Goal: Task Accomplishment & Management: Complete application form

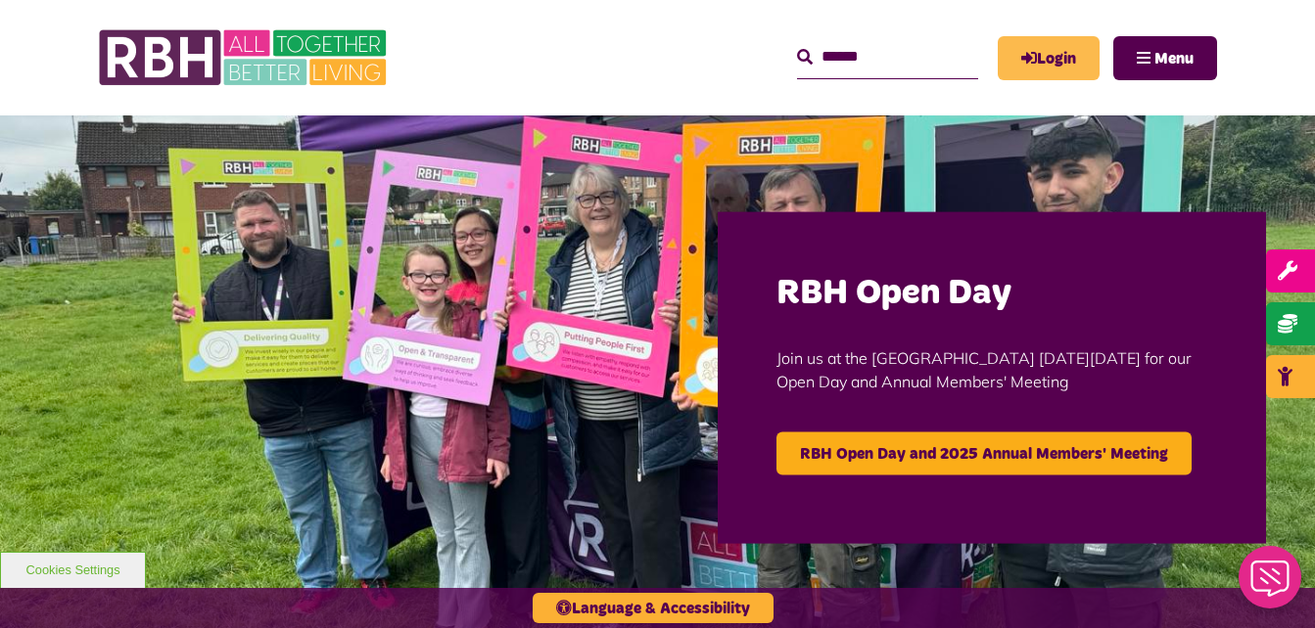
click at [936, 55] on link "Login" at bounding box center [1048, 58] width 102 height 44
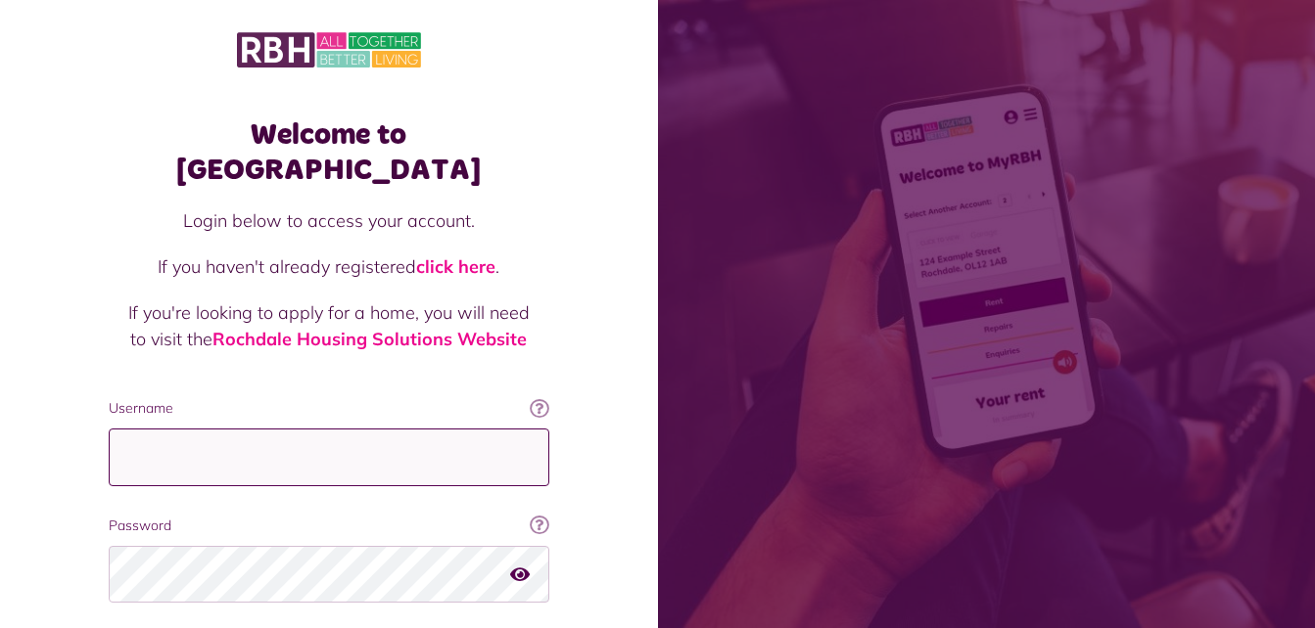
type input "**********"
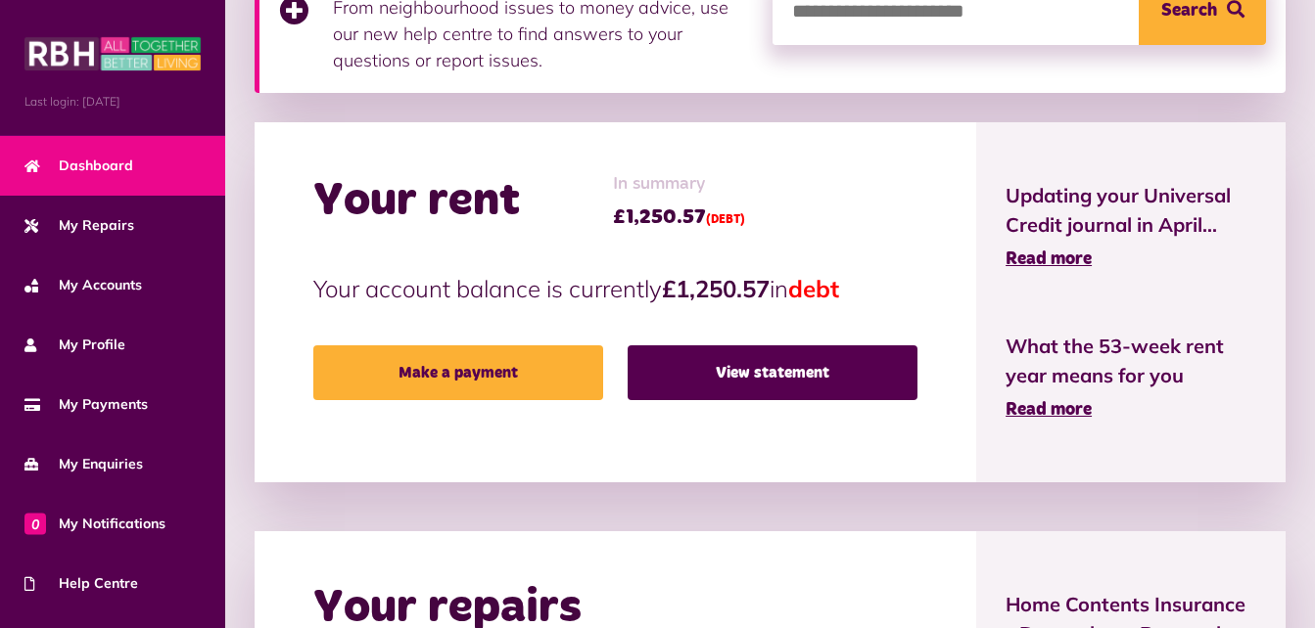
scroll to position [506, 0]
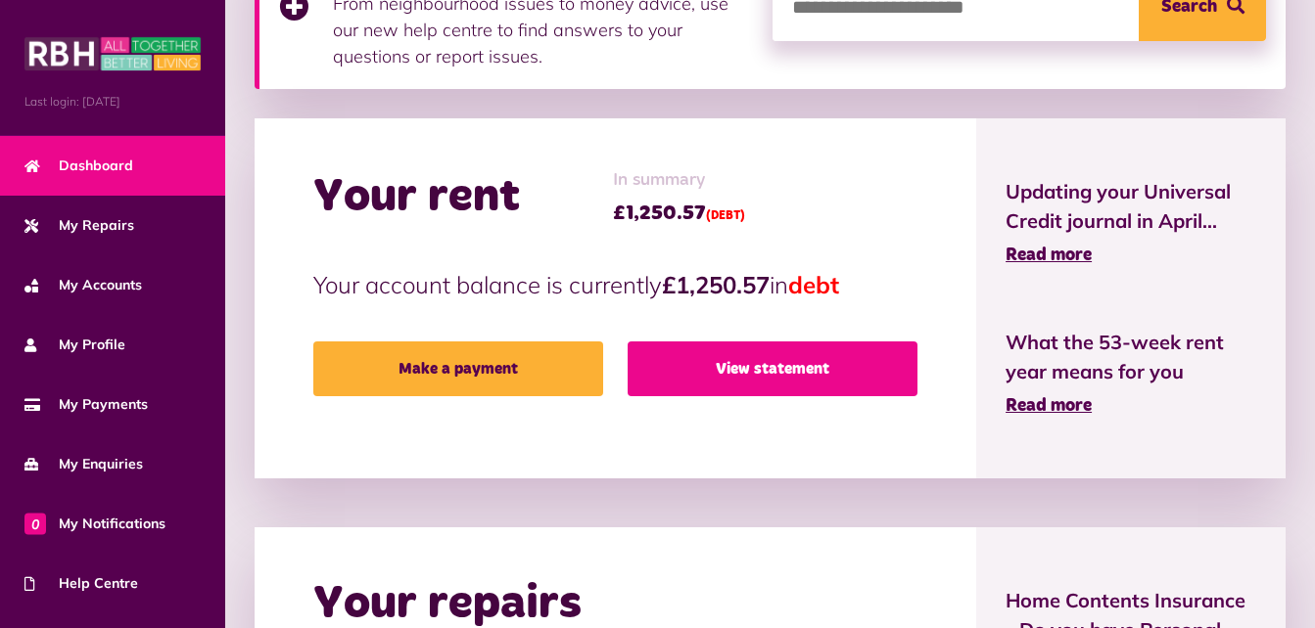
click at [782, 375] on link "View statement" at bounding box center [772, 369] width 290 height 55
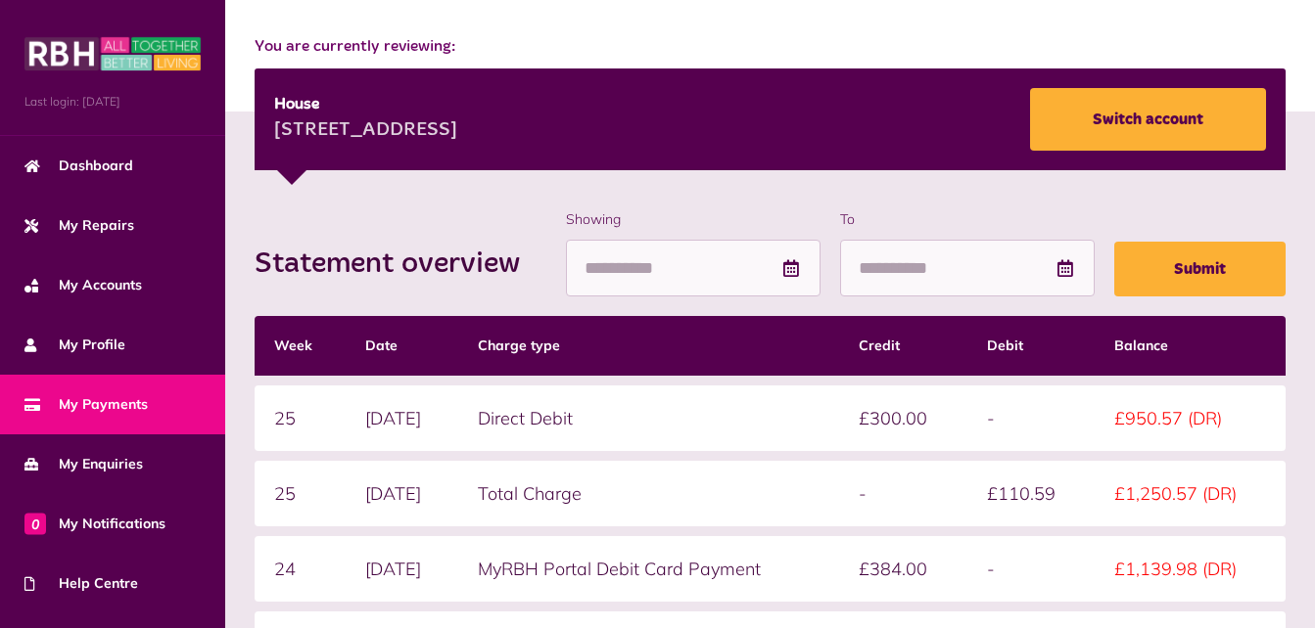
scroll to position [213, 0]
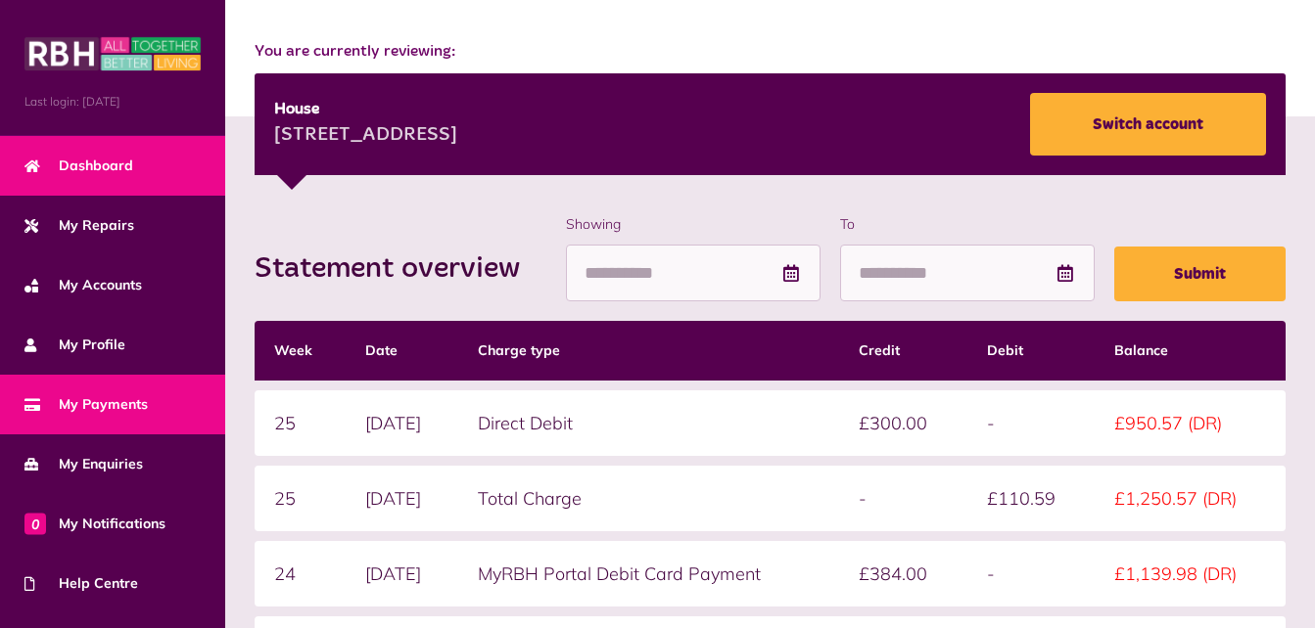
click at [91, 161] on span "Dashboard" at bounding box center [78, 166] width 109 height 21
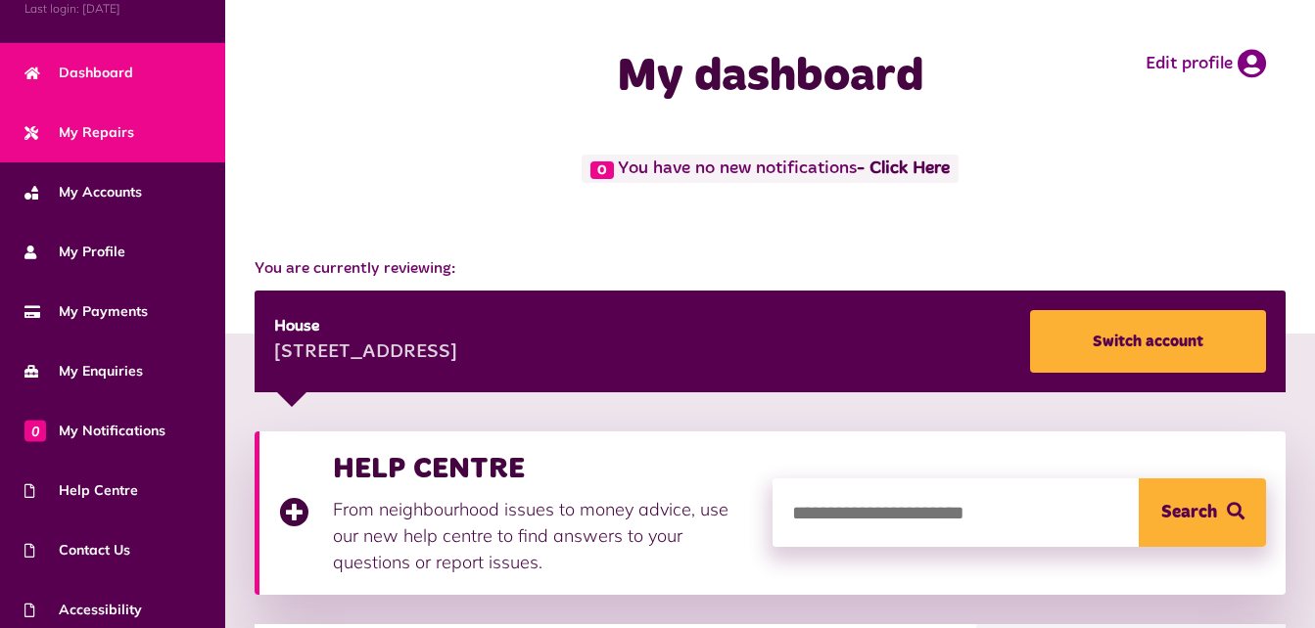
scroll to position [96, 0]
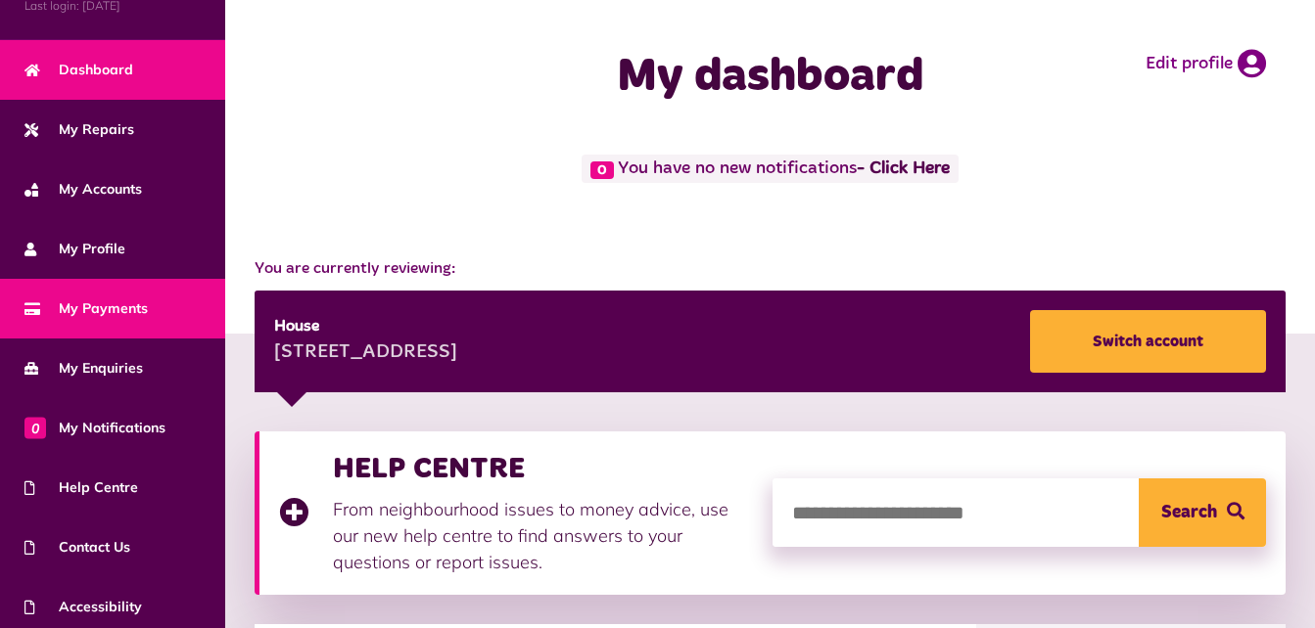
click at [136, 290] on link "My Payments" at bounding box center [112, 309] width 225 height 60
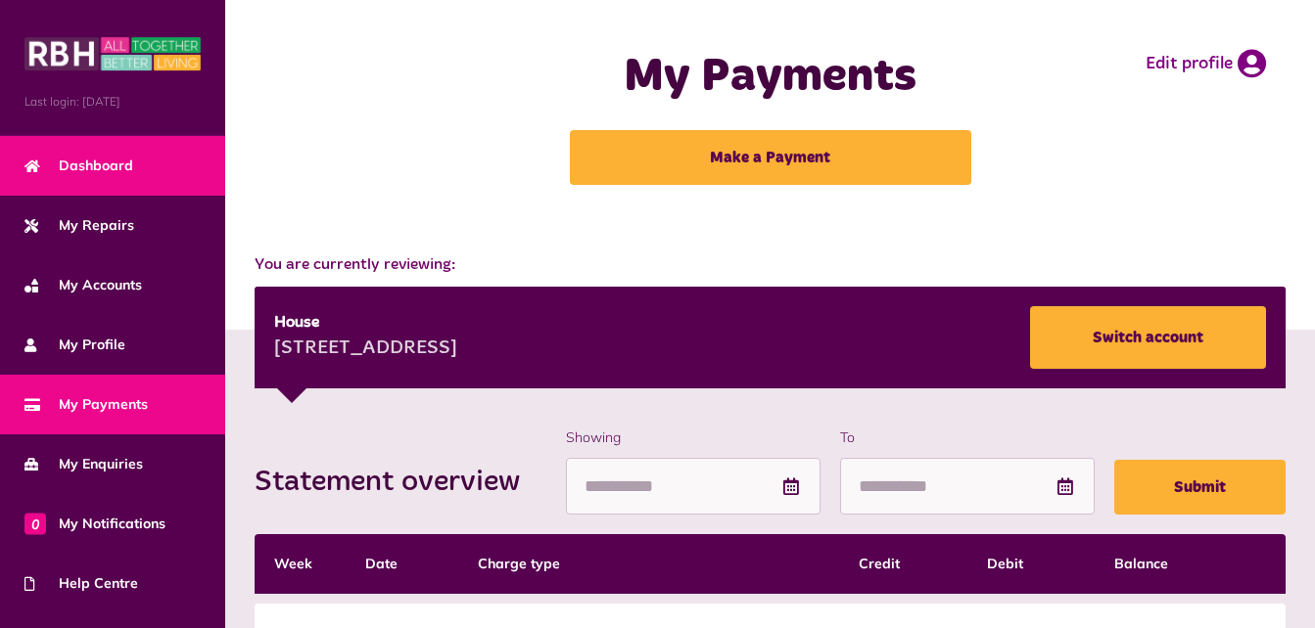
click at [94, 179] on link "Dashboard" at bounding box center [112, 166] width 225 height 60
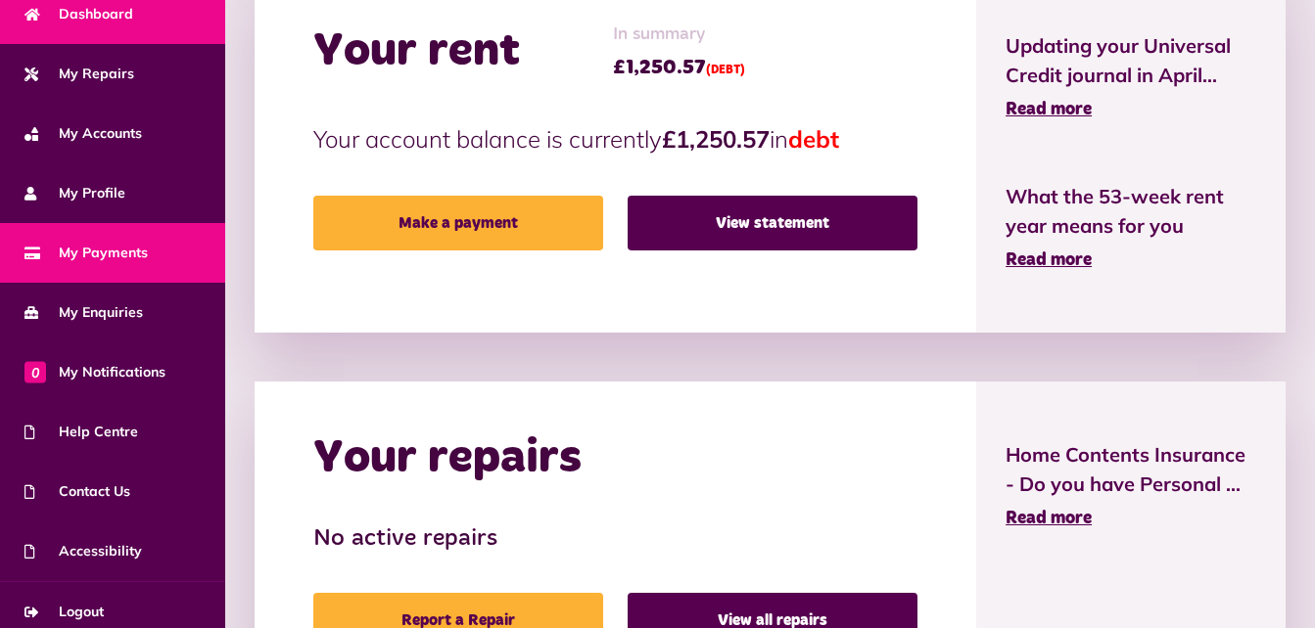
scroll to position [41, 0]
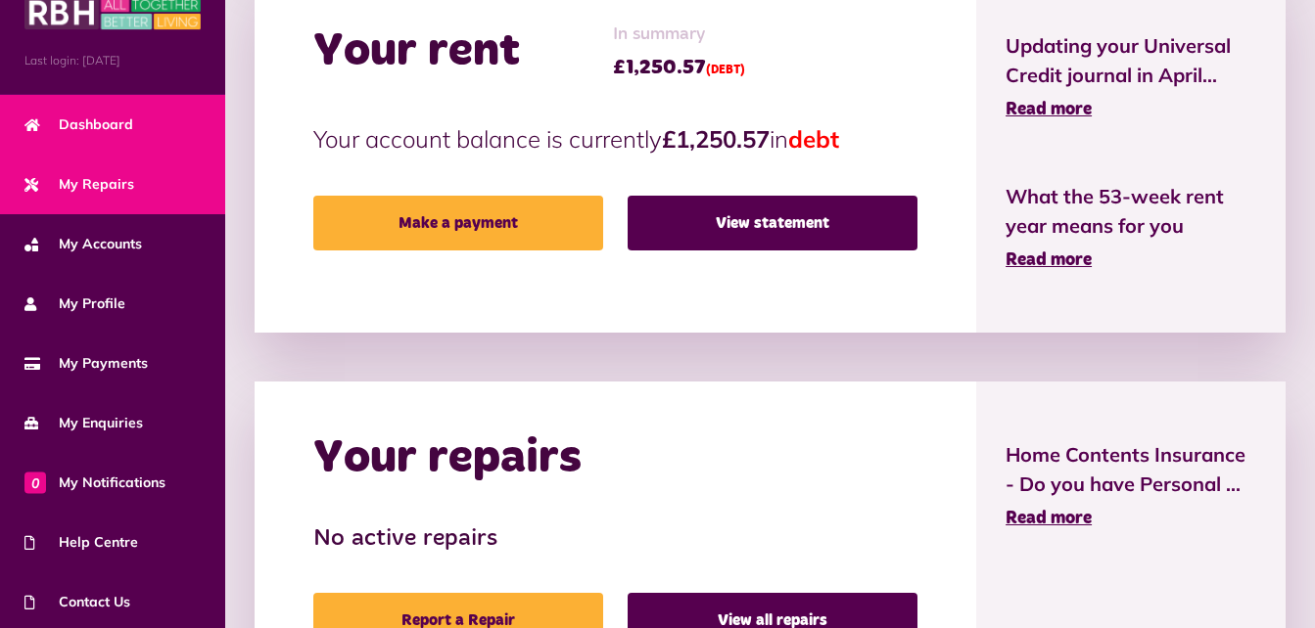
click at [114, 195] on link "My Repairs" at bounding box center [112, 185] width 225 height 60
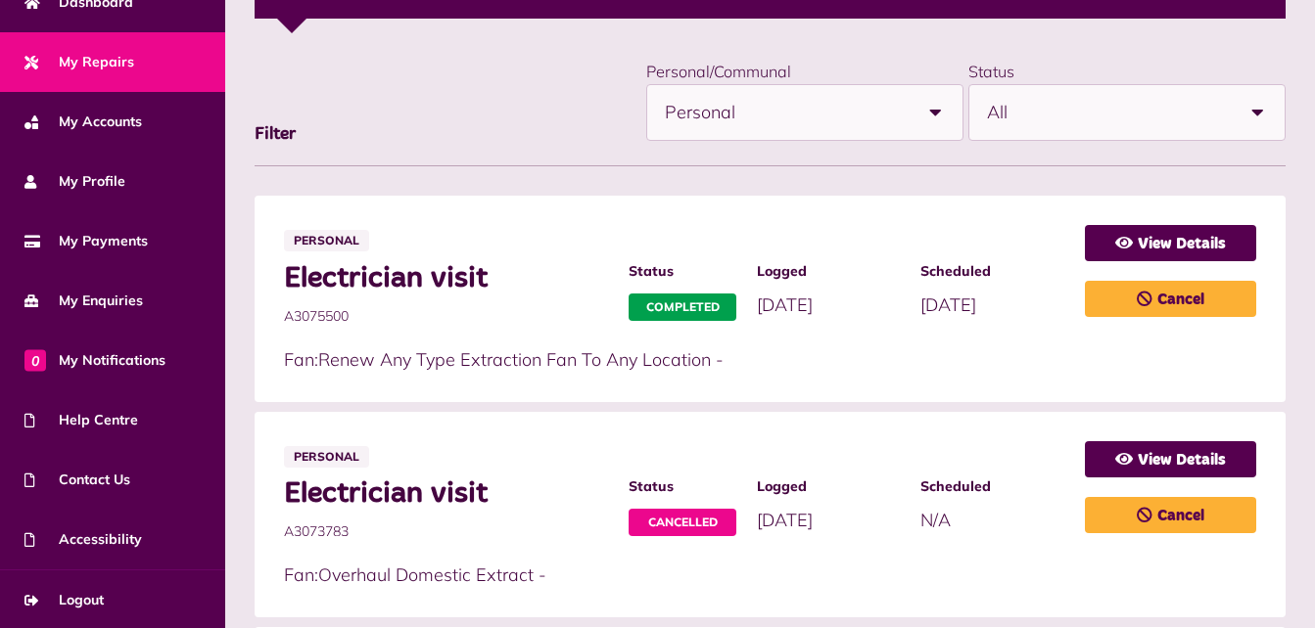
scroll to position [371, 0]
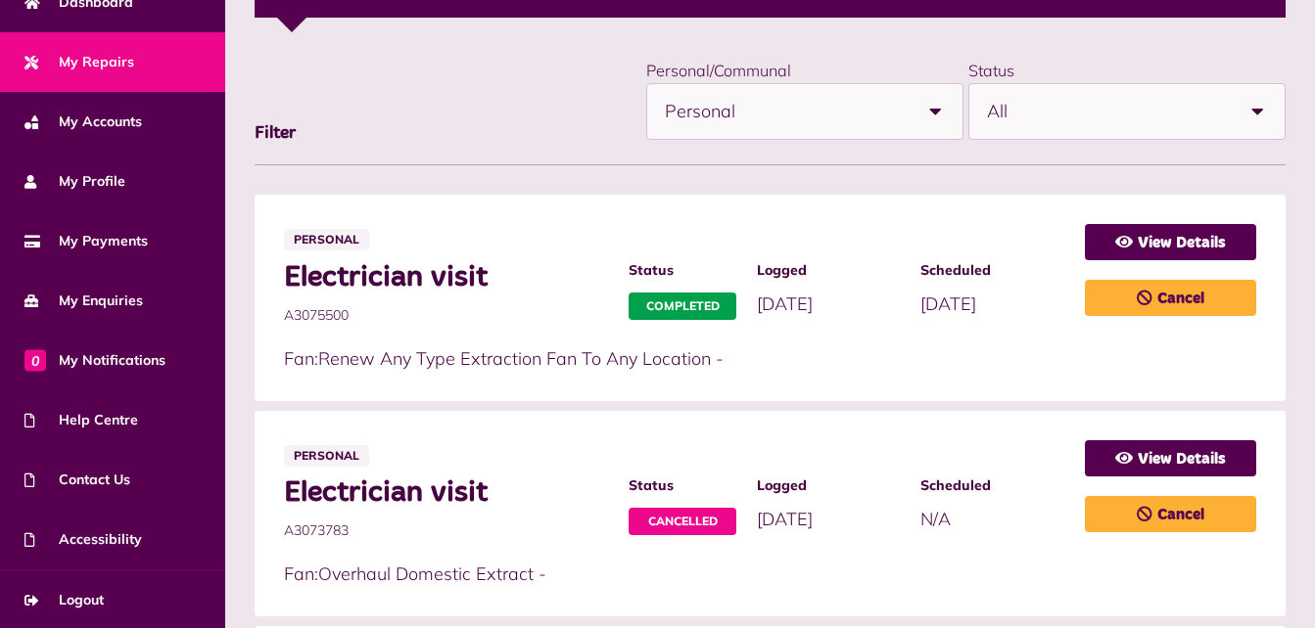
click at [530, 355] on p "Fan:Renew Any Type Extraction Fan To Any Location -" at bounding box center [674, 359] width 781 height 26
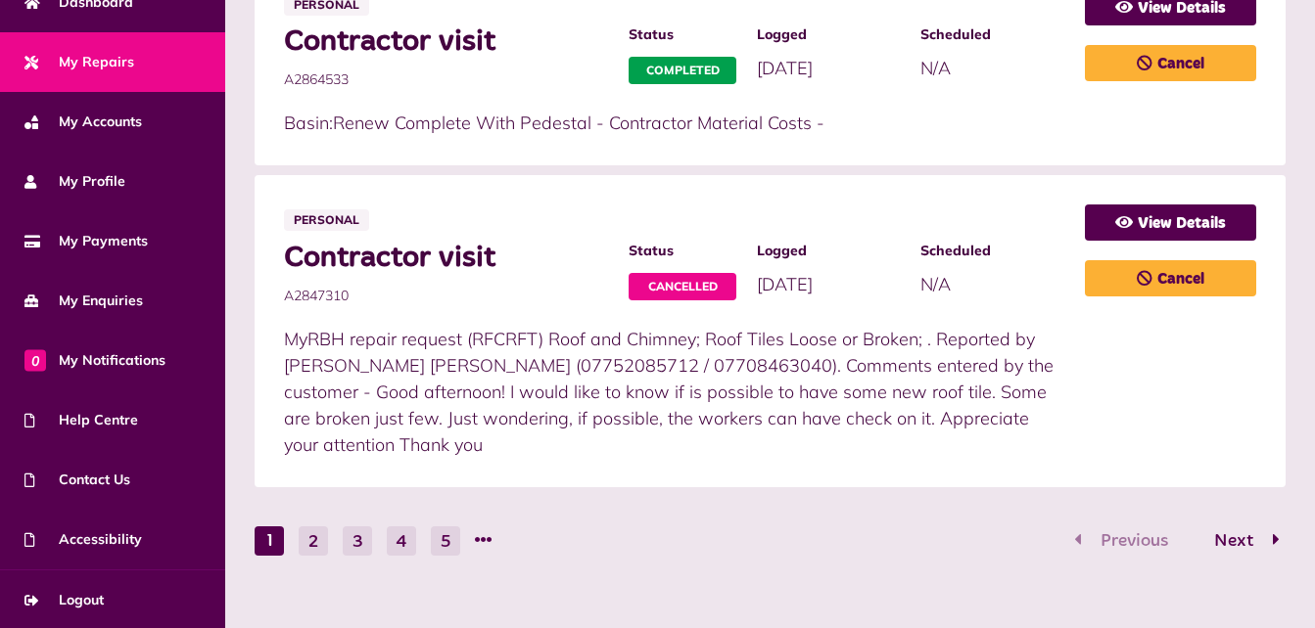
scroll to position [1471, 0]
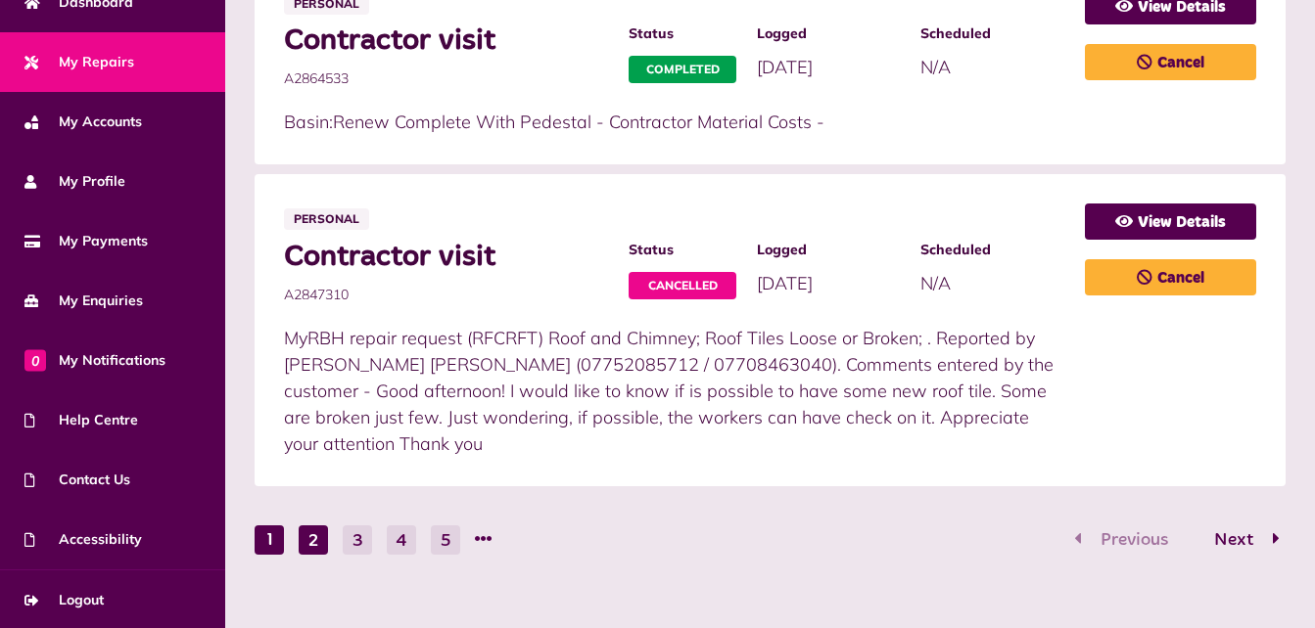
click at [322, 551] on button "2" at bounding box center [313, 540] width 29 height 29
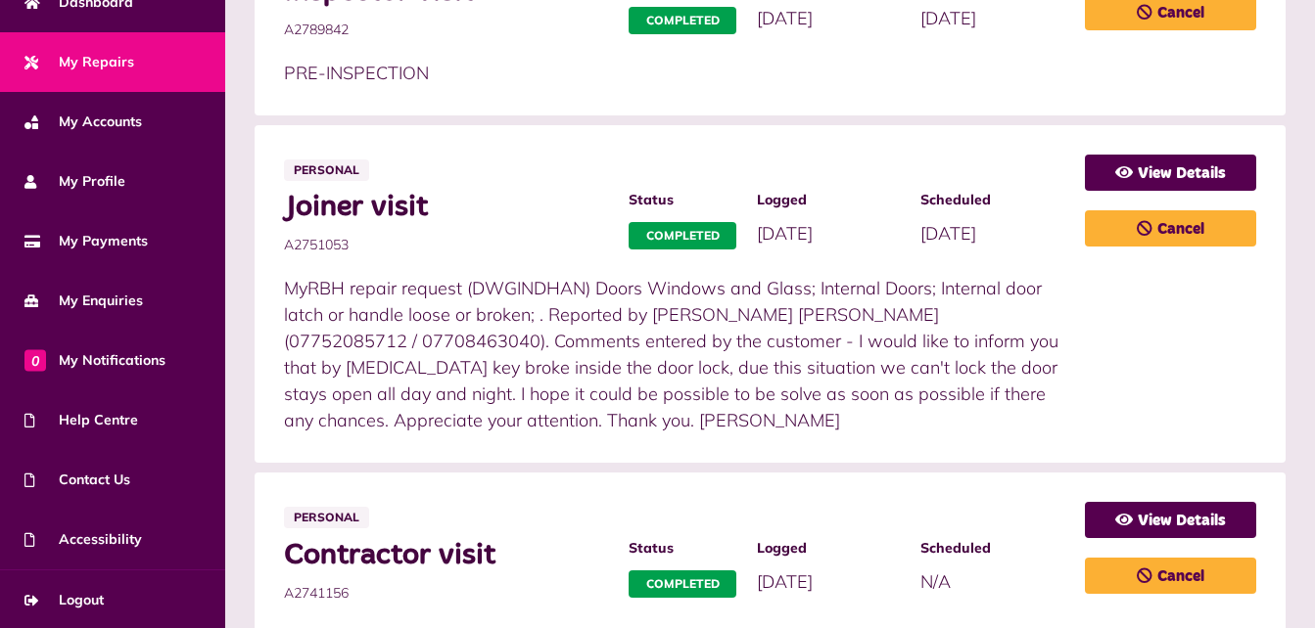
scroll to position [1601, 0]
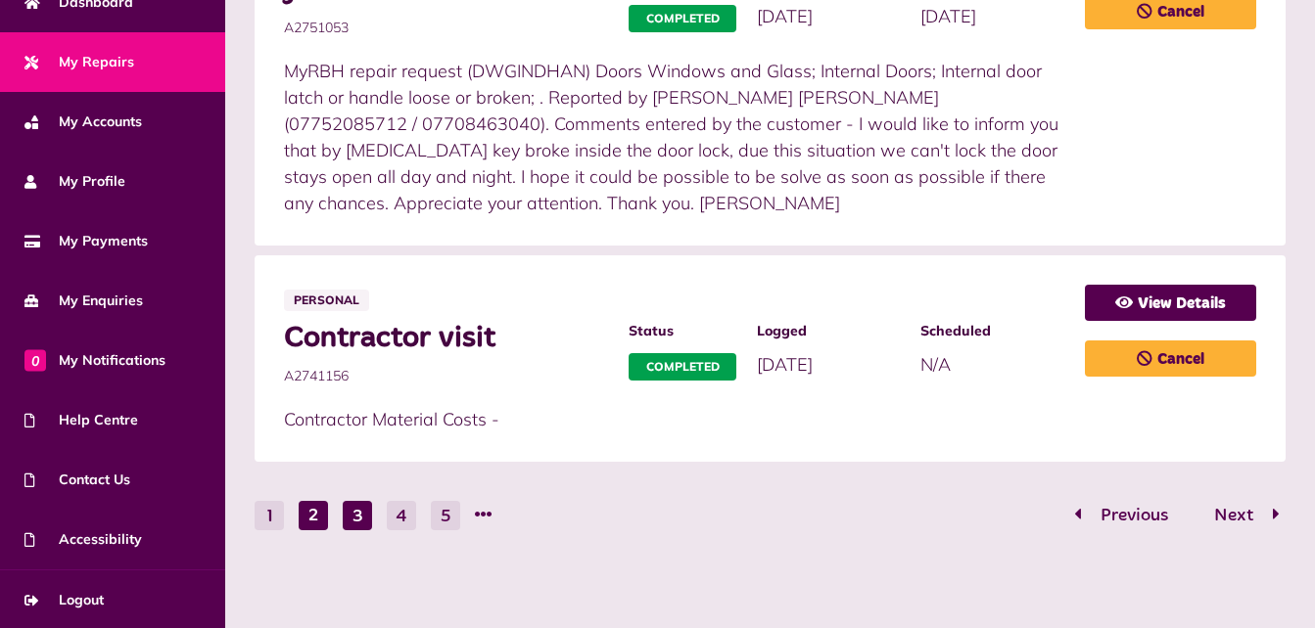
click at [365, 523] on button "3" at bounding box center [357, 515] width 29 height 29
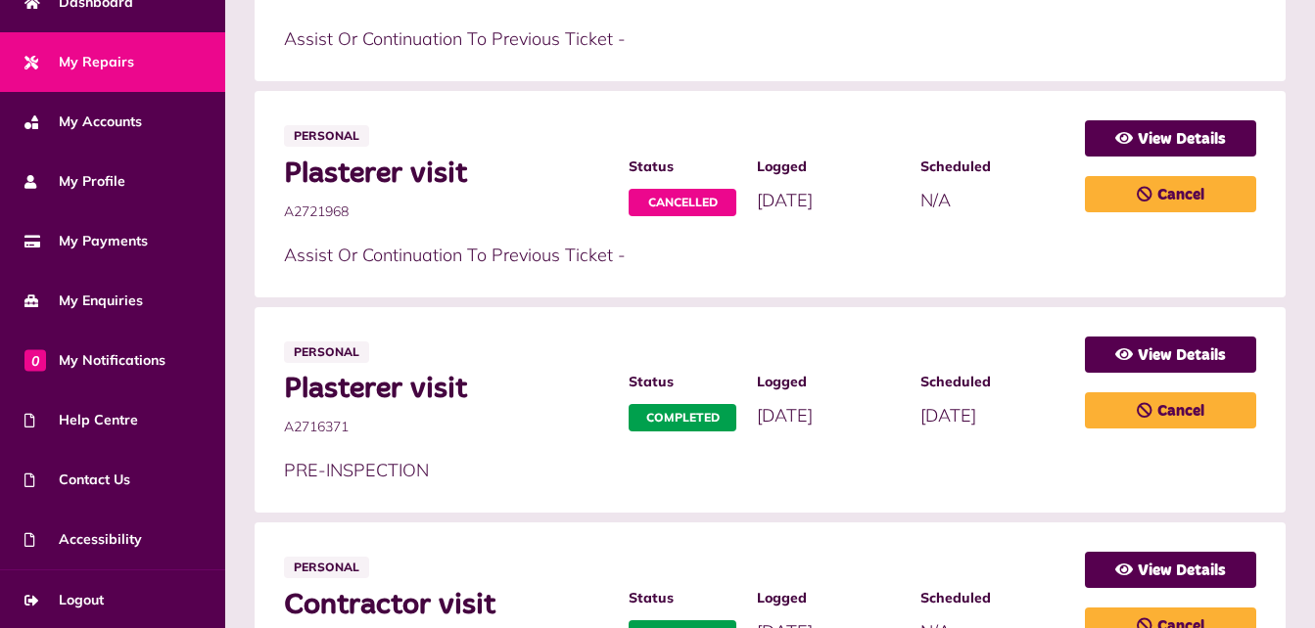
scroll to position [1332, 0]
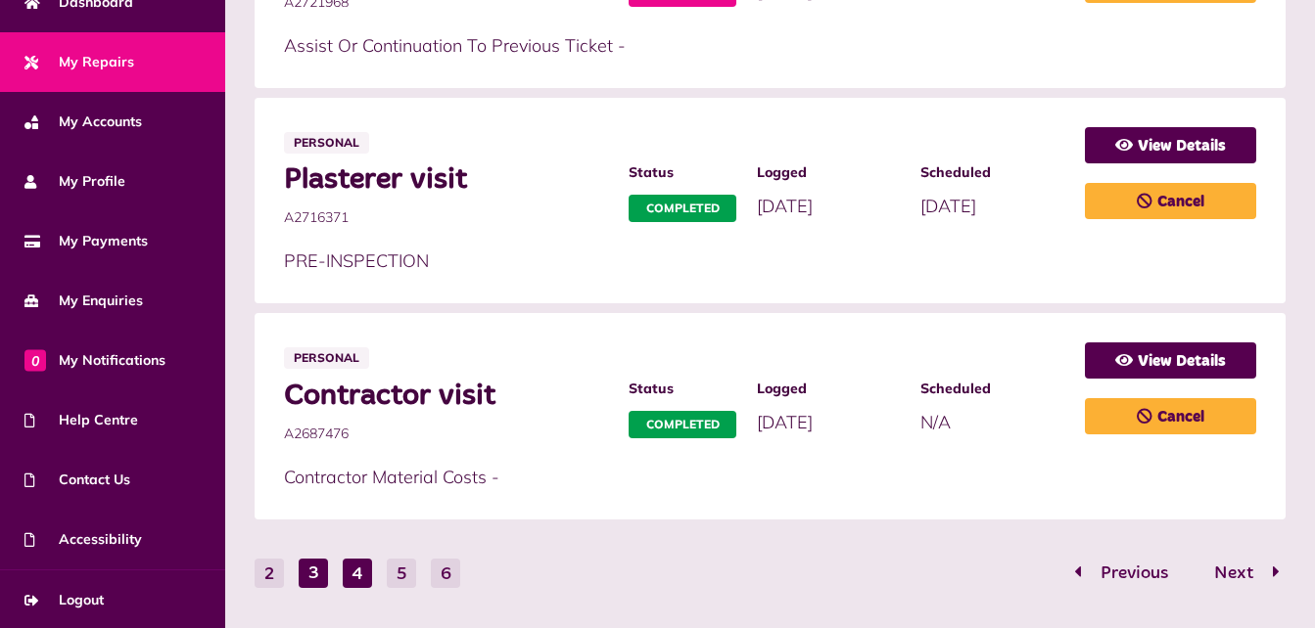
click at [352, 580] on button "4" at bounding box center [357, 573] width 29 height 29
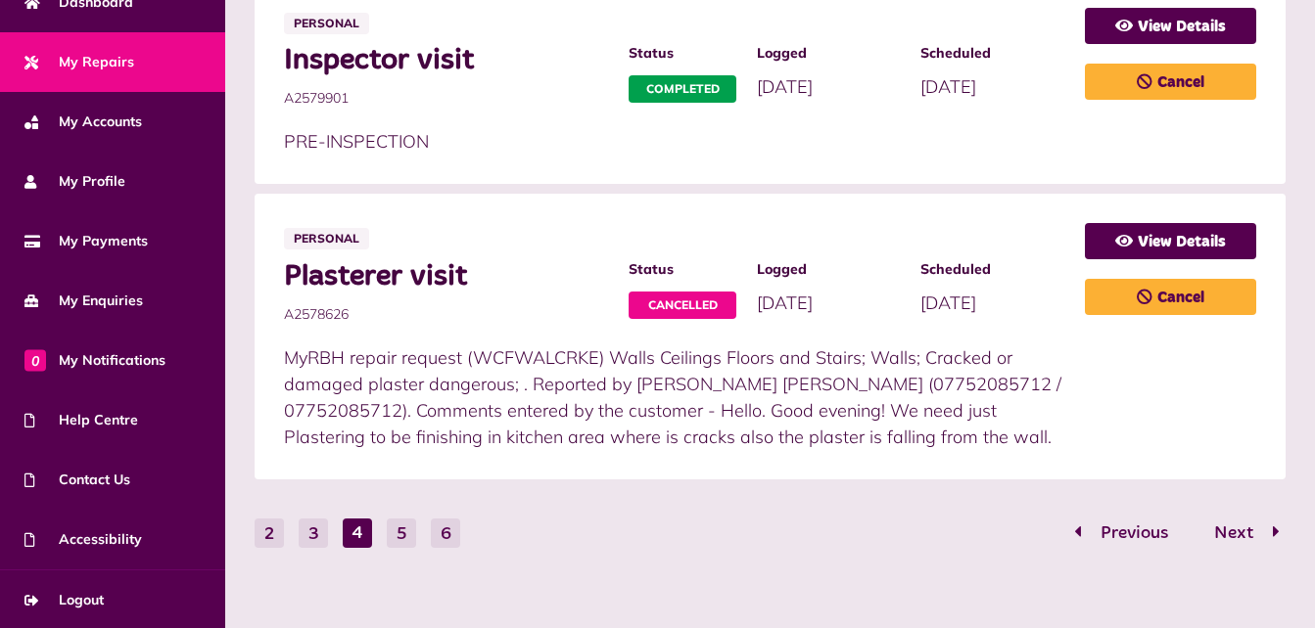
scroll to position [1675, 0]
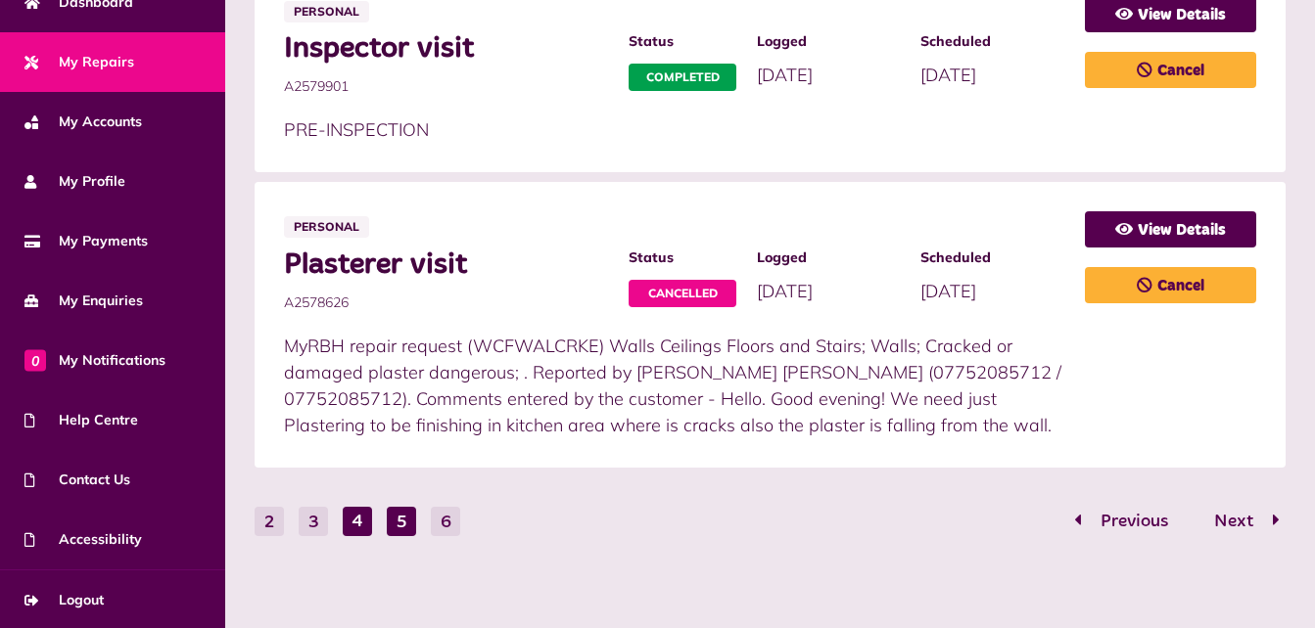
click at [400, 535] on button "5" at bounding box center [401, 521] width 29 height 29
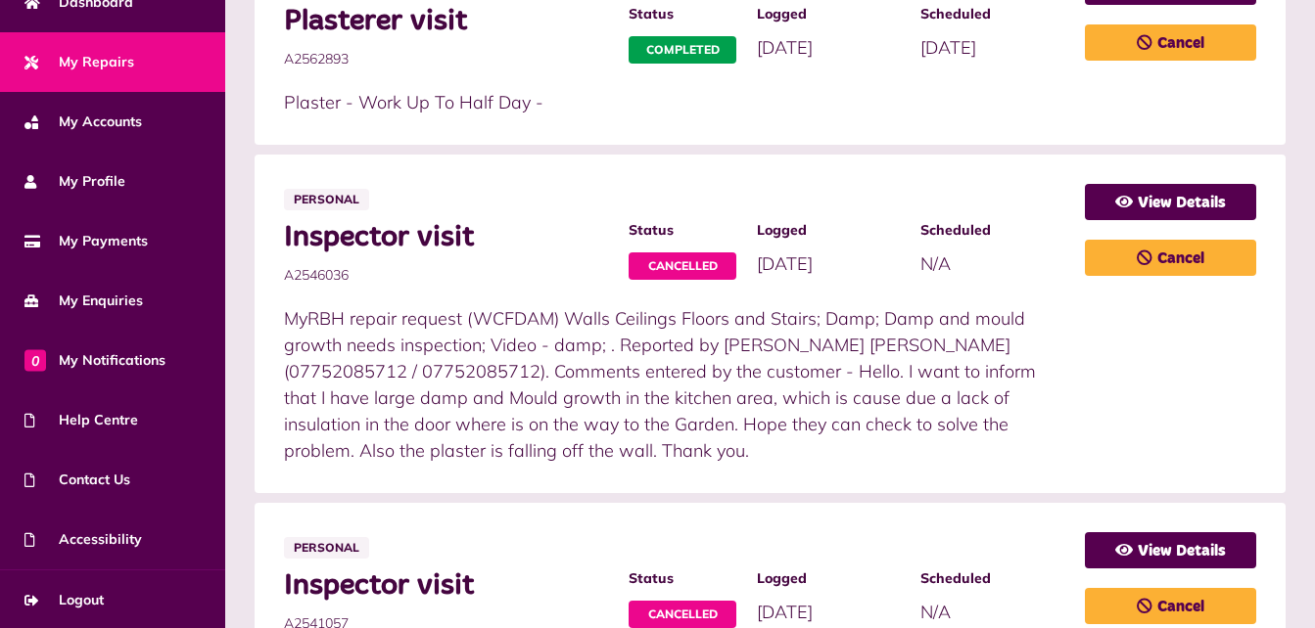
scroll to position [1939, 0]
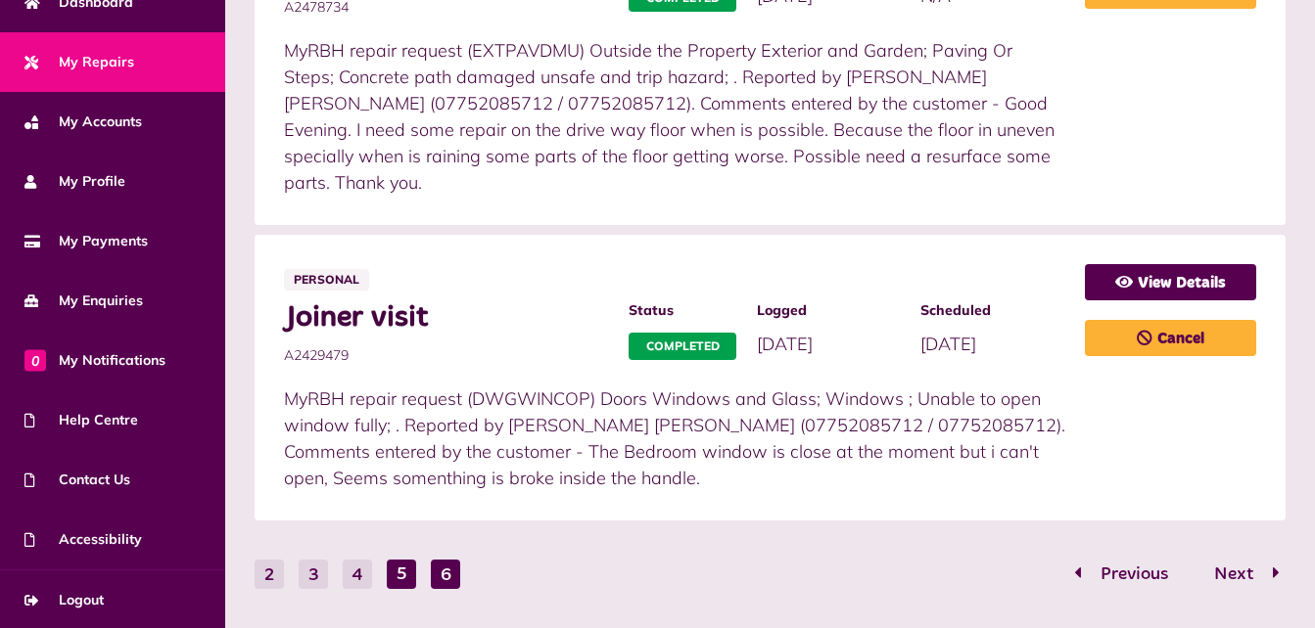
click at [450, 560] on button "6" at bounding box center [445, 574] width 29 height 29
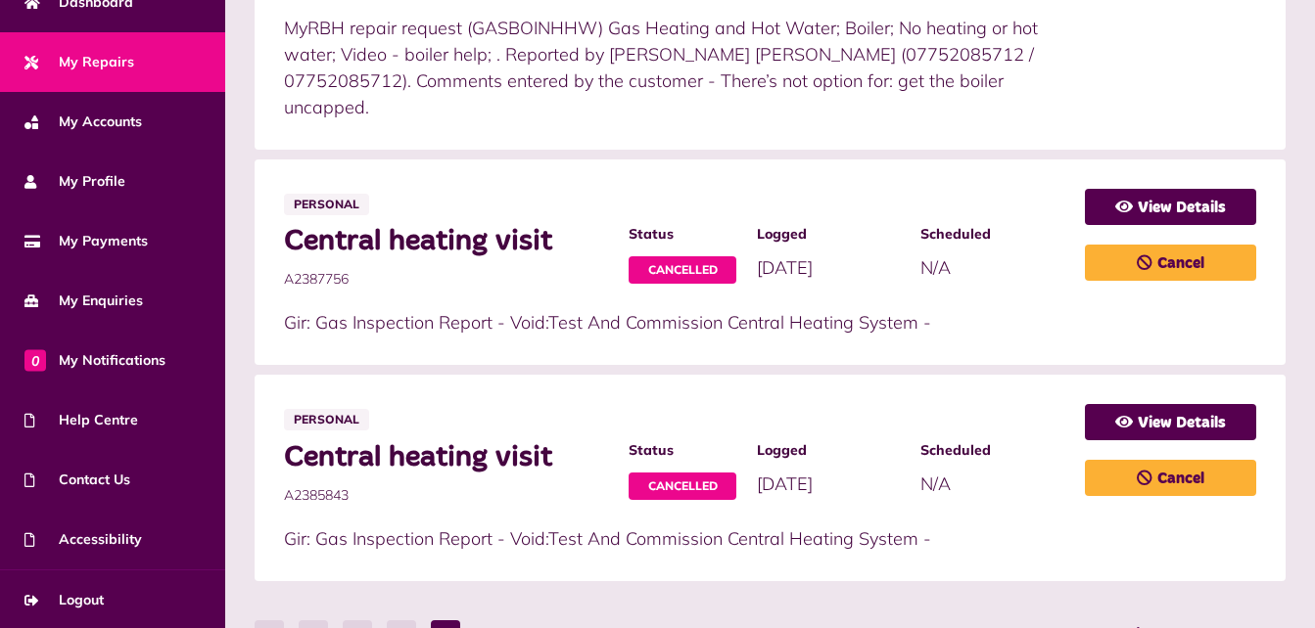
scroll to position [821, 0]
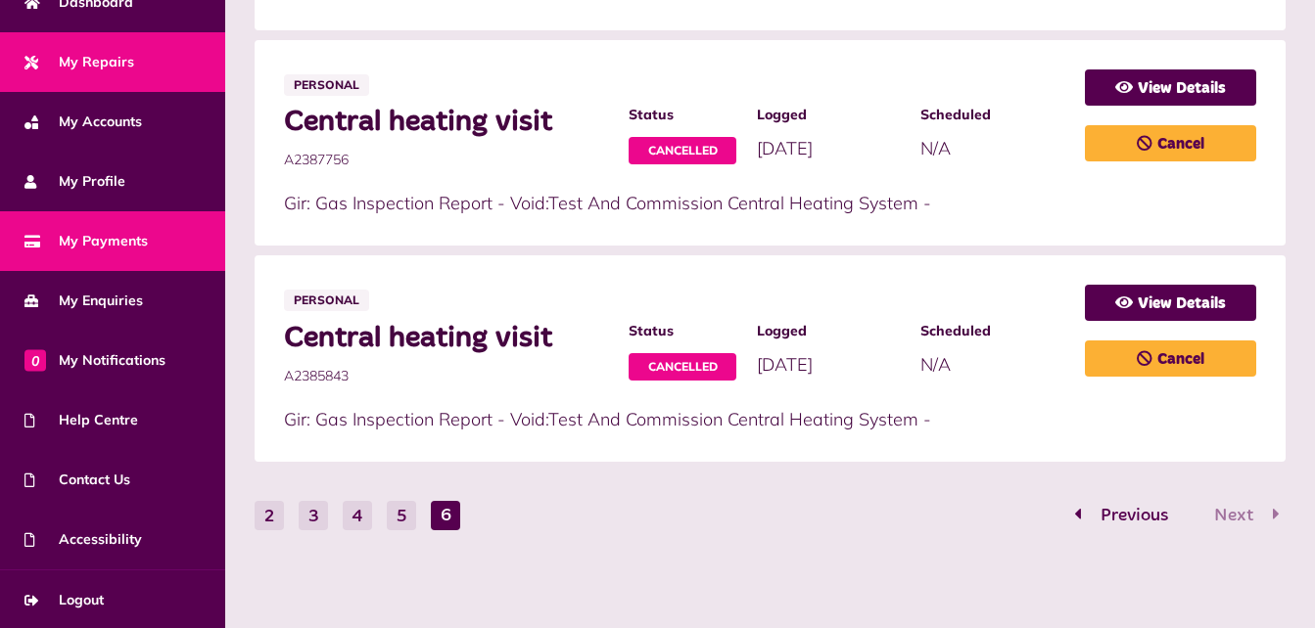
click at [109, 245] on span "My Payments" at bounding box center [85, 241] width 123 height 21
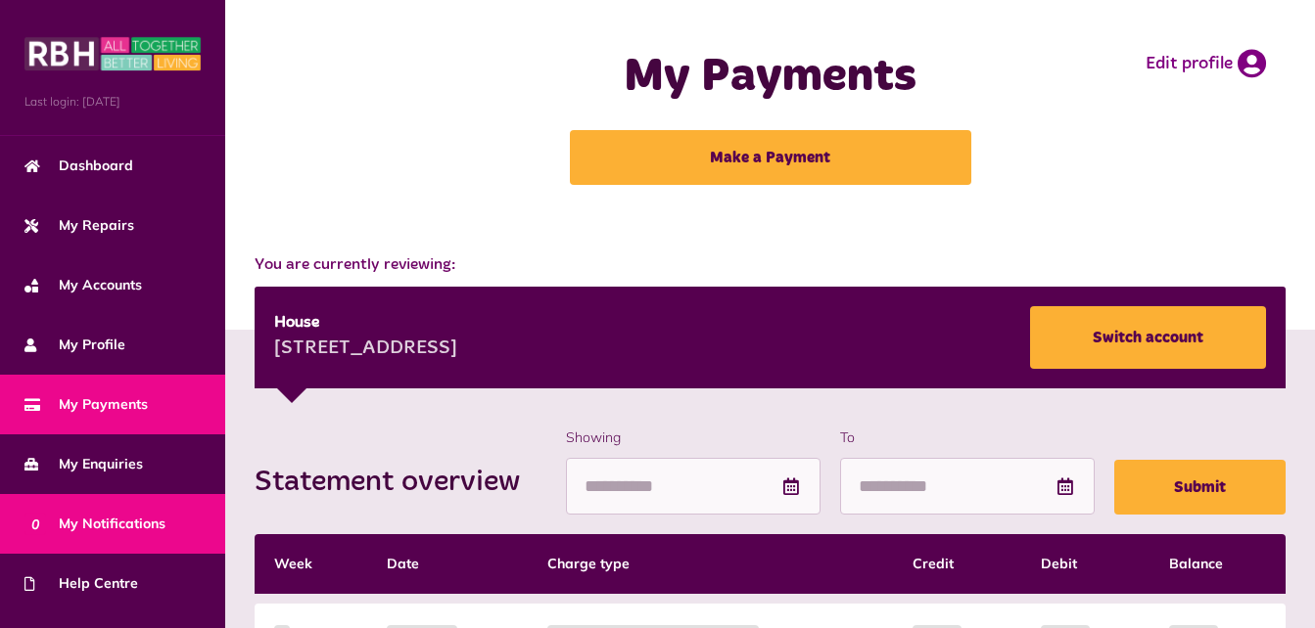
scroll to position [163, 0]
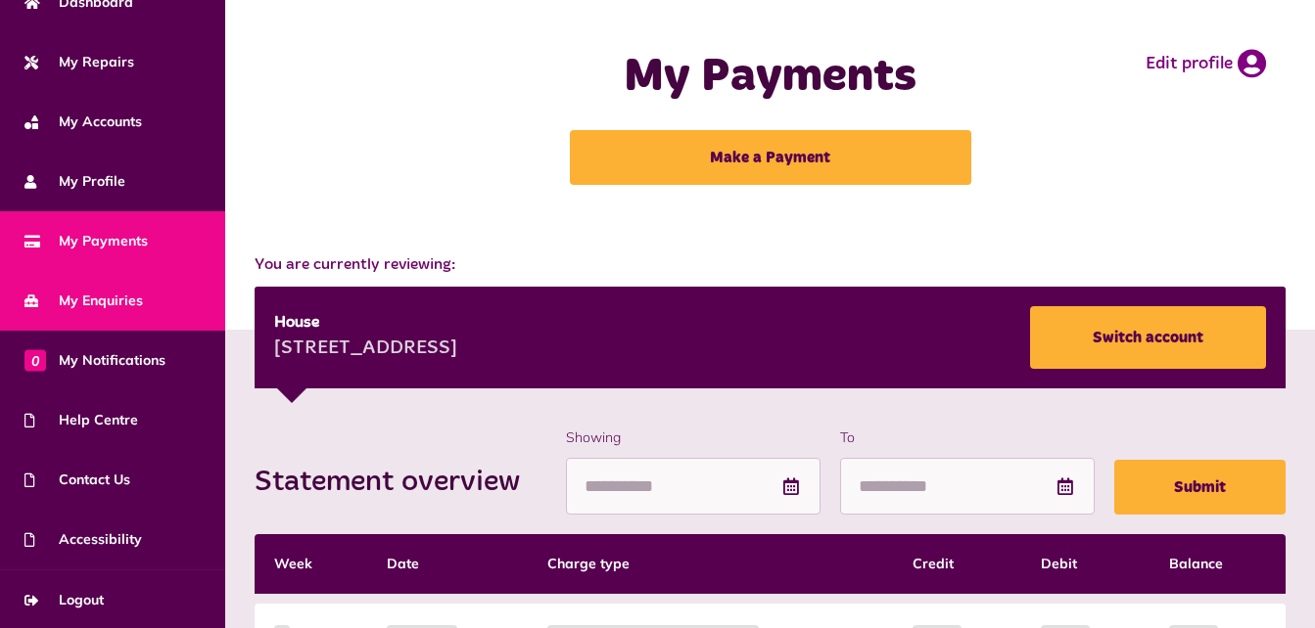
click at [111, 310] on link "My Enquiries" at bounding box center [112, 301] width 225 height 60
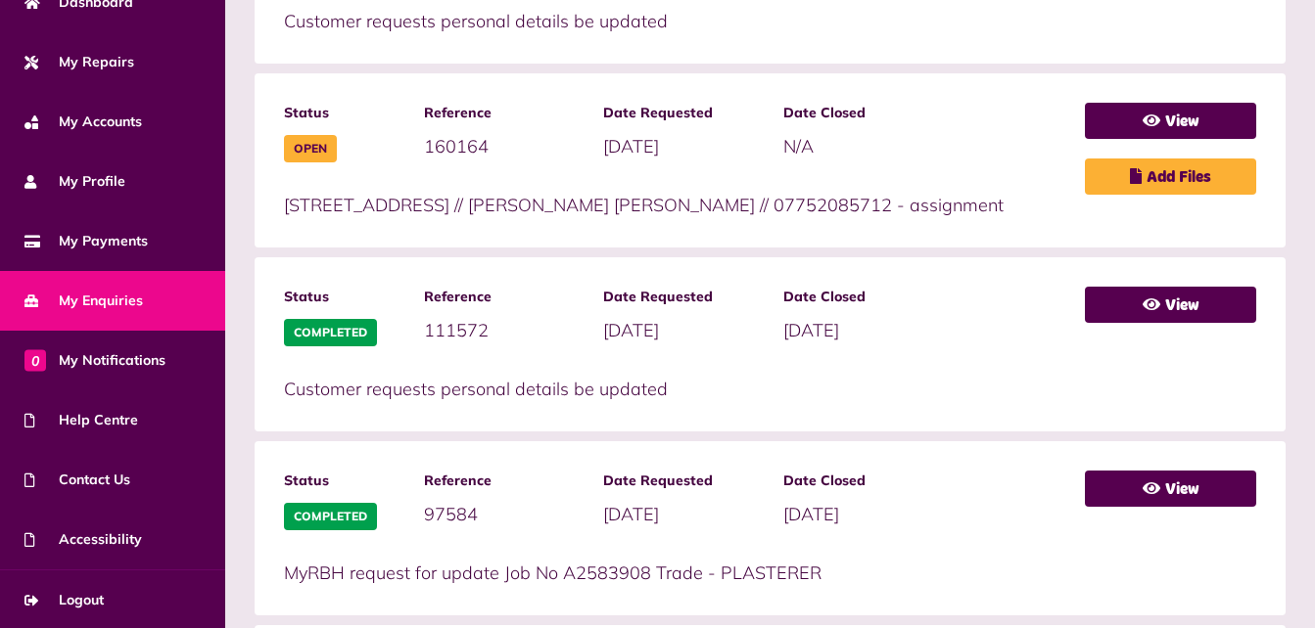
scroll to position [876, 0]
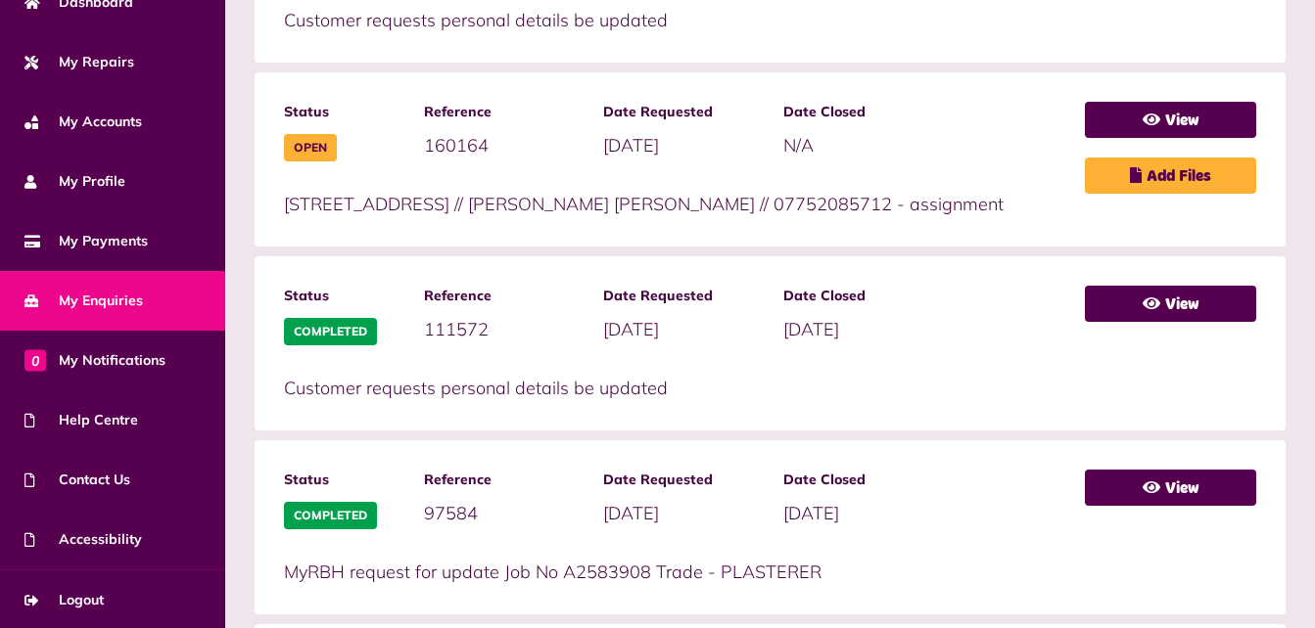
click at [1185, 140] on div "View Add Files" at bounding box center [1170, 160] width 171 height 116
click at [1173, 115] on link "View" at bounding box center [1170, 120] width 171 height 36
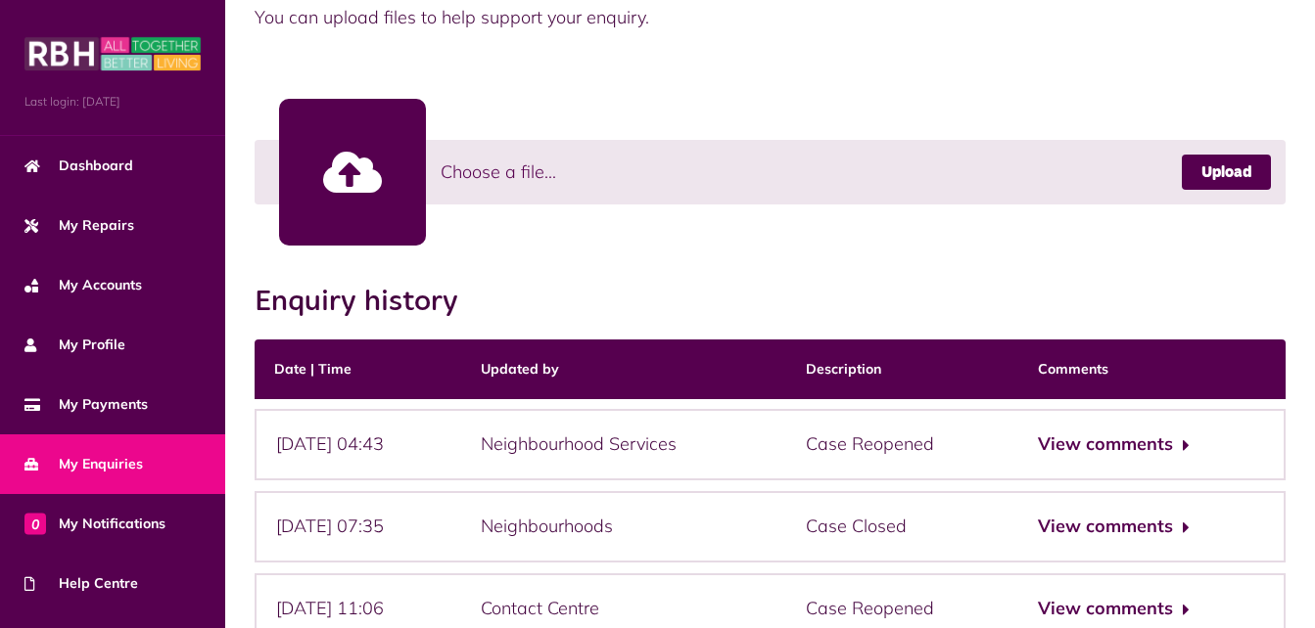
scroll to position [695, 0]
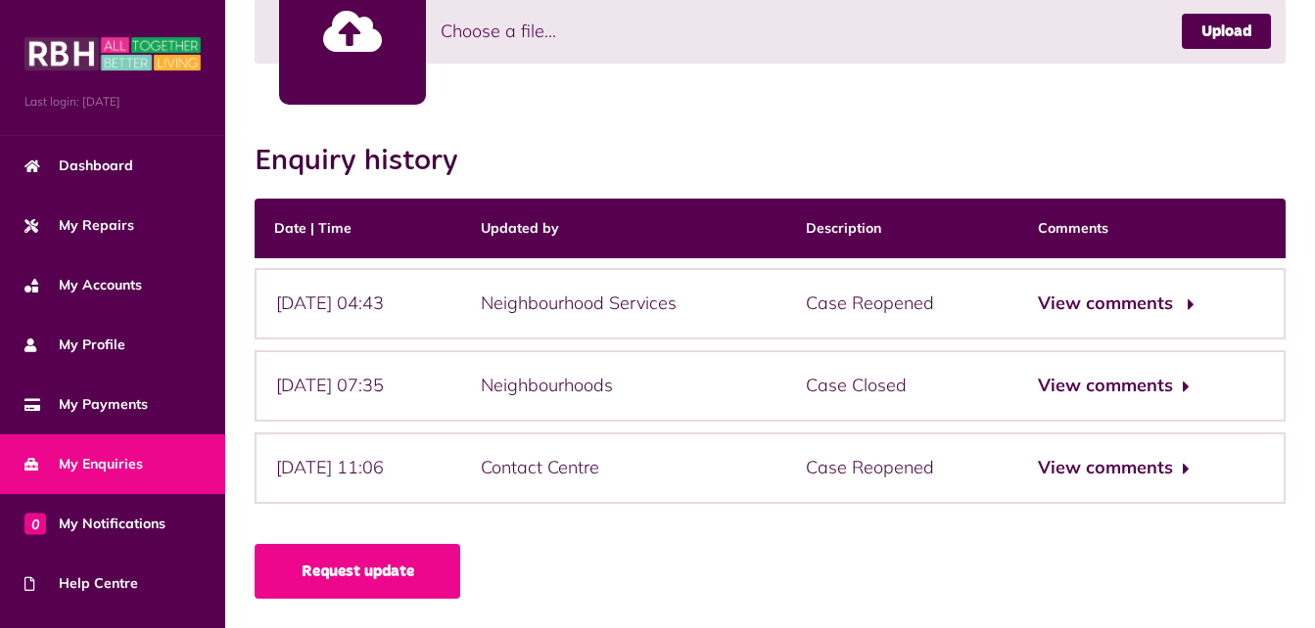
click at [1113, 301] on button "View comments" at bounding box center [1114, 304] width 152 height 28
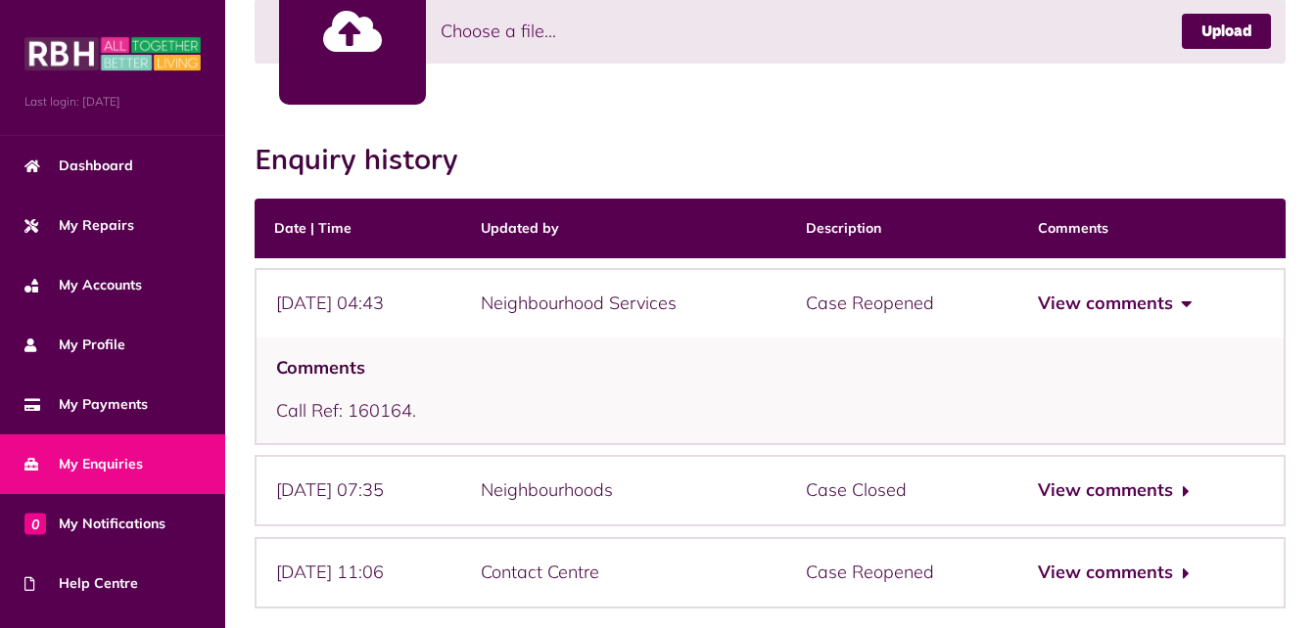
click at [1134, 303] on button "View comments" at bounding box center [1114, 304] width 152 height 28
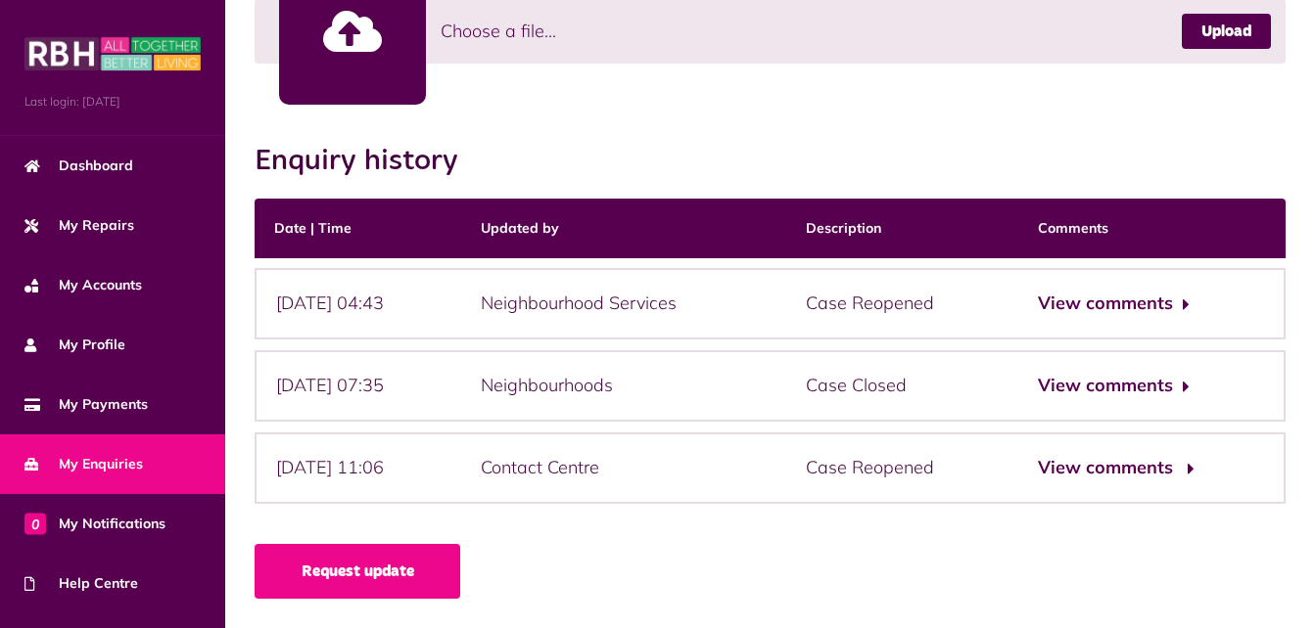
click at [1131, 471] on button "View comments" at bounding box center [1114, 468] width 152 height 28
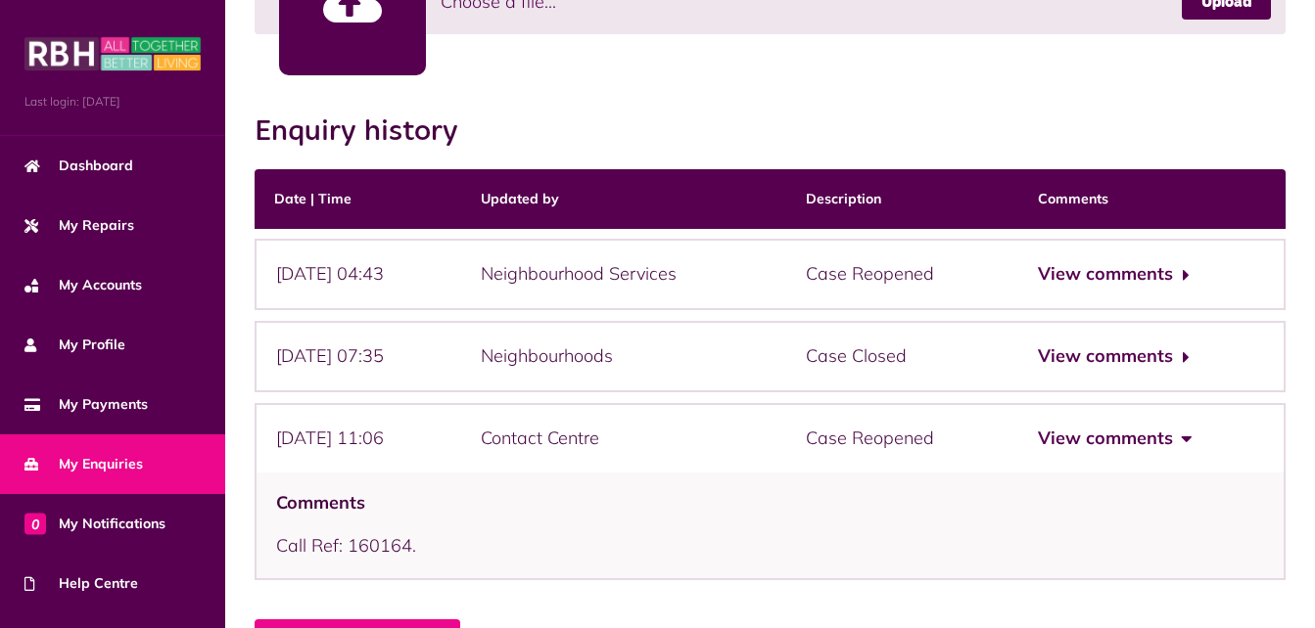
scroll to position [725, 0]
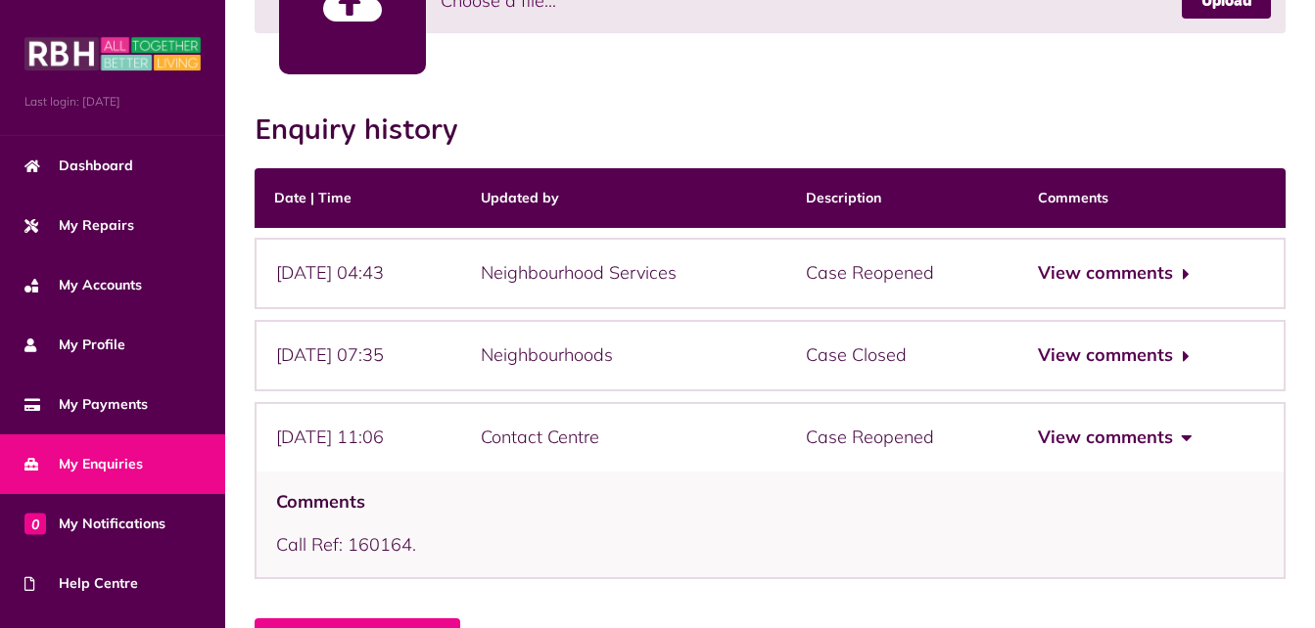
click at [1124, 447] on button "View comments" at bounding box center [1114, 438] width 152 height 28
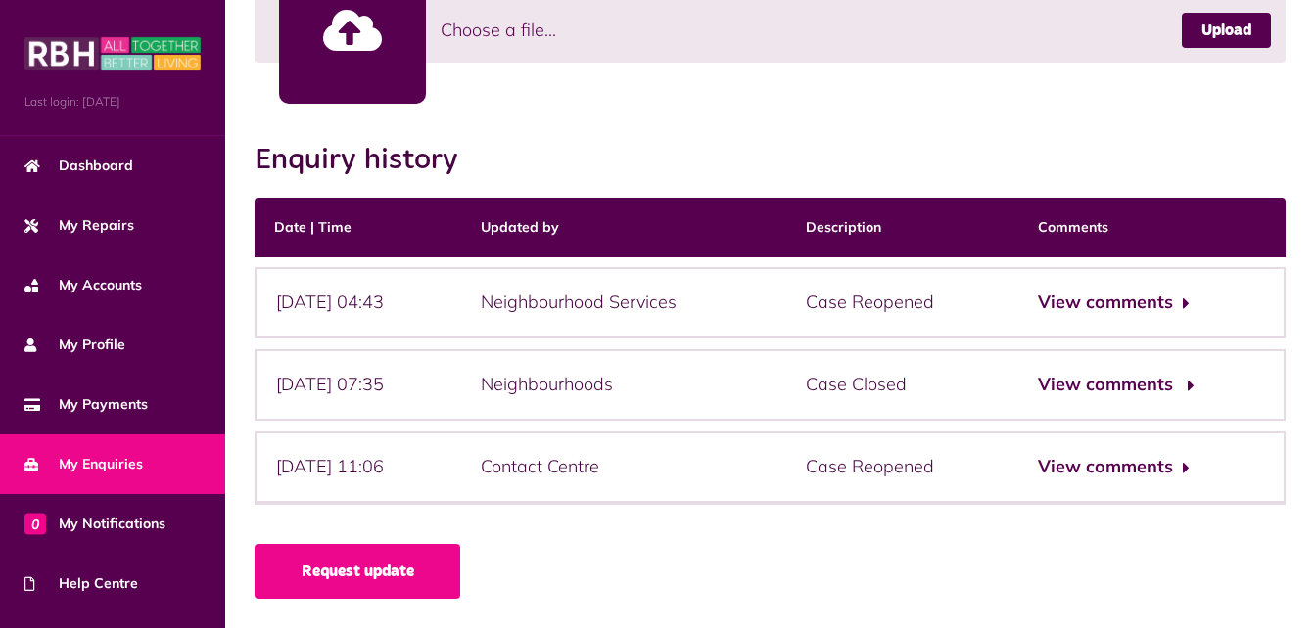
scroll to position [695, 0]
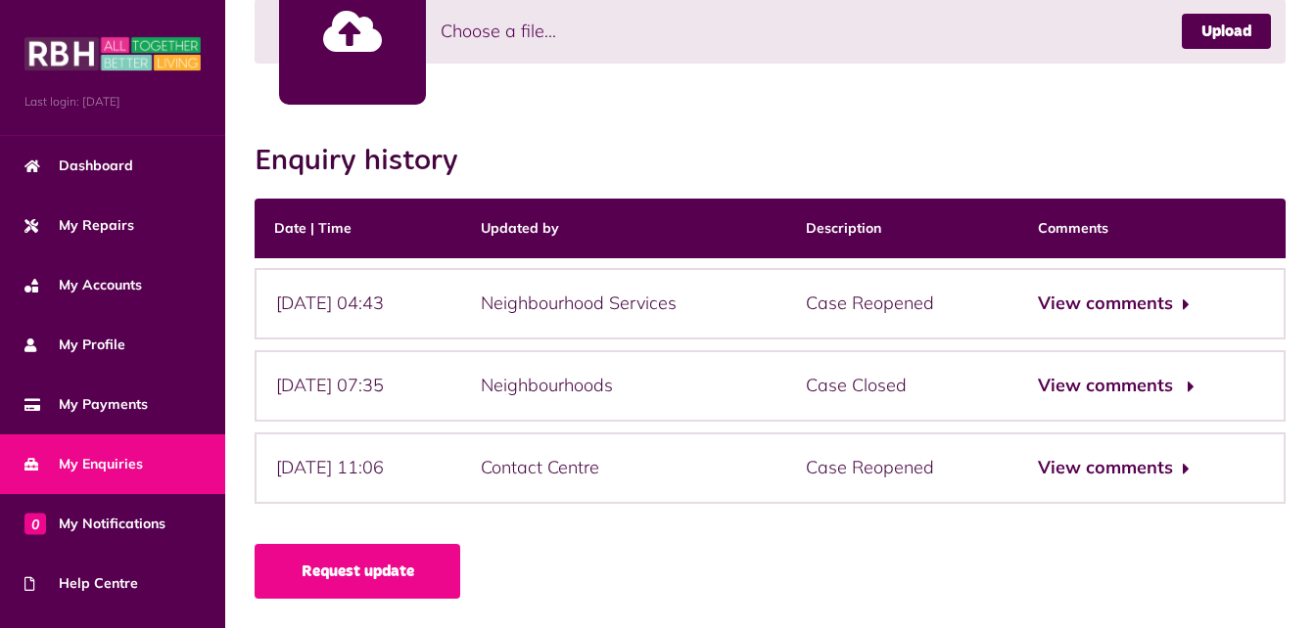
click at [1117, 375] on button "View comments" at bounding box center [1114, 386] width 152 height 28
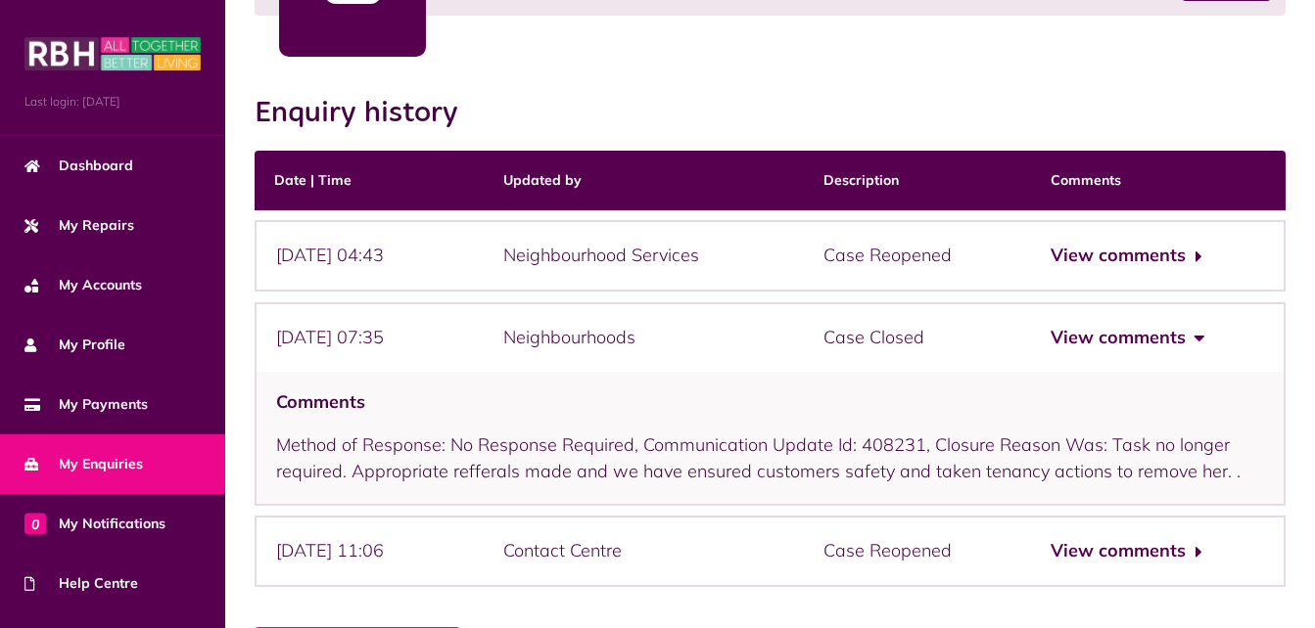
scroll to position [747, 0]
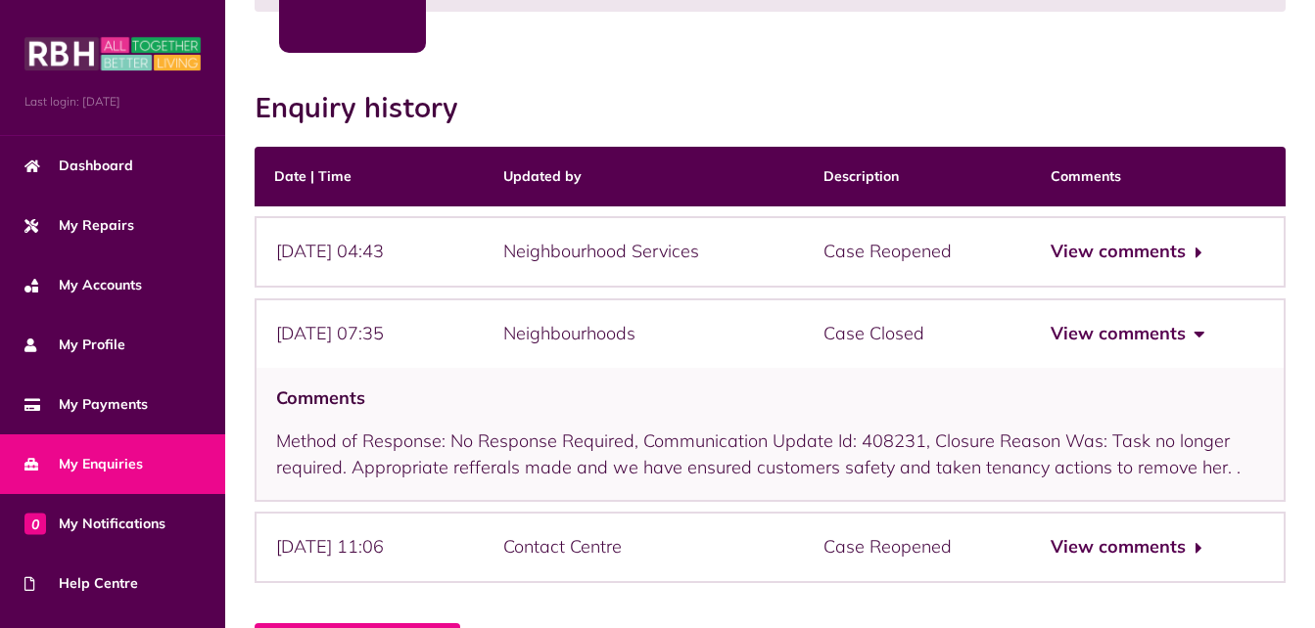
click at [1121, 313] on div "View comments" at bounding box center [1158, 334] width 254 height 71
click at [1124, 323] on button "View comments" at bounding box center [1126, 334] width 152 height 28
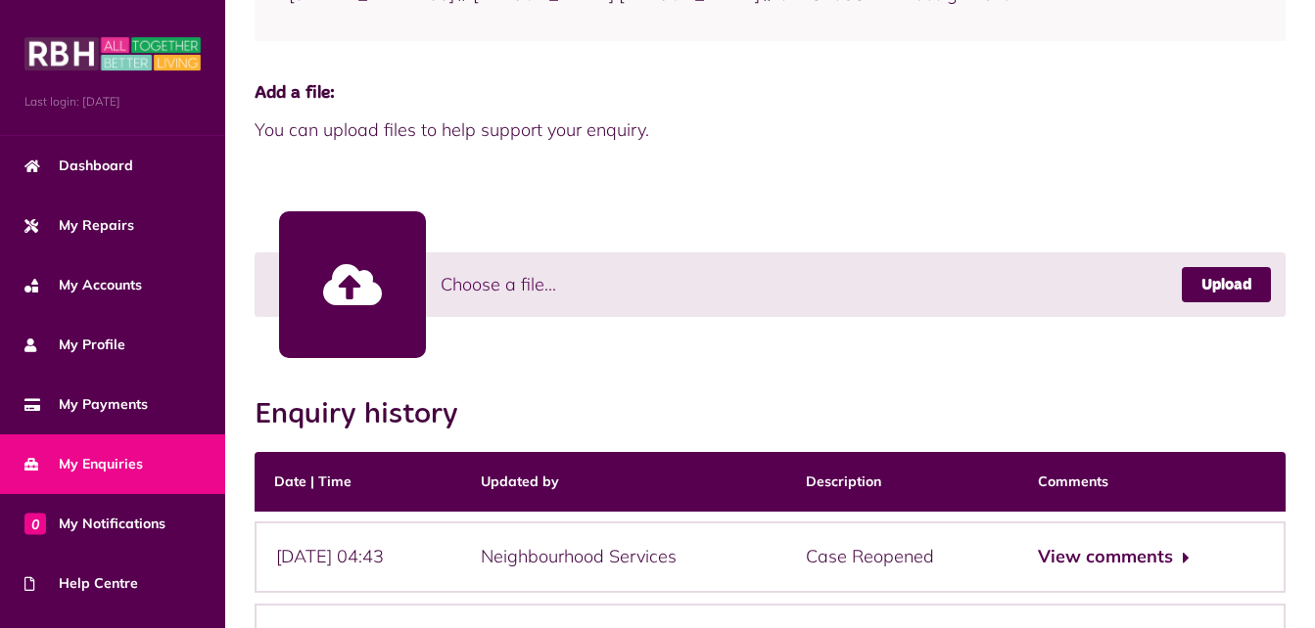
scroll to position [440, 0]
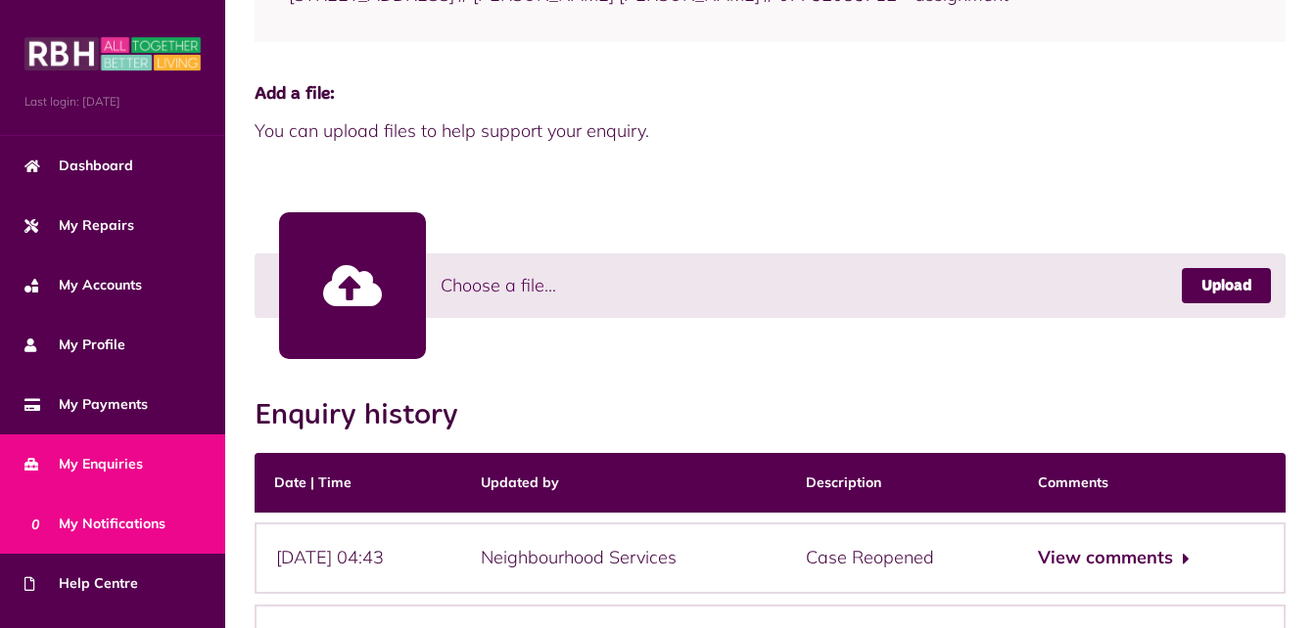
click at [109, 532] on link "0 My Notifications" at bounding box center [112, 524] width 225 height 60
click at [119, 514] on span "0 My Notifications" at bounding box center [94, 524] width 141 height 21
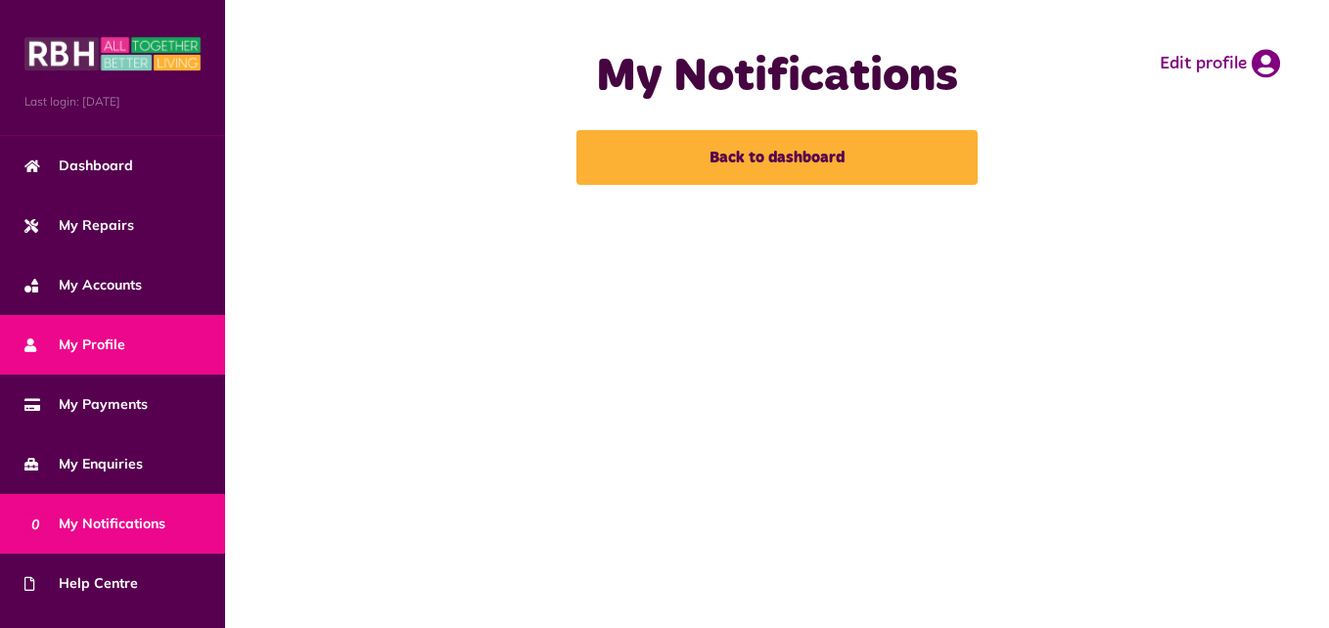
click at [152, 341] on link "My Profile" at bounding box center [112, 345] width 225 height 60
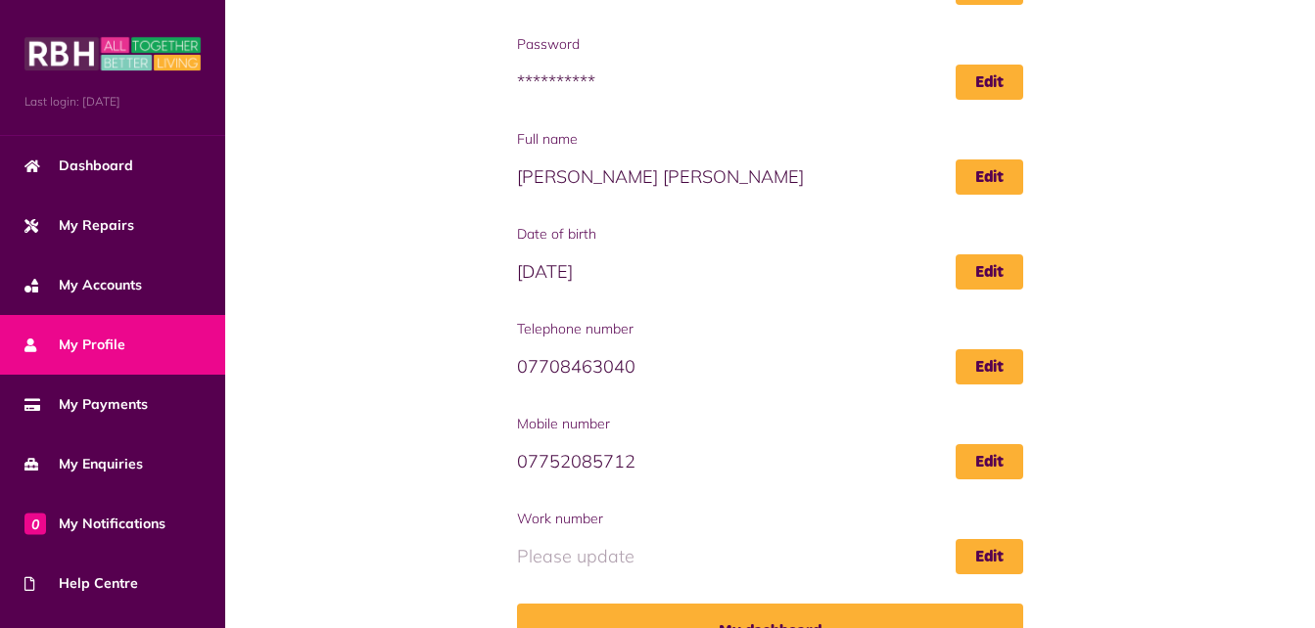
scroll to position [257, 0]
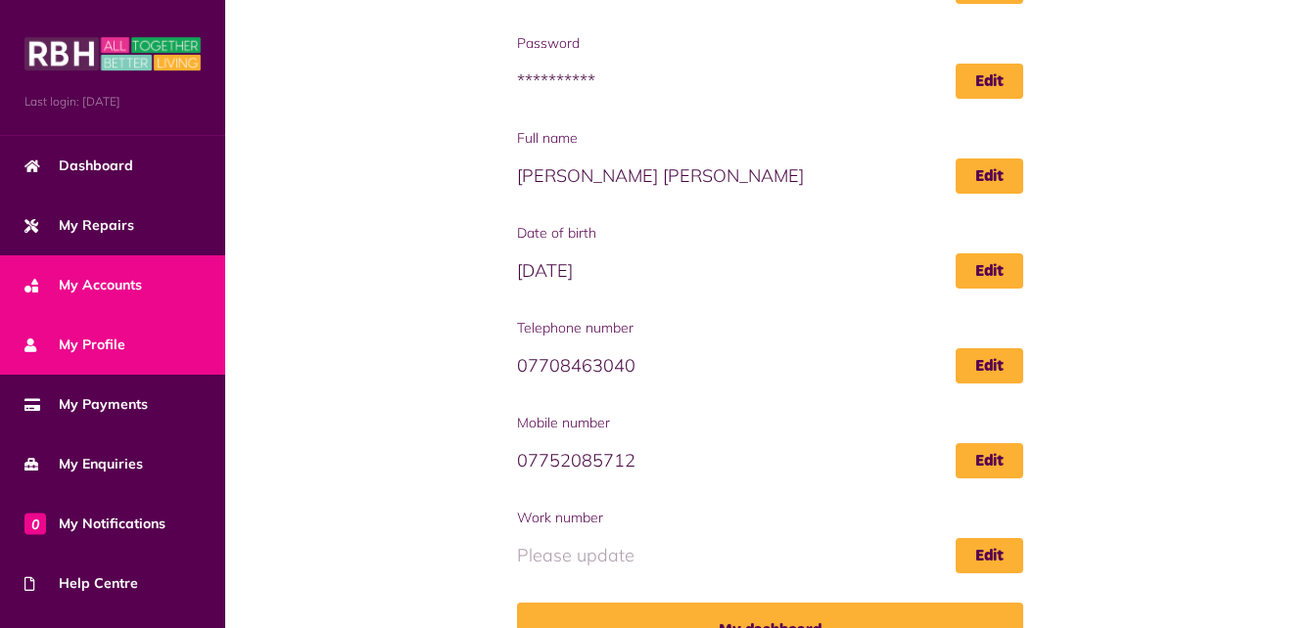
click at [82, 262] on link "My Accounts" at bounding box center [112, 285] width 225 height 60
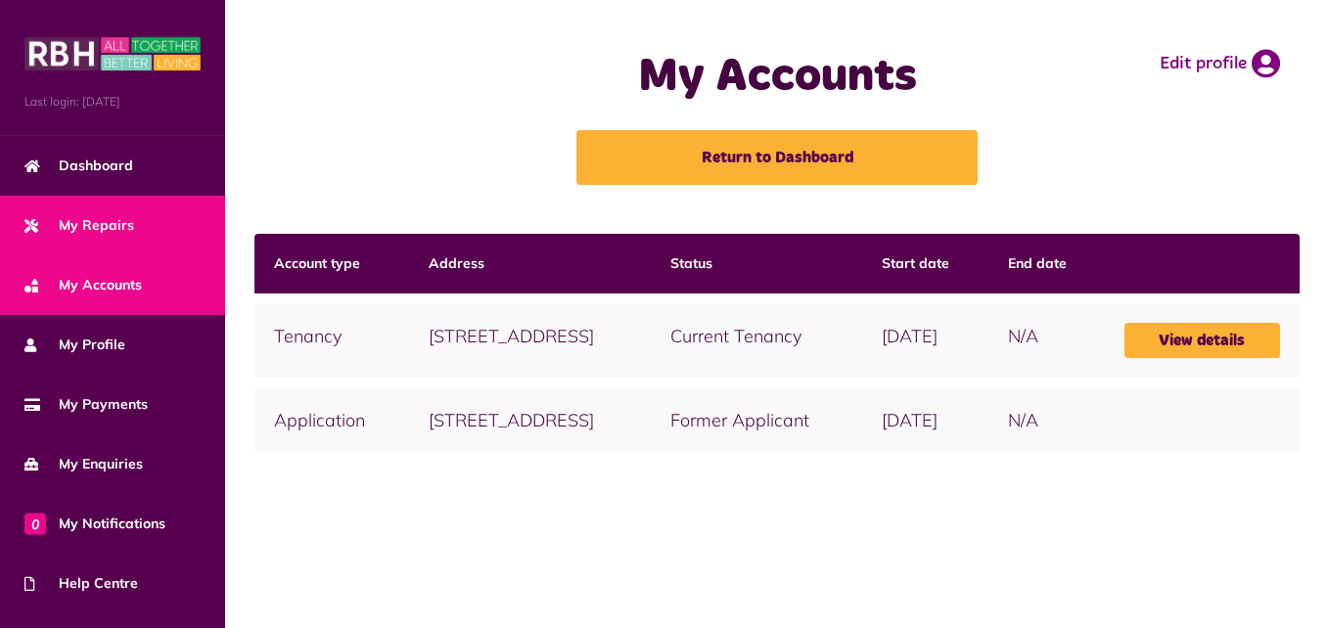
click at [84, 204] on link "My Repairs" at bounding box center [112, 226] width 225 height 60
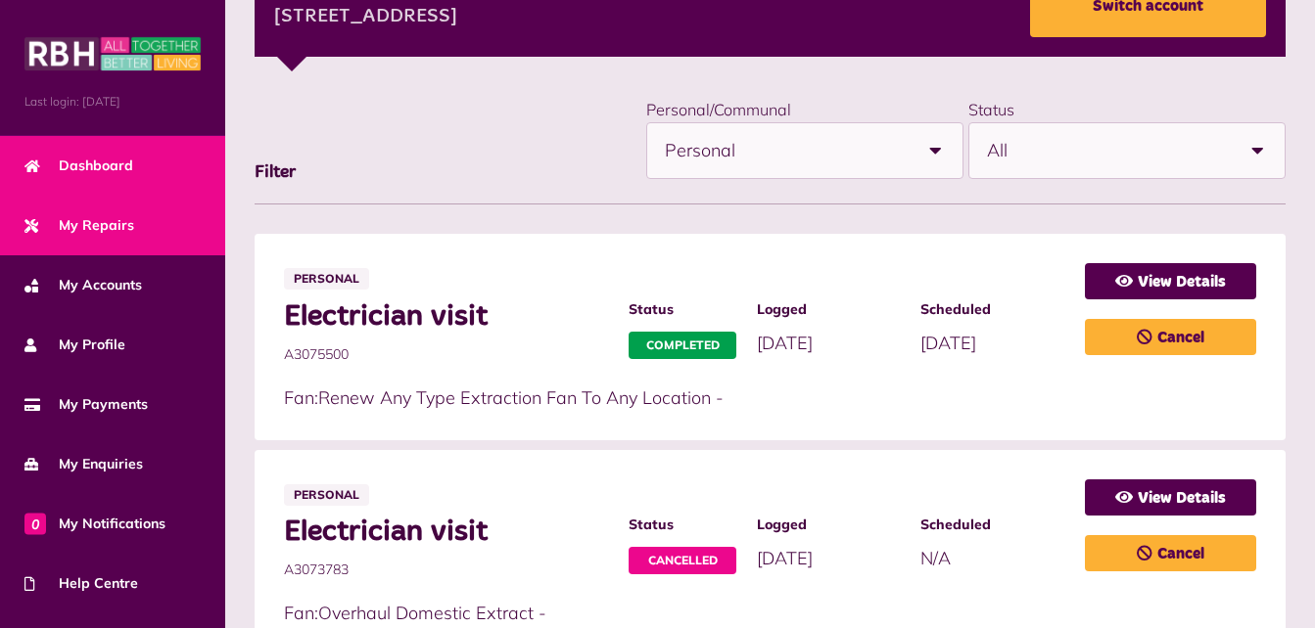
click at [108, 141] on link "Dashboard" at bounding box center [112, 166] width 225 height 60
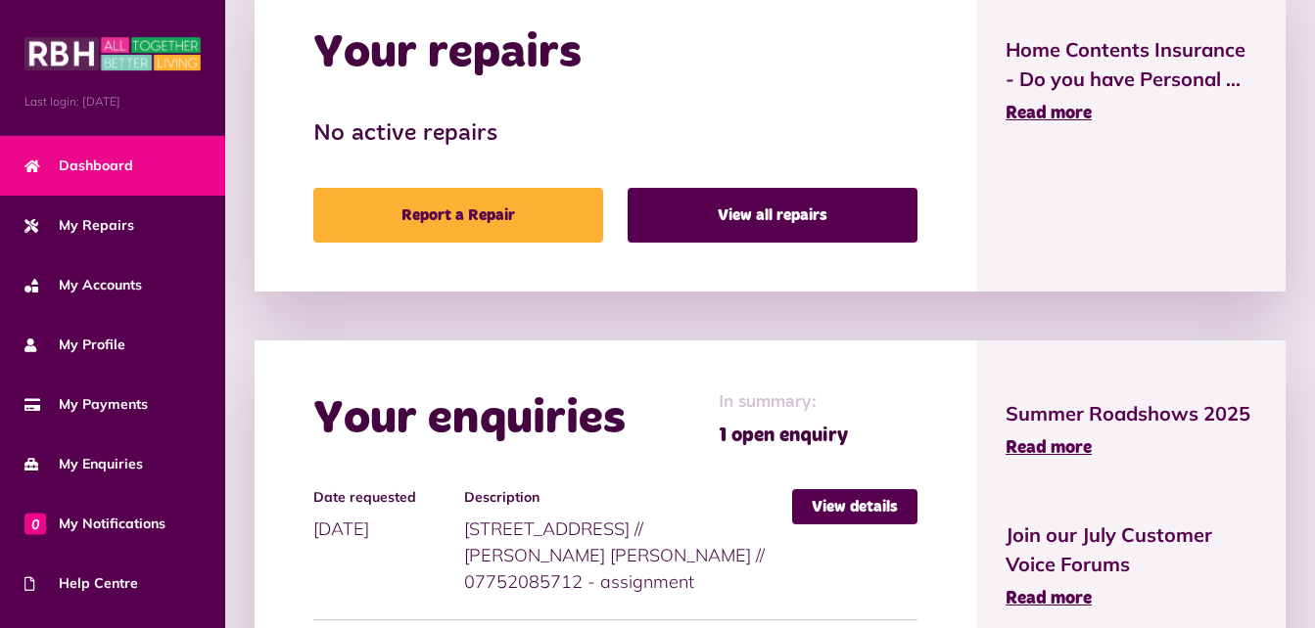
scroll to position [1248, 0]
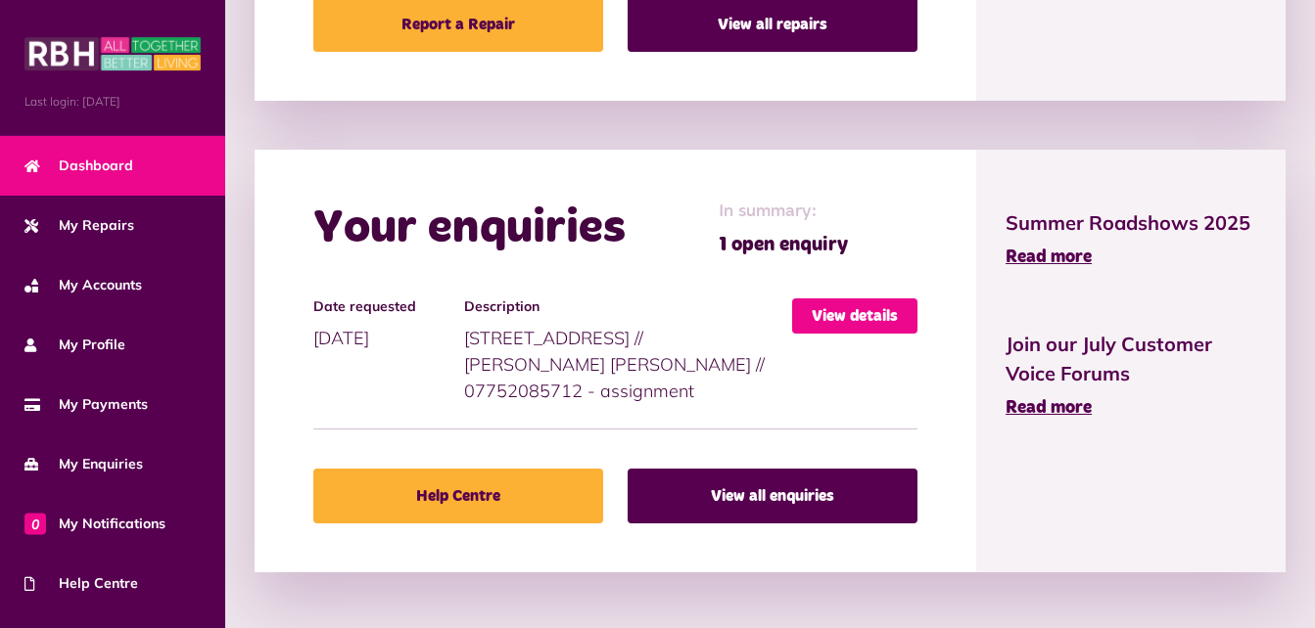
click at [847, 321] on link "View details" at bounding box center [854, 316] width 125 height 35
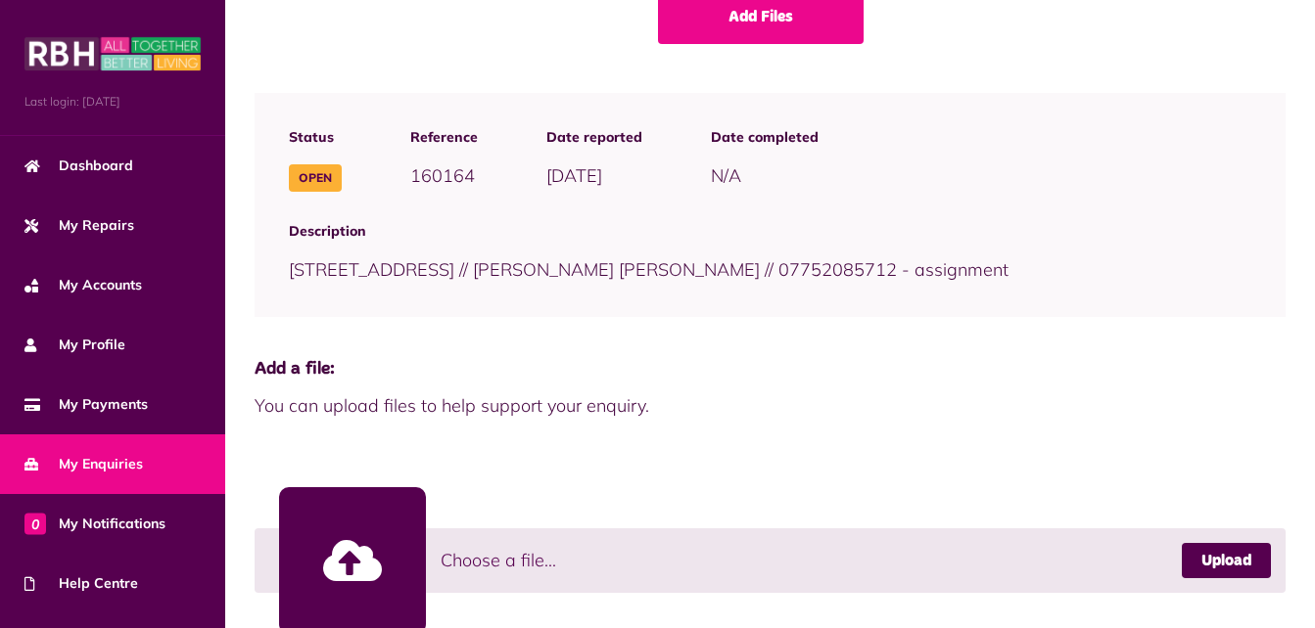
scroll to position [162, 0]
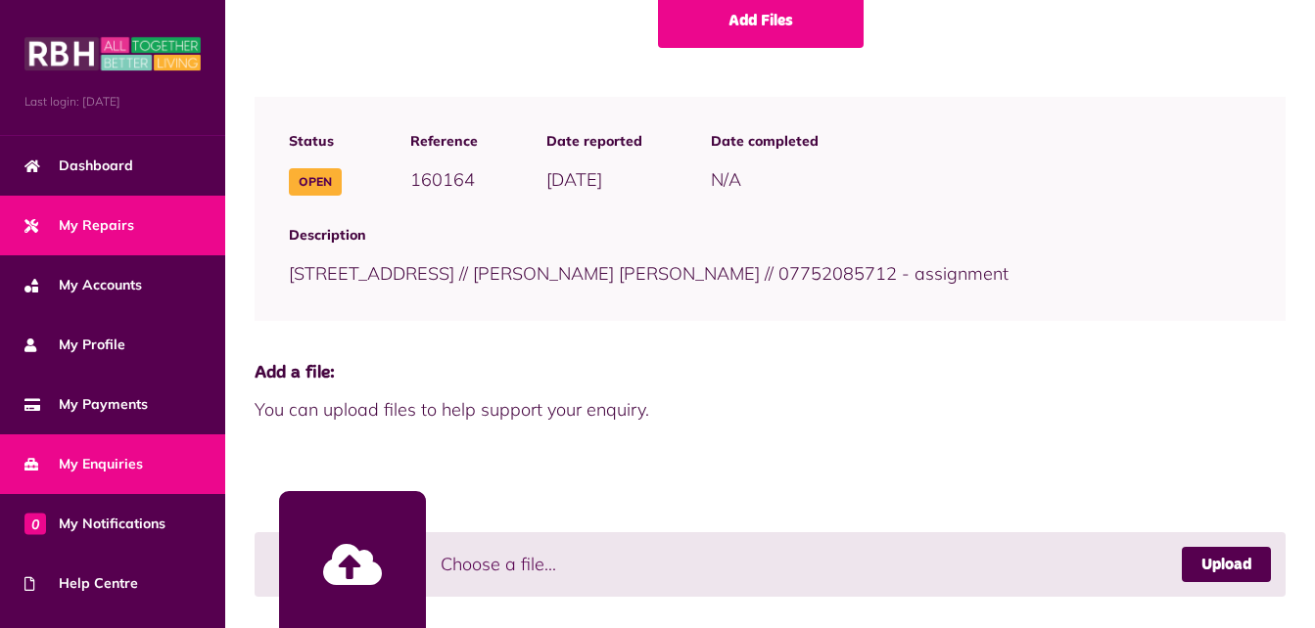
click at [121, 244] on link "My Repairs" at bounding box center [112, 226] width 225 height 60
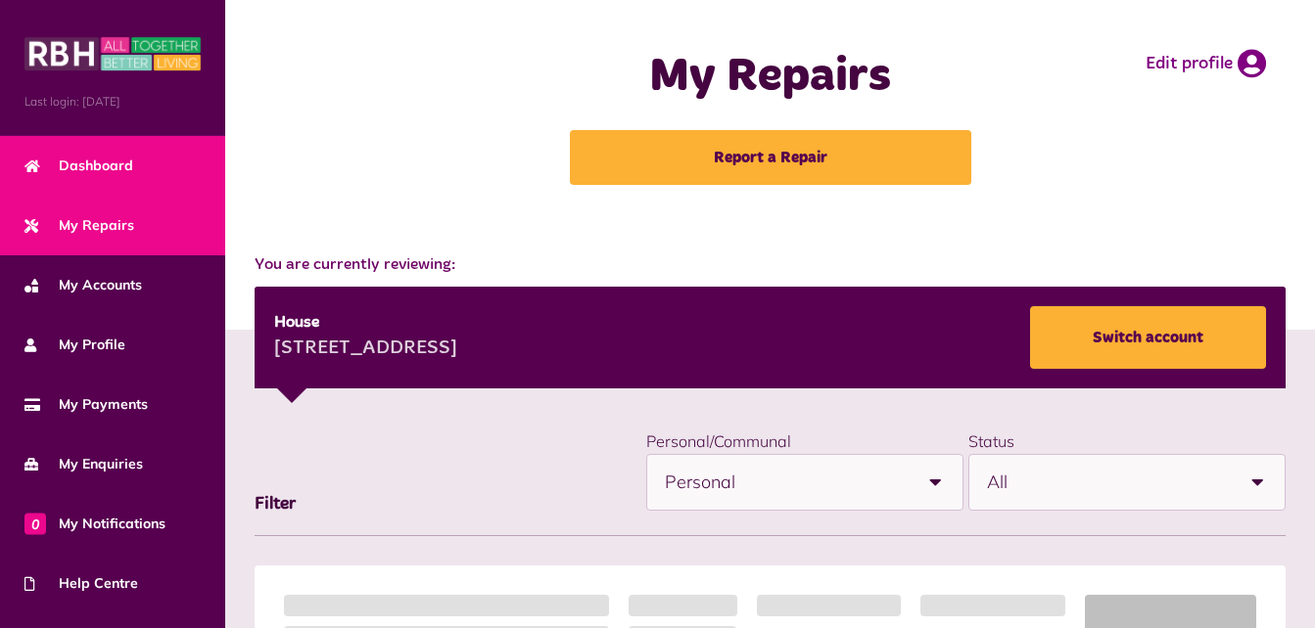
click at [123, 145] on link "Dashboard" at bounding box center [112, 166] width 225 height 60
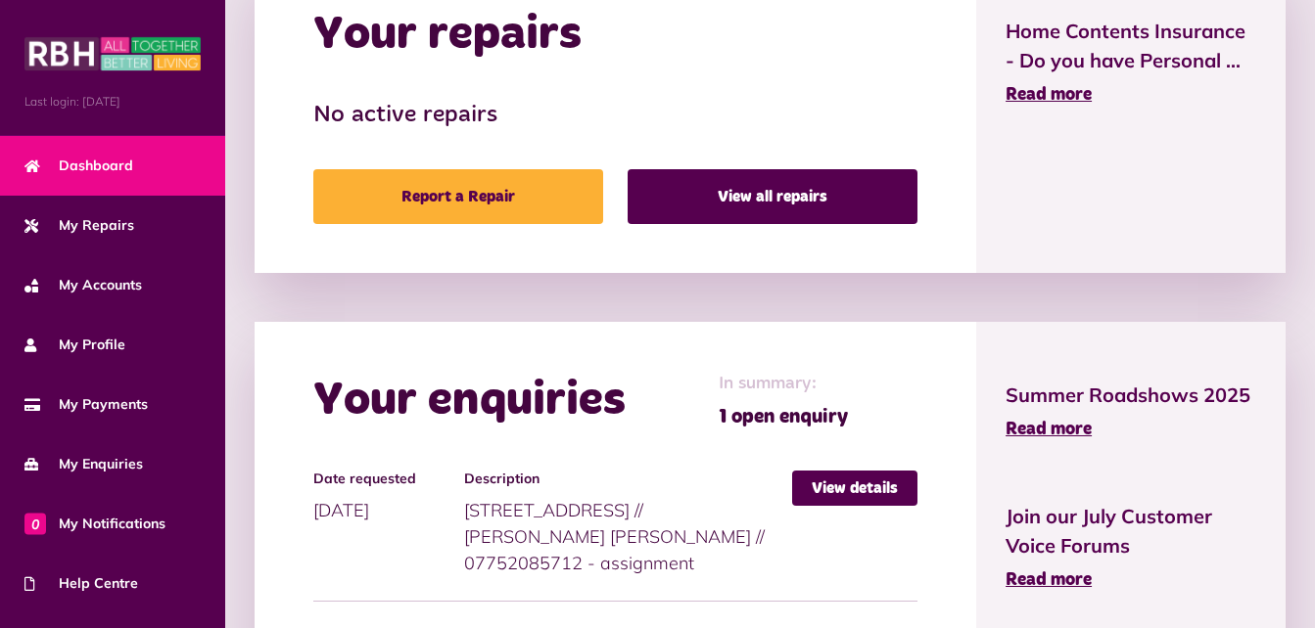
scroll to position [1077, 0]
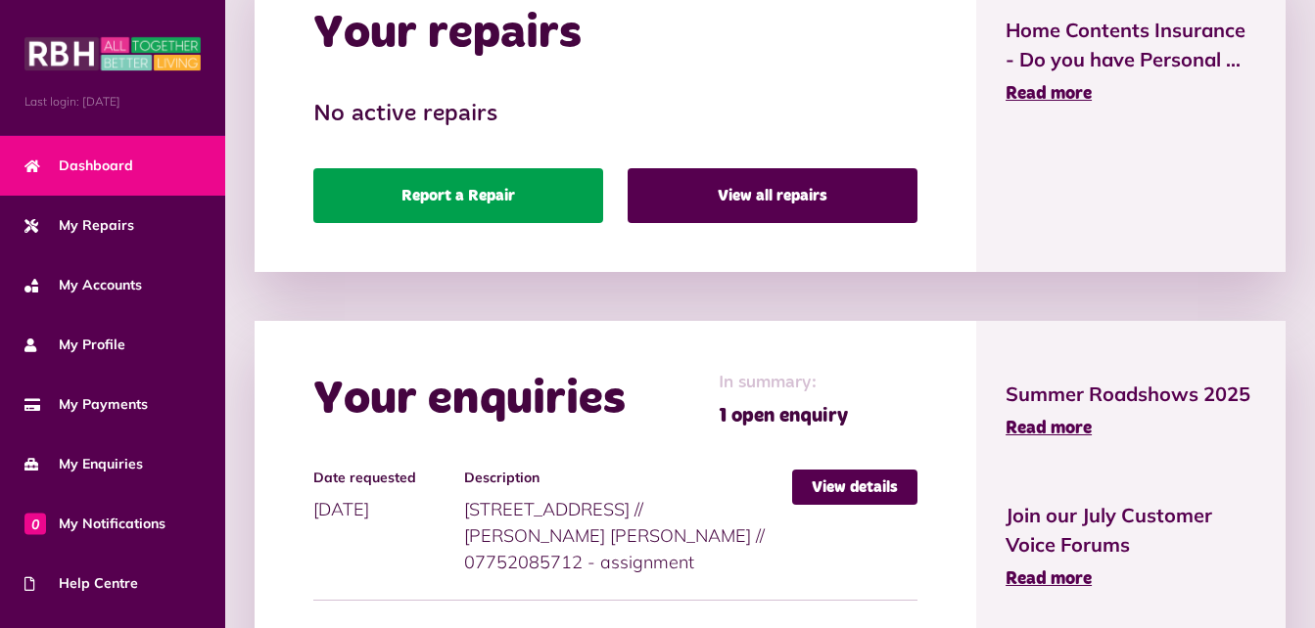
click at [487, 217] on link "Report a Repair" at bounding box center [458, 195] width 290 height 55
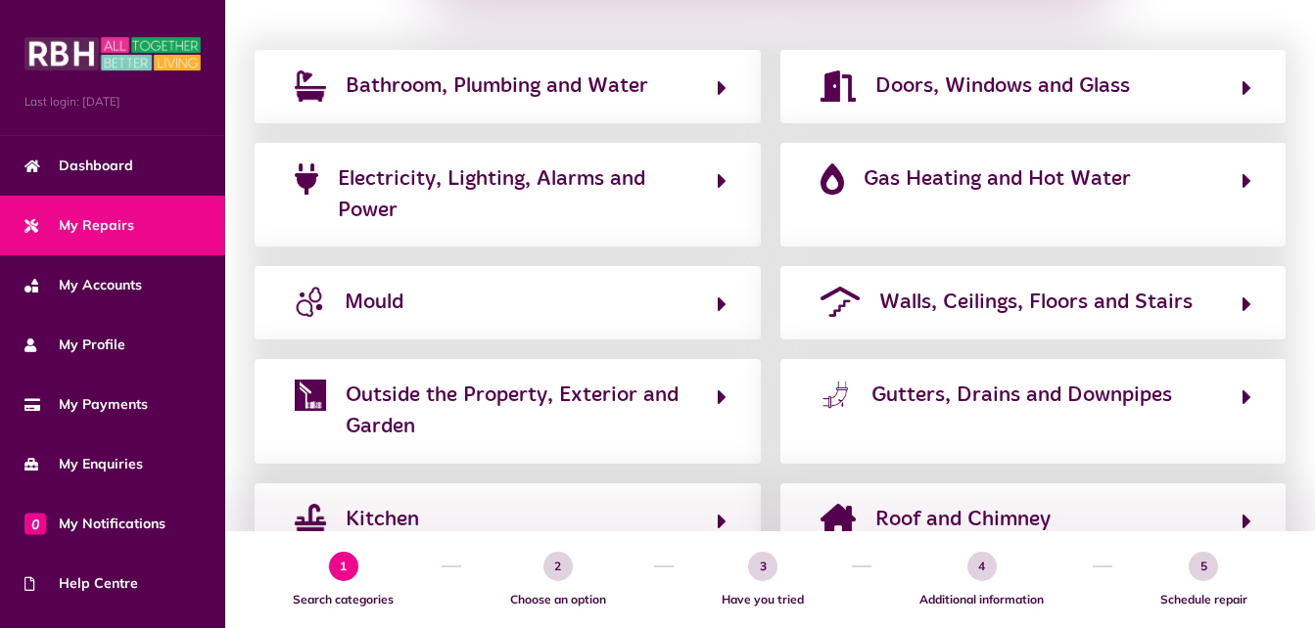
scroll to position [369, 0]
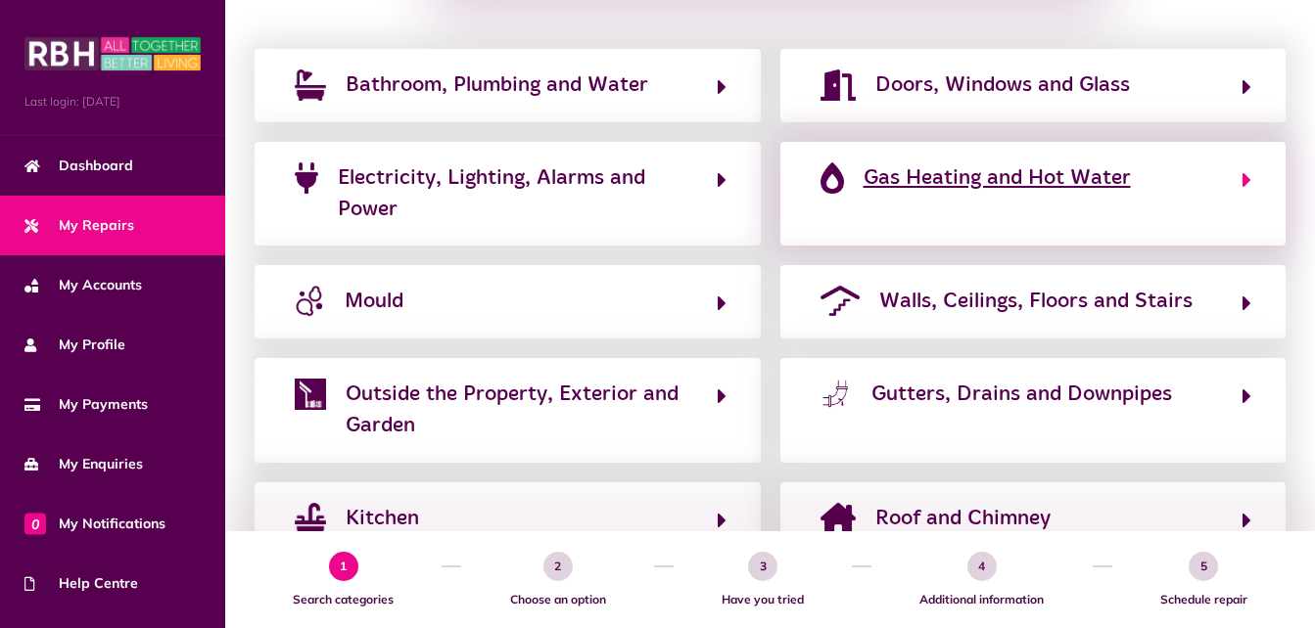
click at [932, 219] on button "Gas Heating and Hot Water" at bounding box center [1033, 195] width 438 height 66
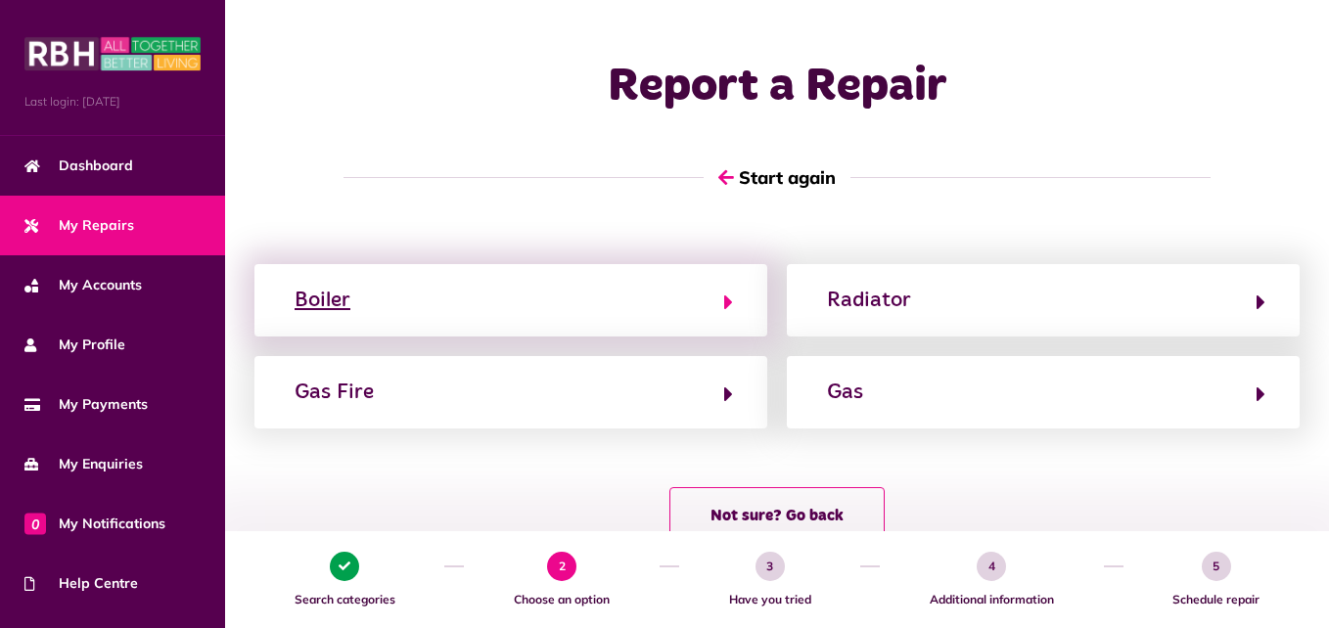
click at [550, 309] on button "Boiler" at bounding box center [511, 300] width 444 height 33
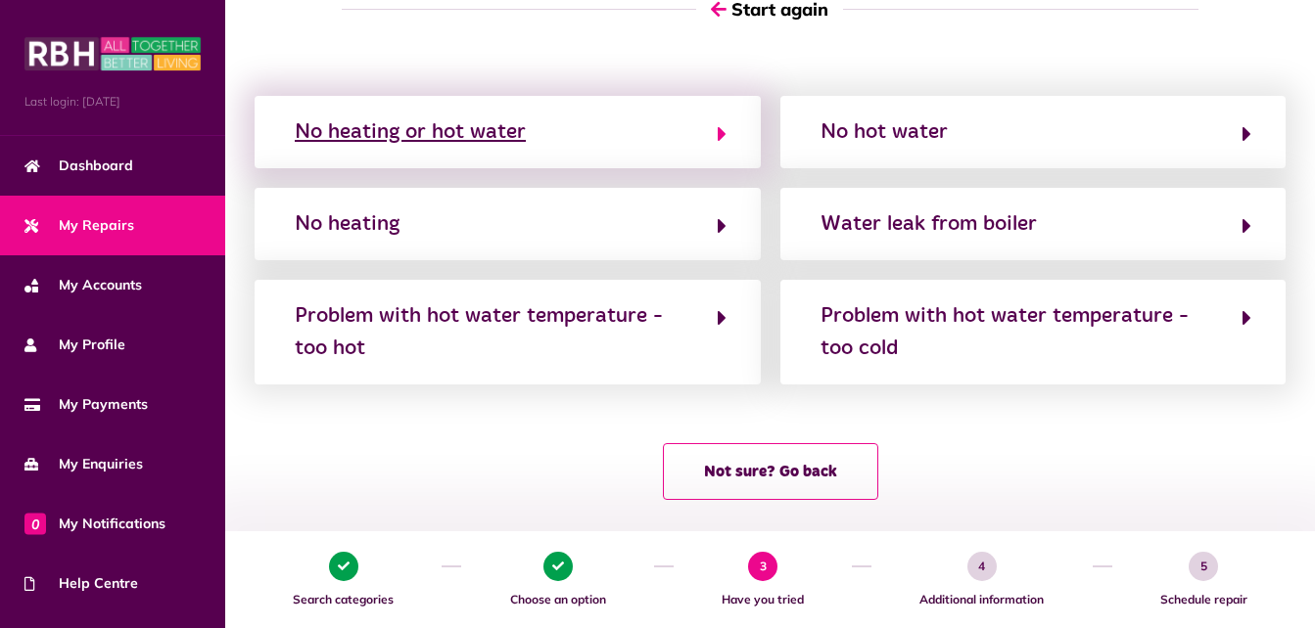
scroll to position [169, 0]
click at [478, 118] on div "No heating or hot water" at bounding box center [410, 131] width 231 height 31
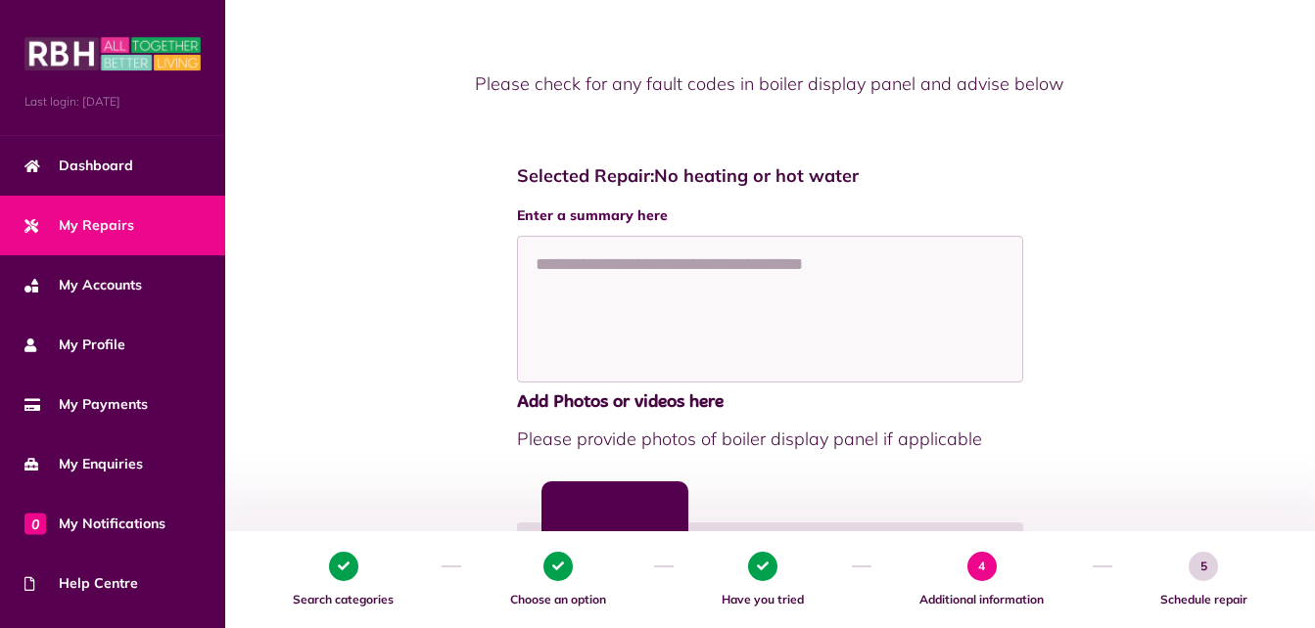
scroll to position [193, 0]
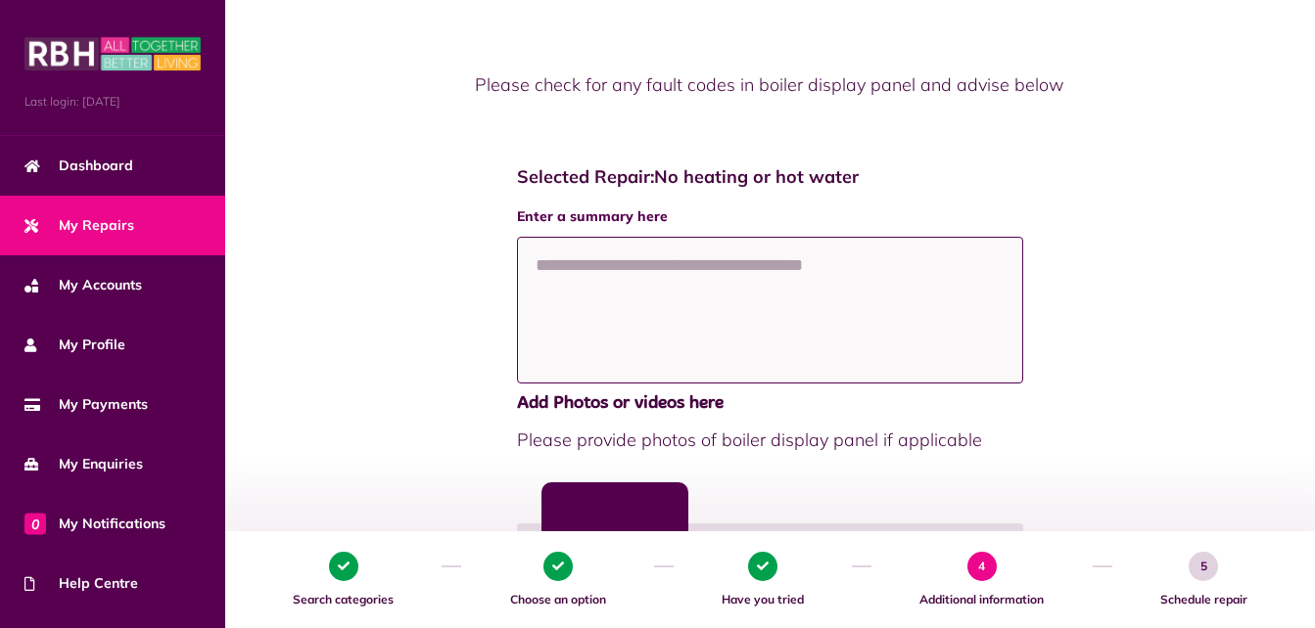
click at [628, 301] on textarea at bounding box center [770, 310] width 506 height 147
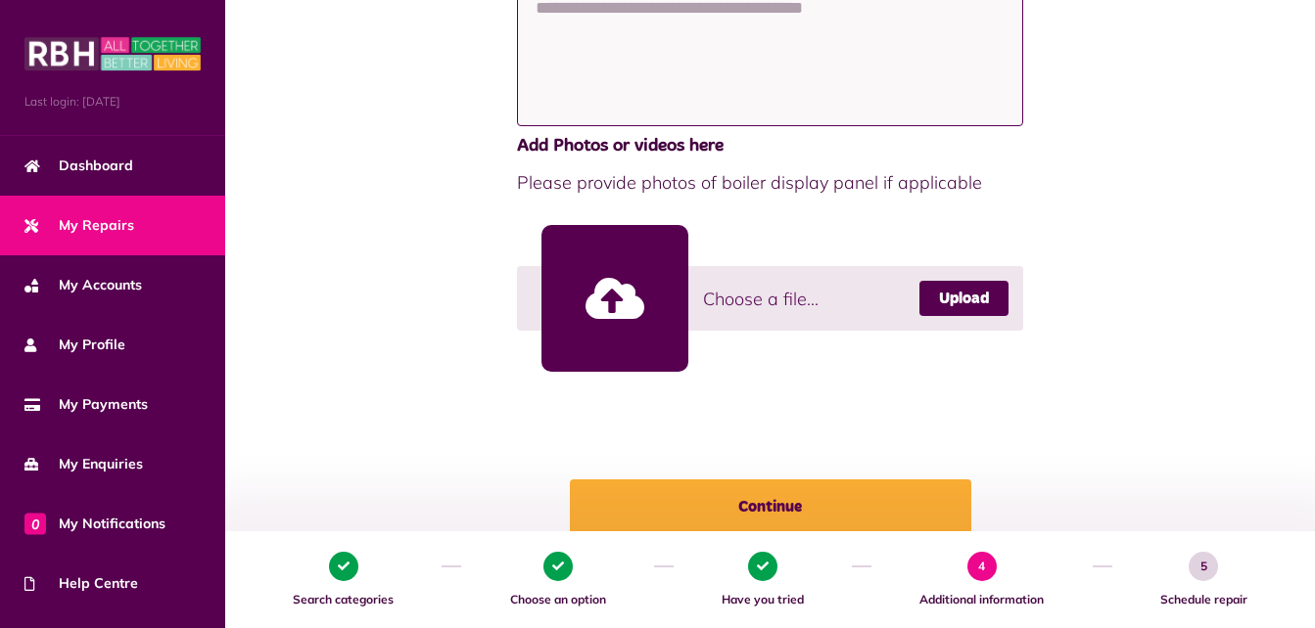
scroll to position [452, 0]
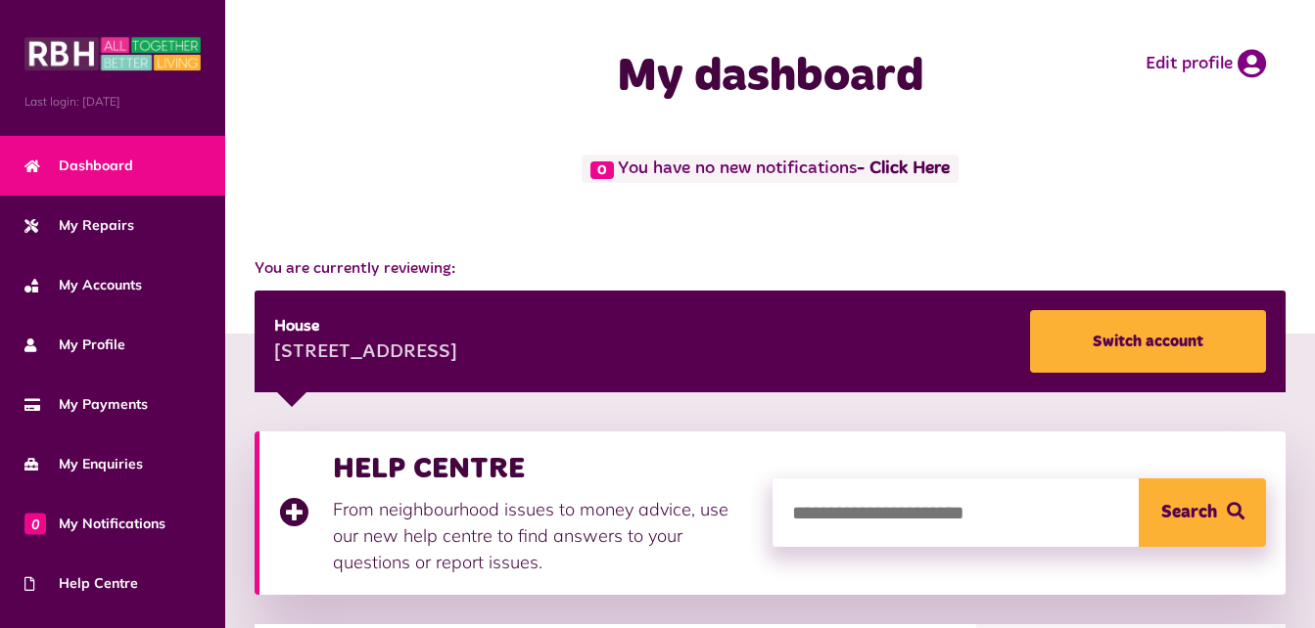
scroll to position [1077, 0]
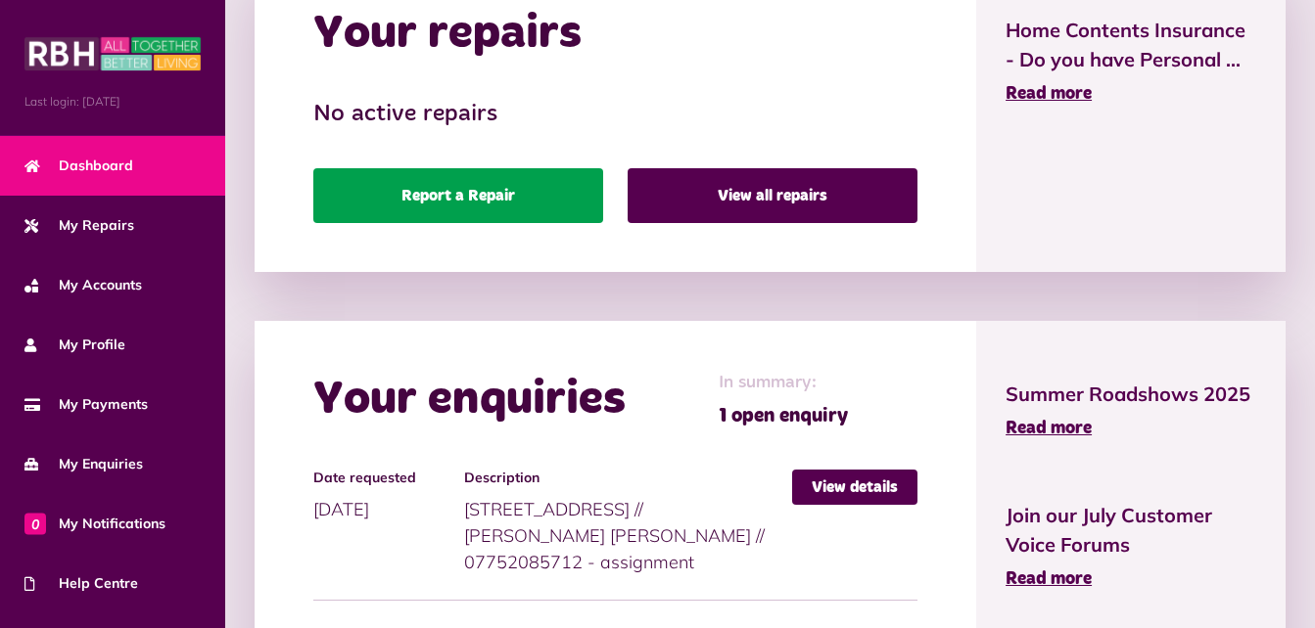
click at [470, 196] on link "Report a Repair" at bounding box center [458, 195] width 290 height 55
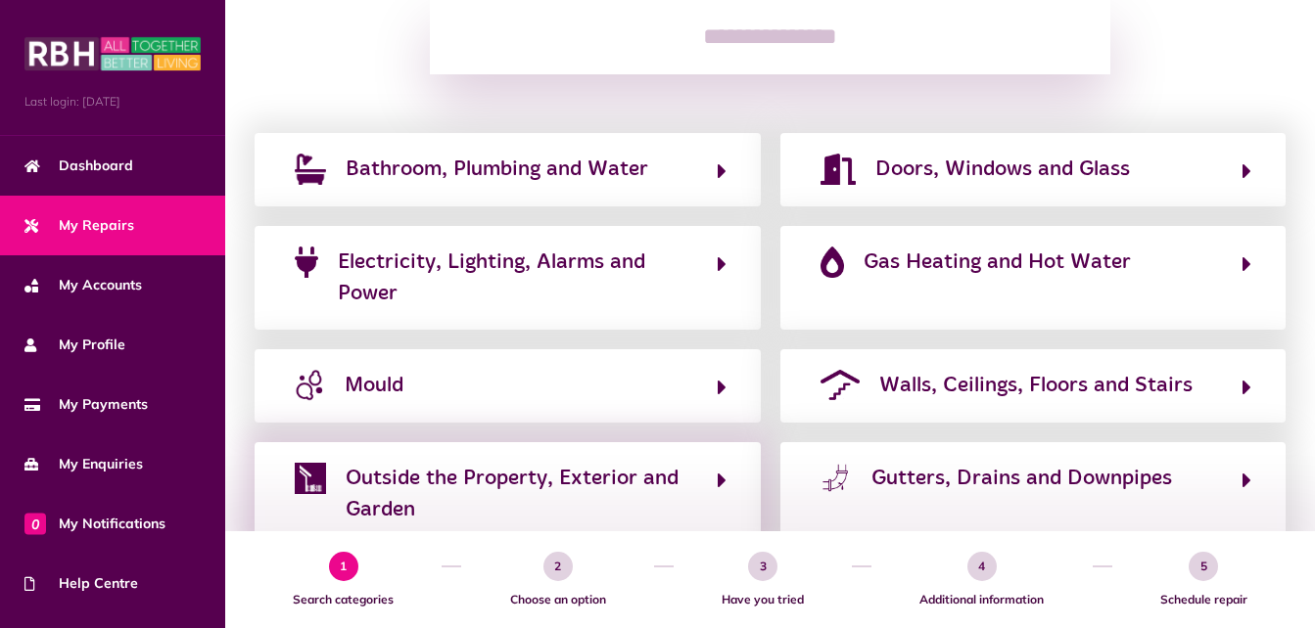
scroll to position [284, 0]
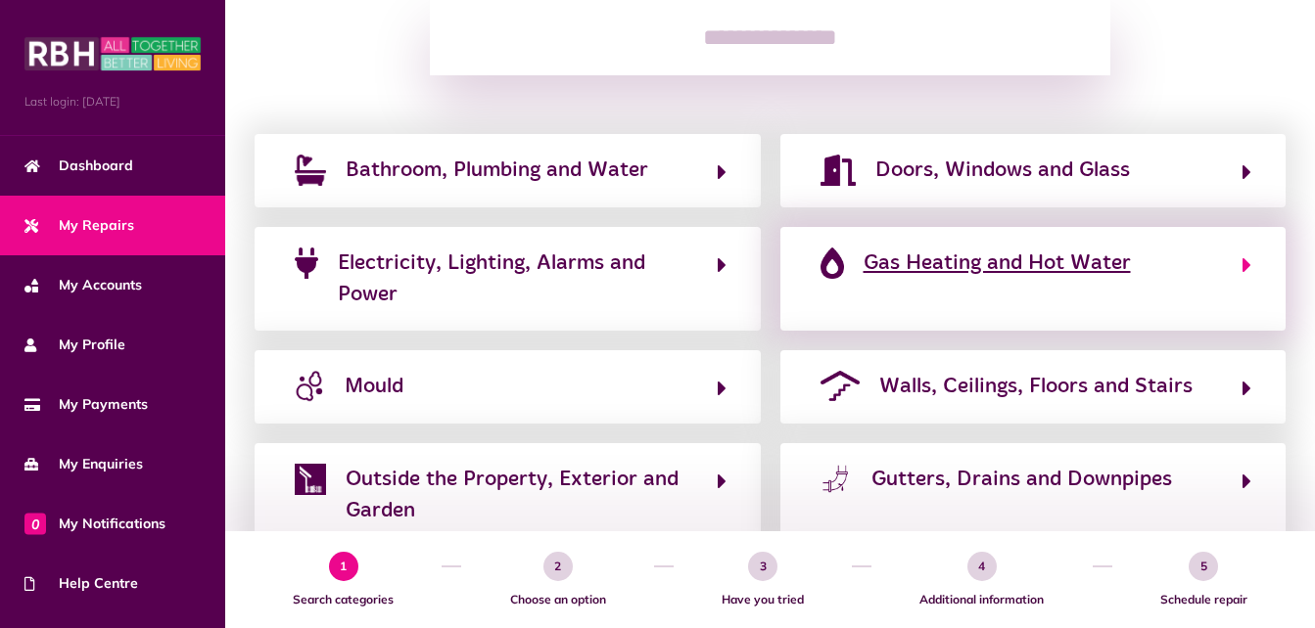
click at [920, 267] on span "Gas Heating and Hot Water" at bounding box center [996, 263] width 267 height 31
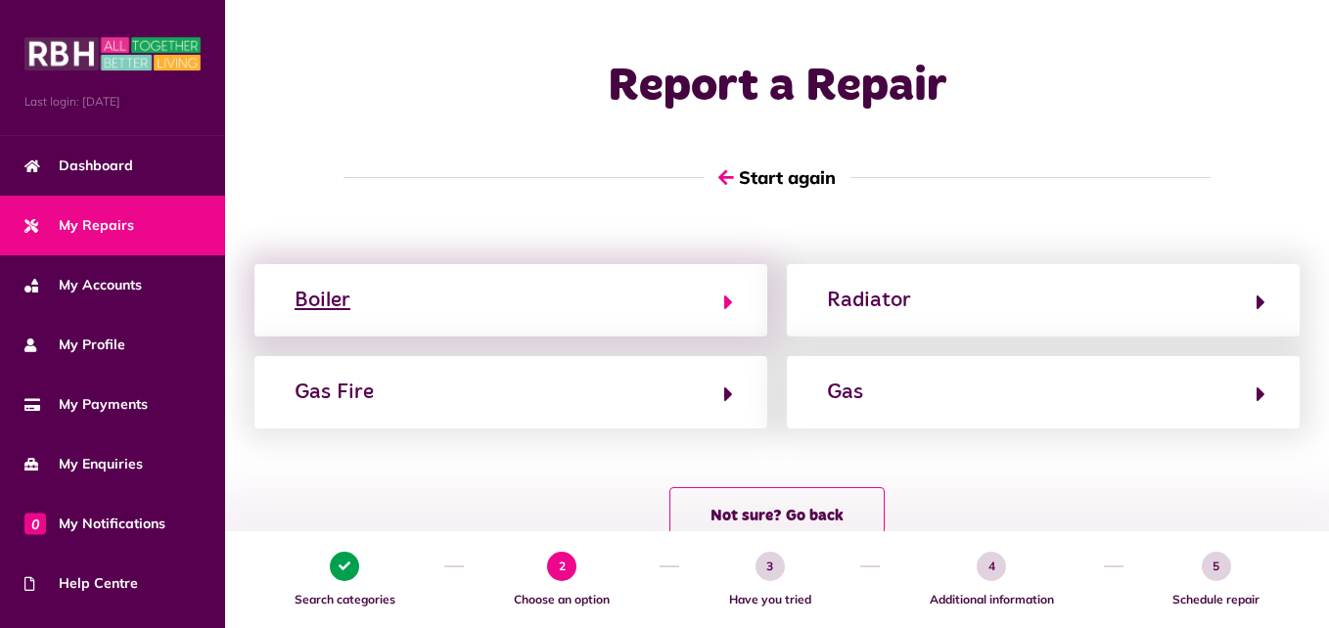
click at [564, 292] on button "Boiler" at bounding box center [511, 300] width 444 height 33
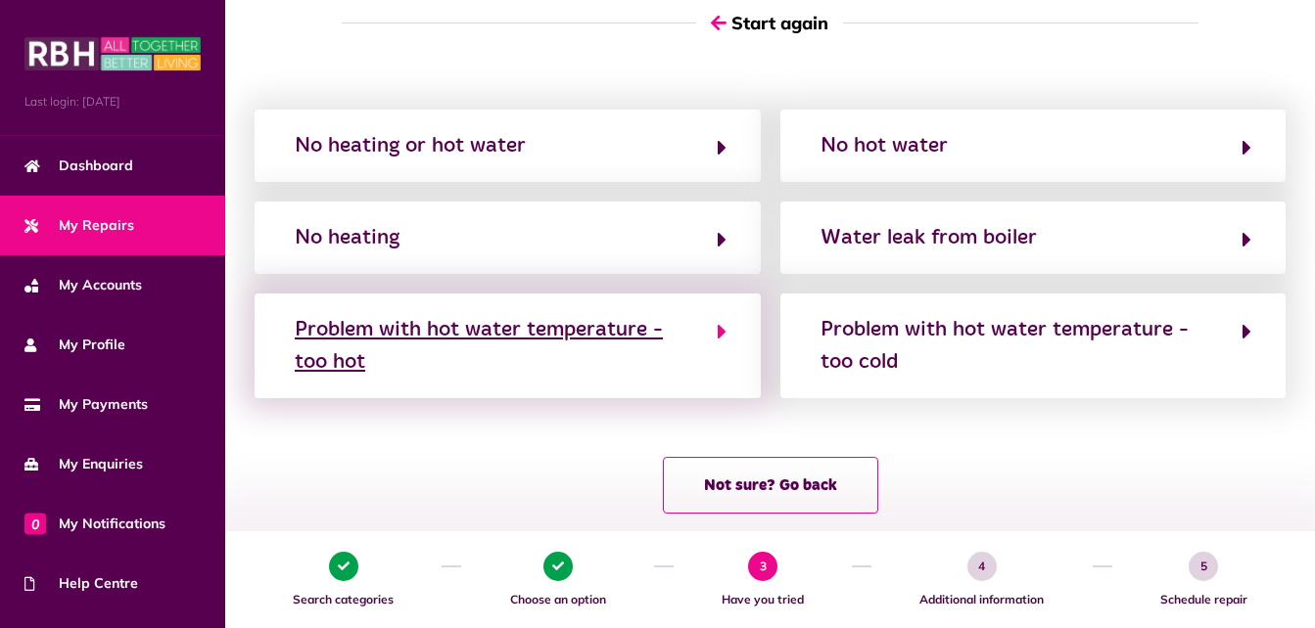
scroll to position [156, 0]
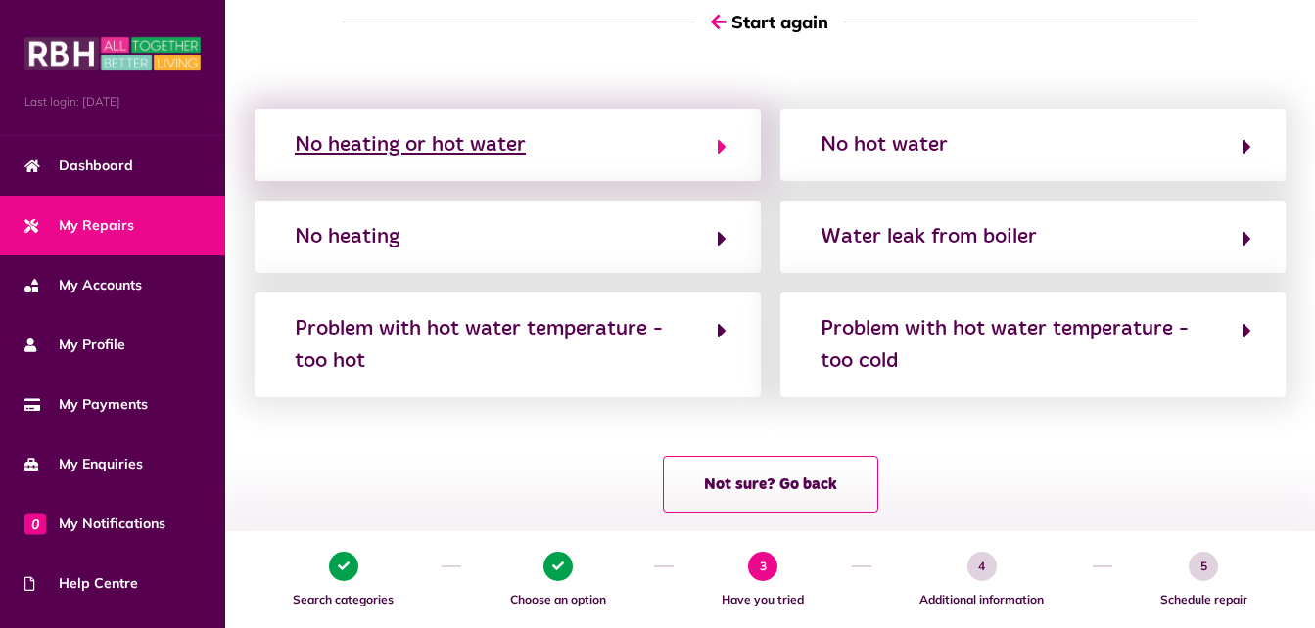
click at [395, 156] on div "No heating or hot water" at bounding box center [410, 144] width 231 height 31
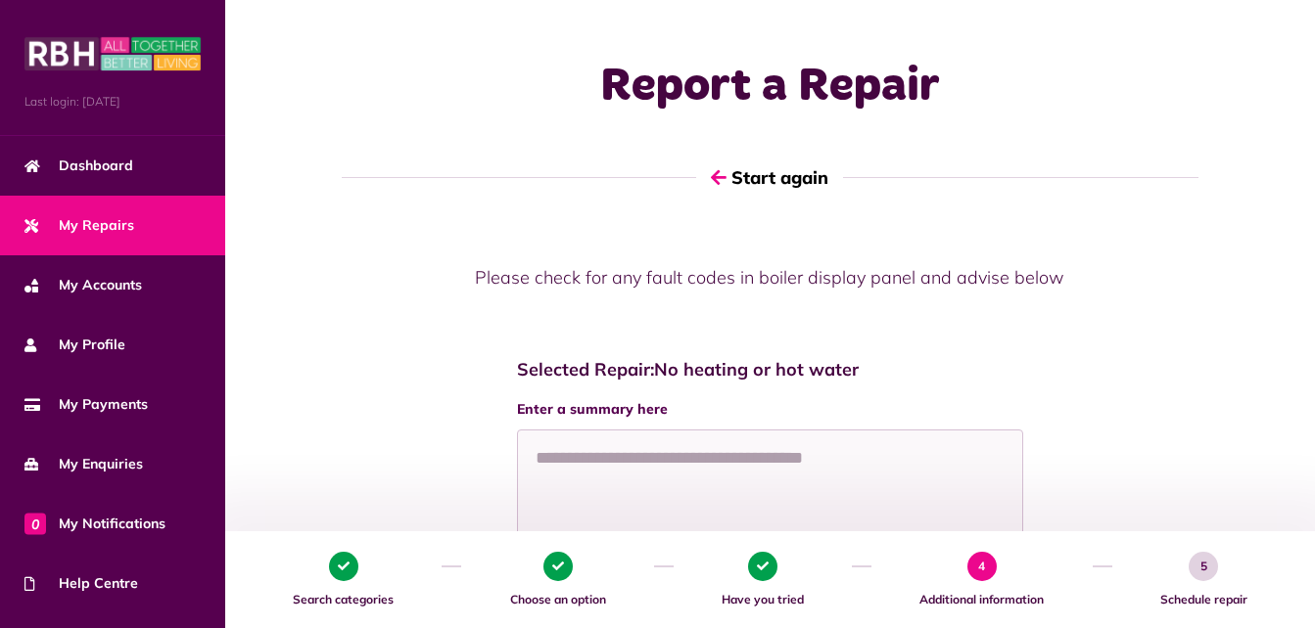
scroll to position [287, 0]
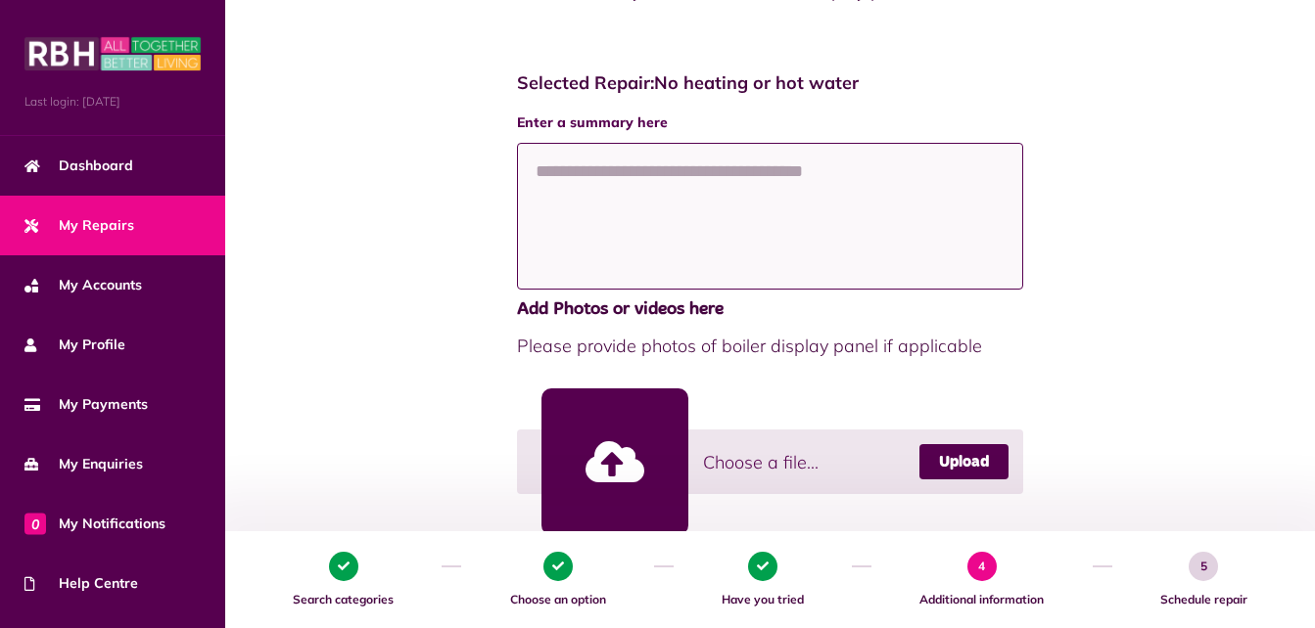
click at [634, 247] on textarea at bounding box center [770, 216] width 506 height 147
type textarea "*"
click at [837, 171] on textarea "**********" at bounding box center [770, 216] width 506 height 147
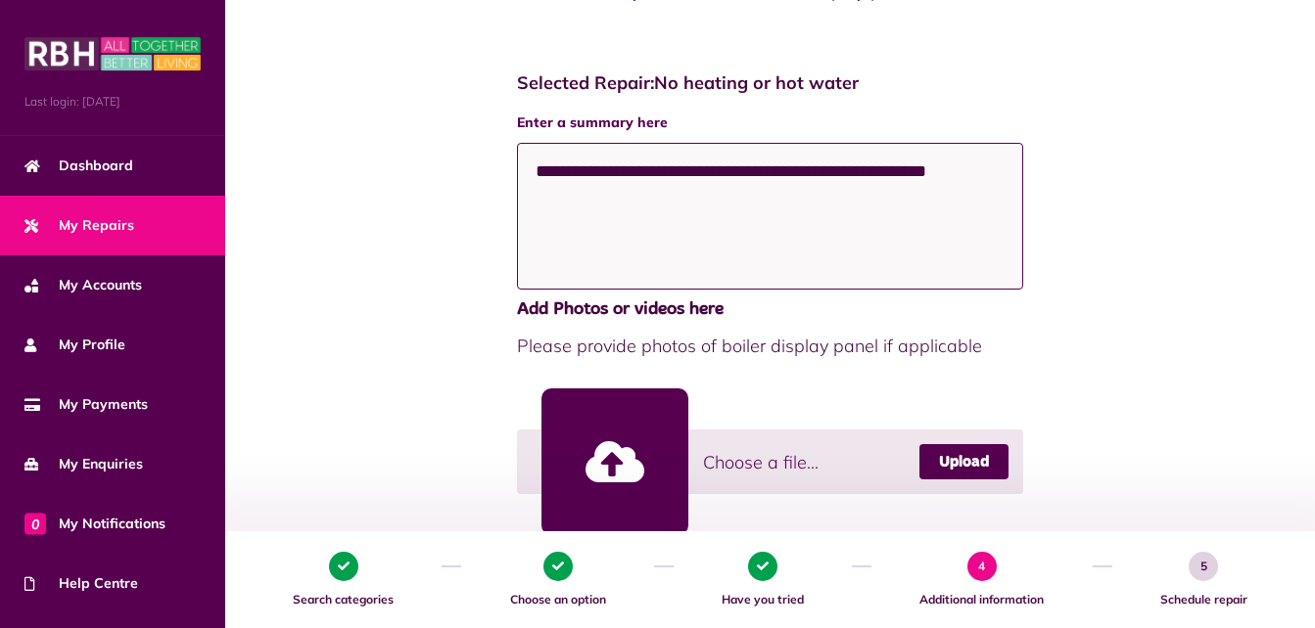
click at [989, 188] on textarea "**********" at bounding box center [770, 216] width 506 height 147
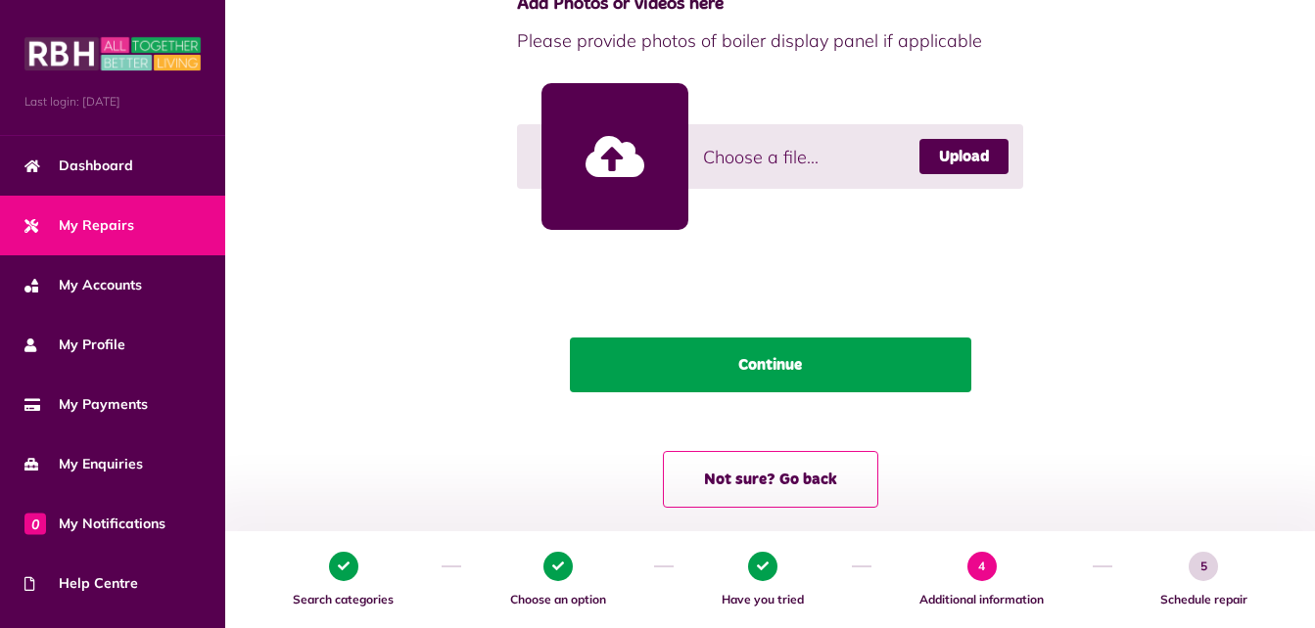
scroll to position [593, 0]
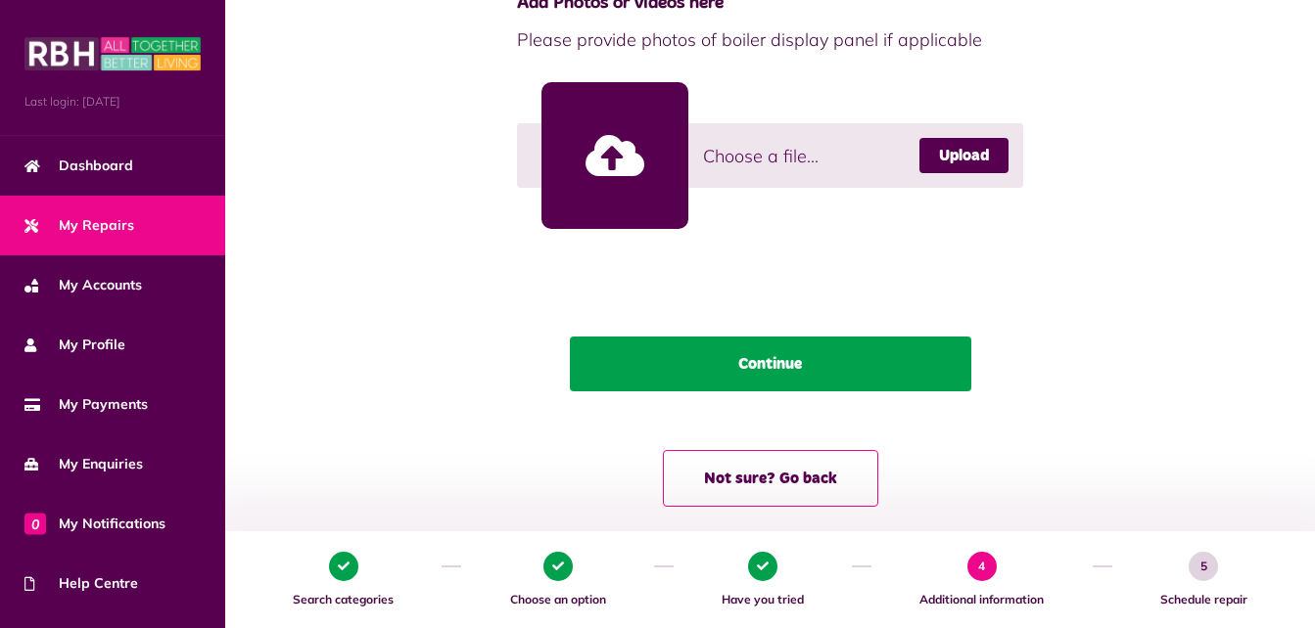
type textarea "**********"
click at [764, 379] on button "Continue" at bounding box center [770, 364] width 401 height 55
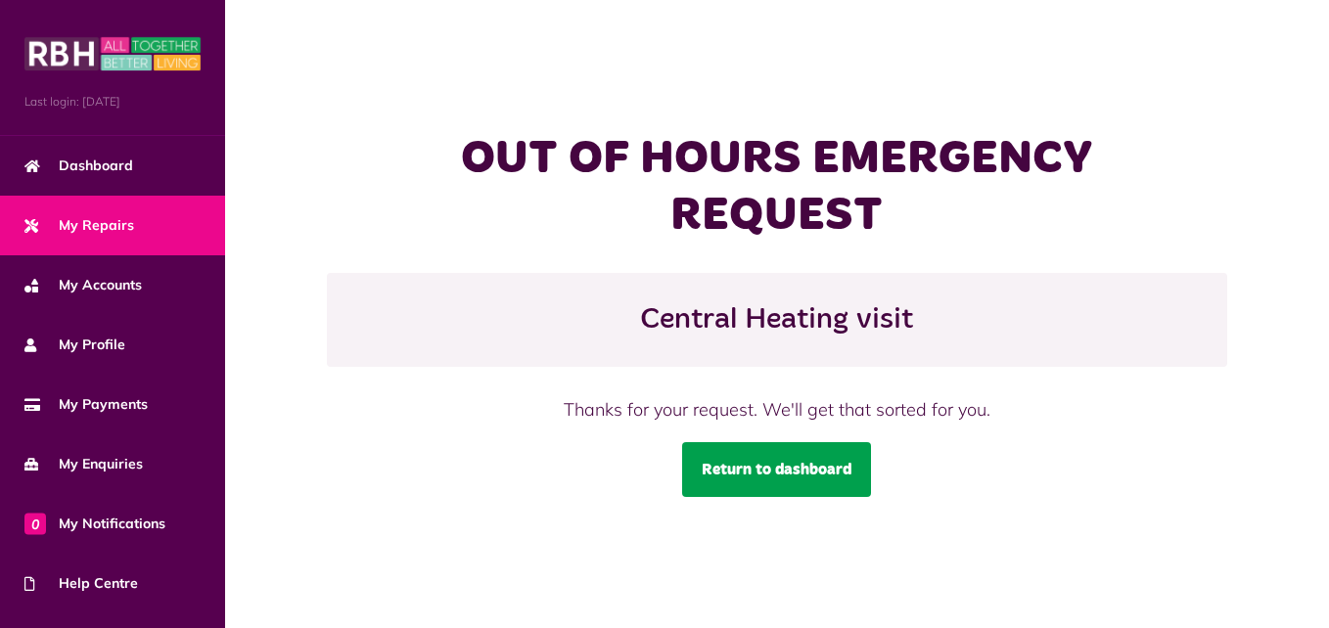
click at [776, 469] on link "Return to dashboard" at bounding box center [776, 469] width 189 height 55
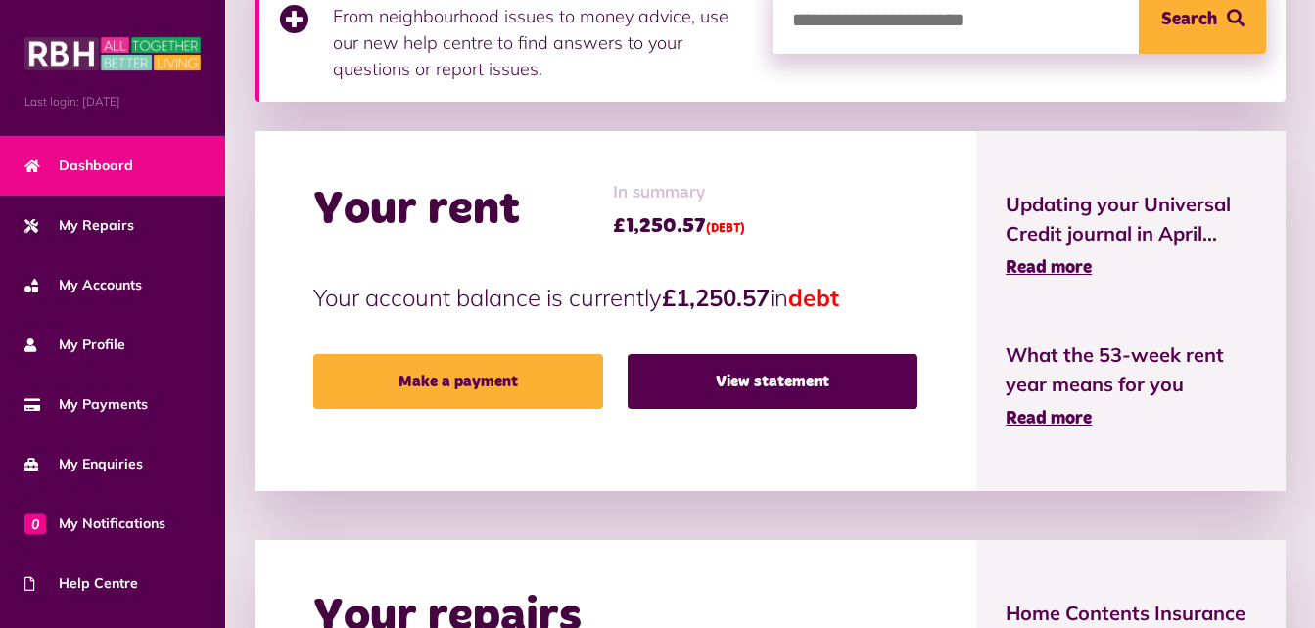
scroll to position [491, 0]
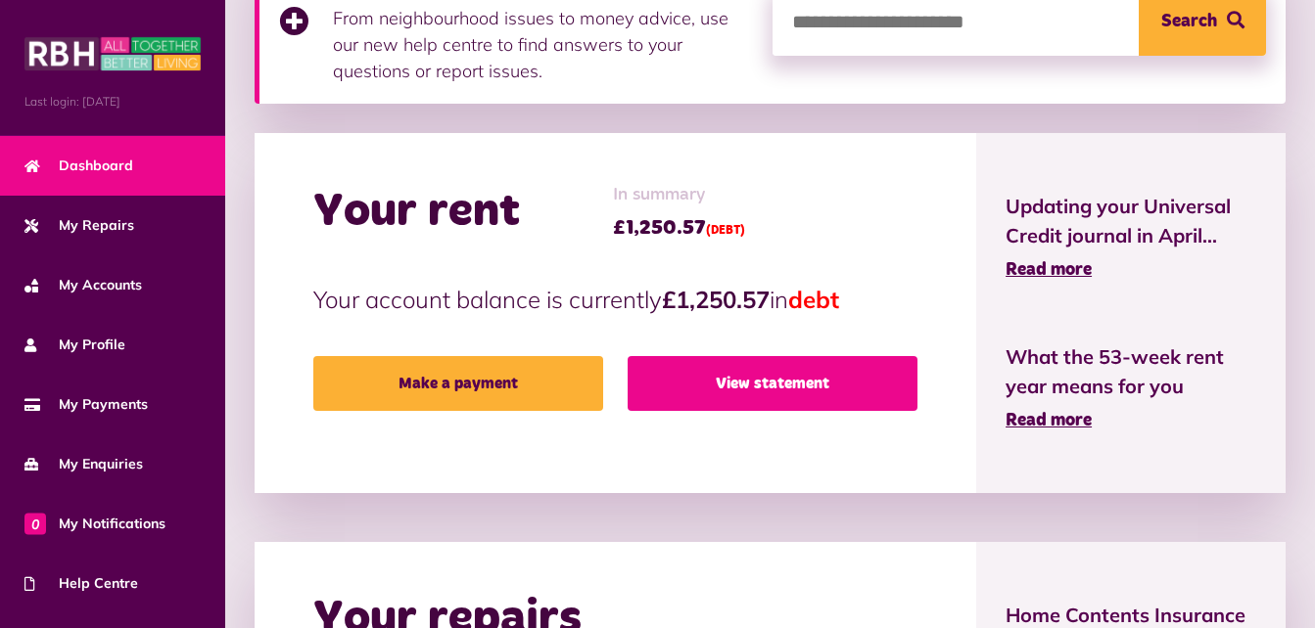
click at [759, 390] on link "View statement" at bounding box center [772, 383] width 290 height 55
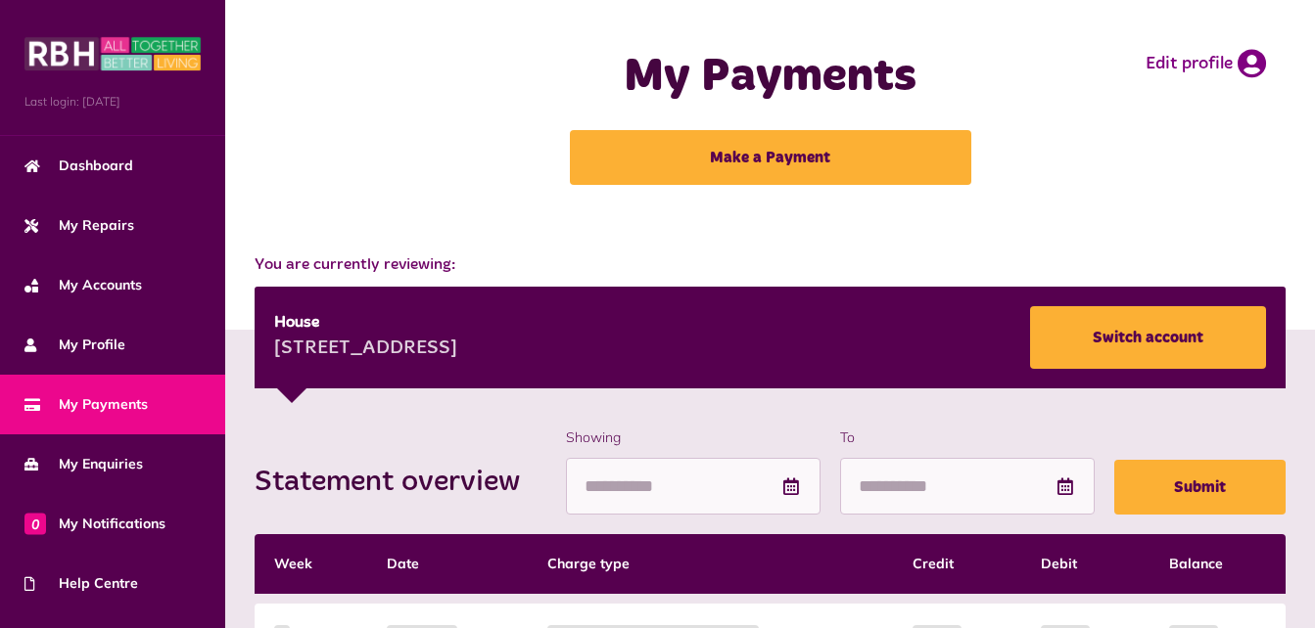
scroll to position [387, 0]
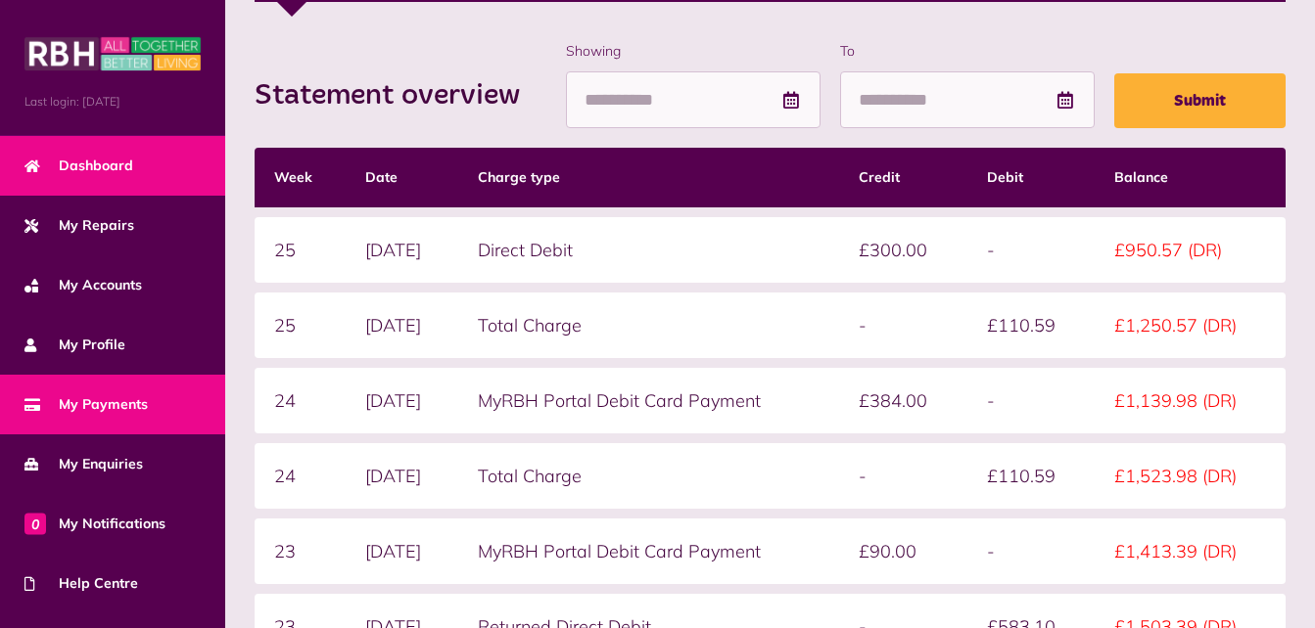
click at [171, 170] on link "Dashboard" at bounding box center [112, 166] width 225 height 60
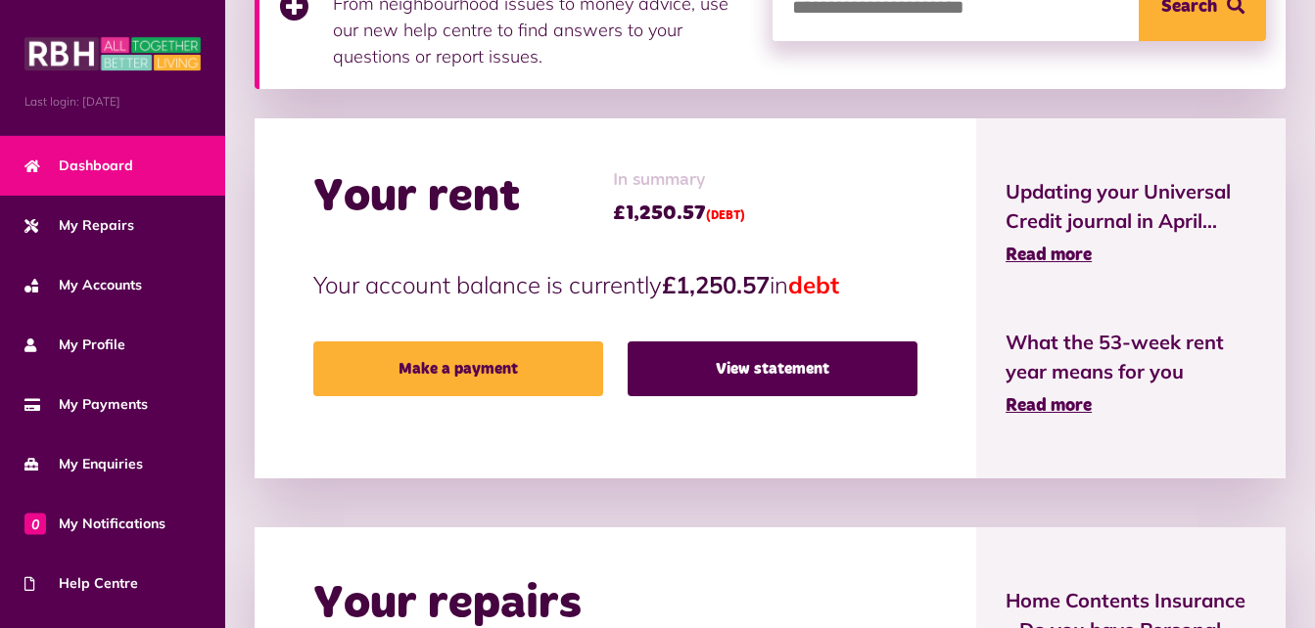
scroll to position [556, 0]
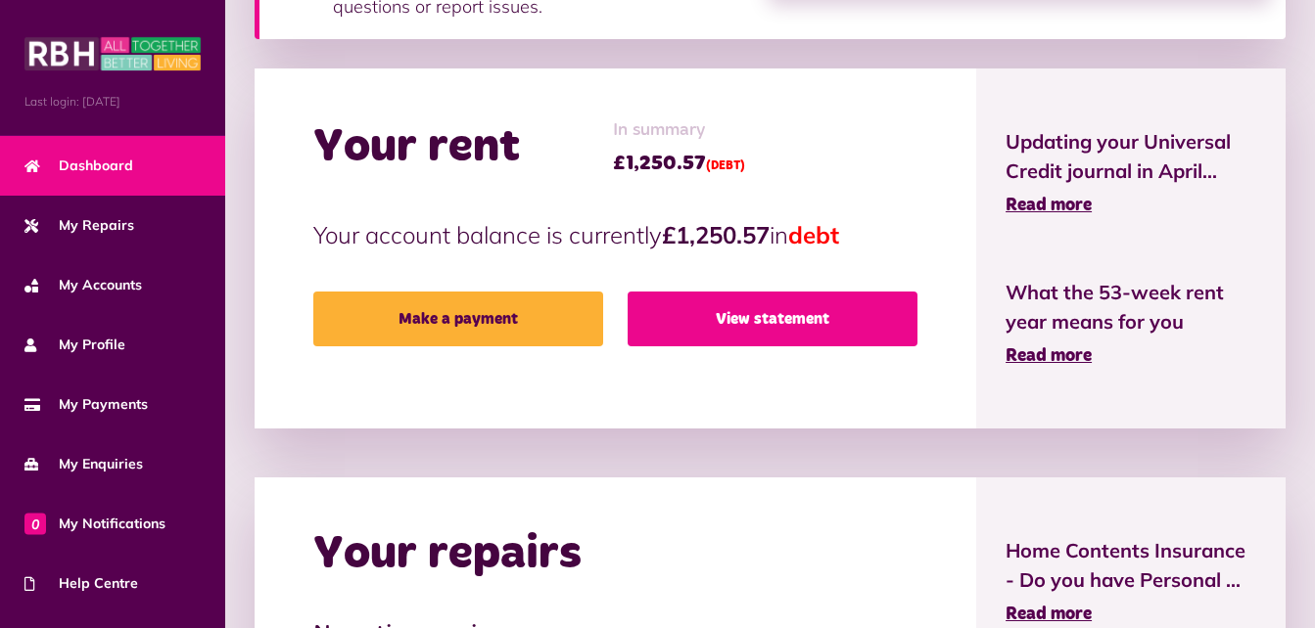
click at [760, 328] on link "View statement" at bounding box center [772, 319] width 290 height 55
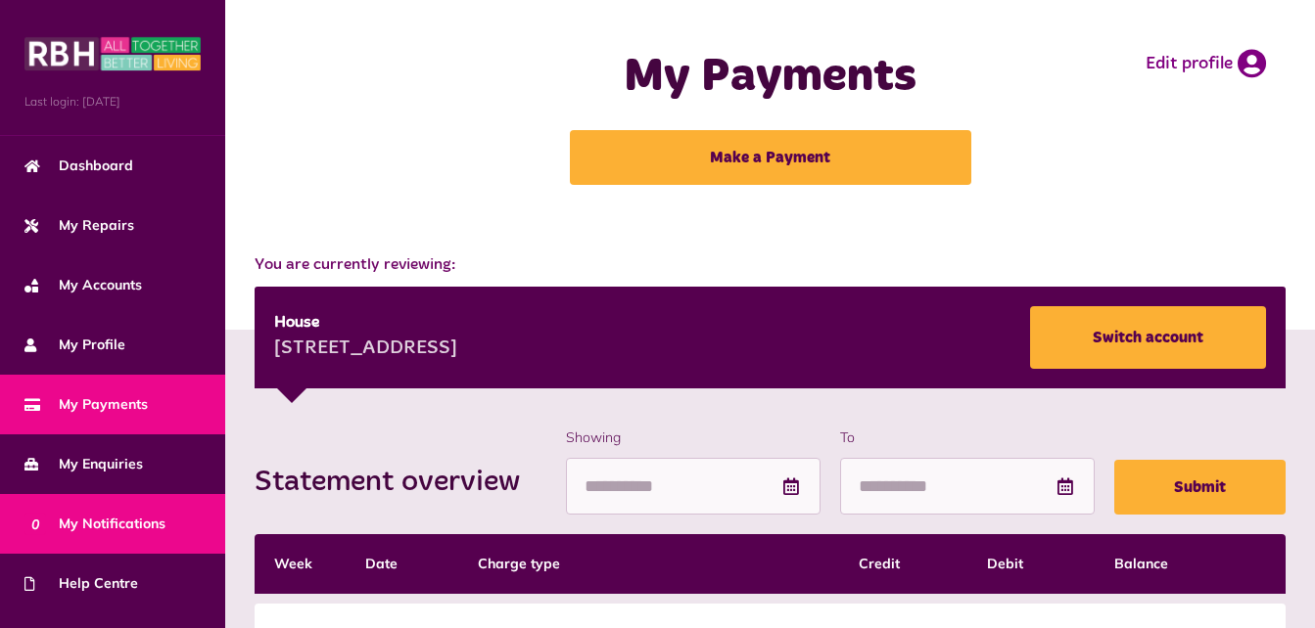
scroll to position [163, 0]
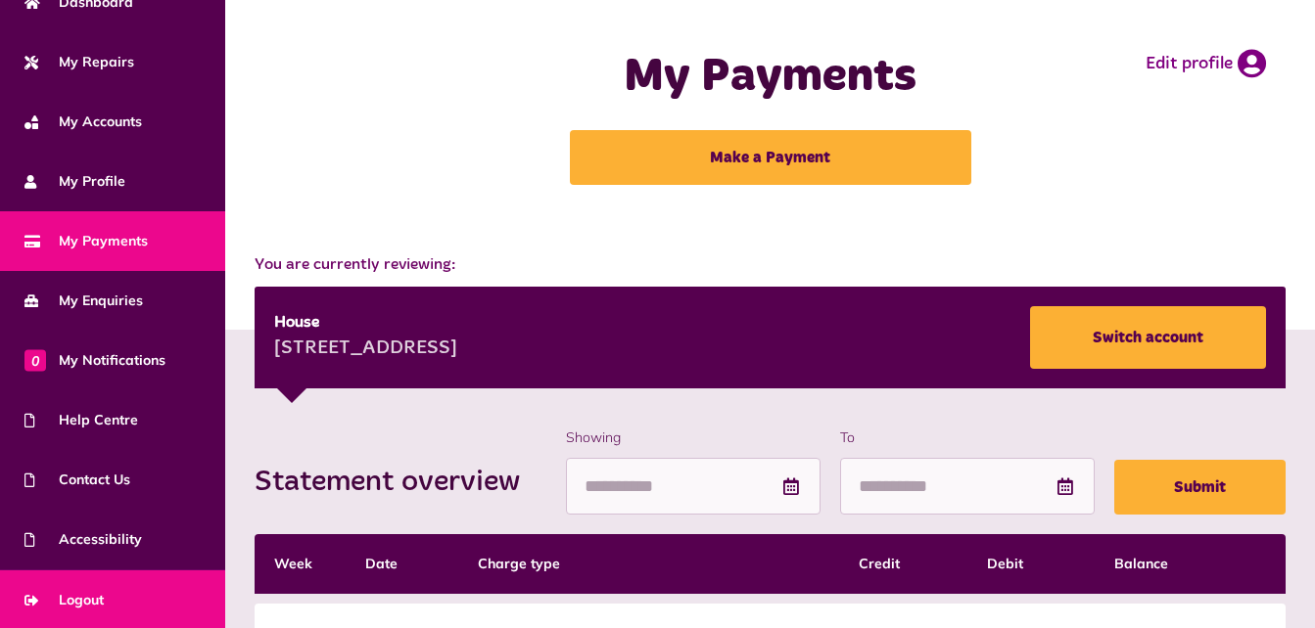
click at [126, 591] on link "Logout" at bounding box center [112, 601] width 225 height 60
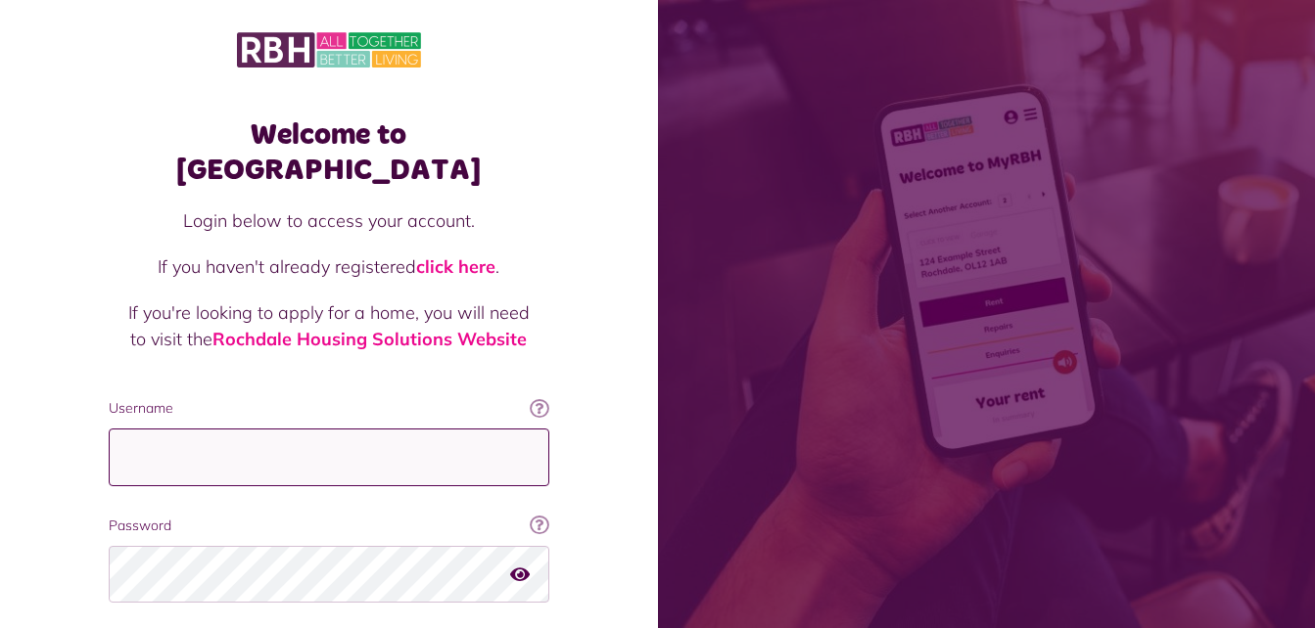
type input "**********"
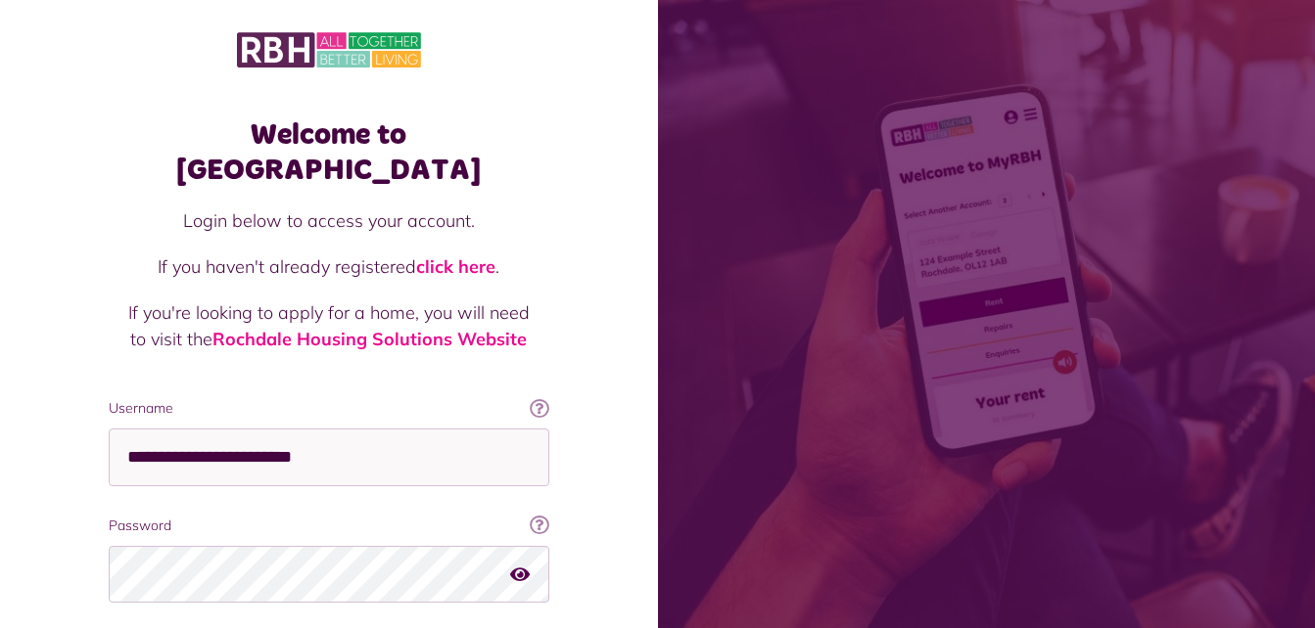
click at [588, 46] on div at bounding box center [329, 49] width 619 height 41
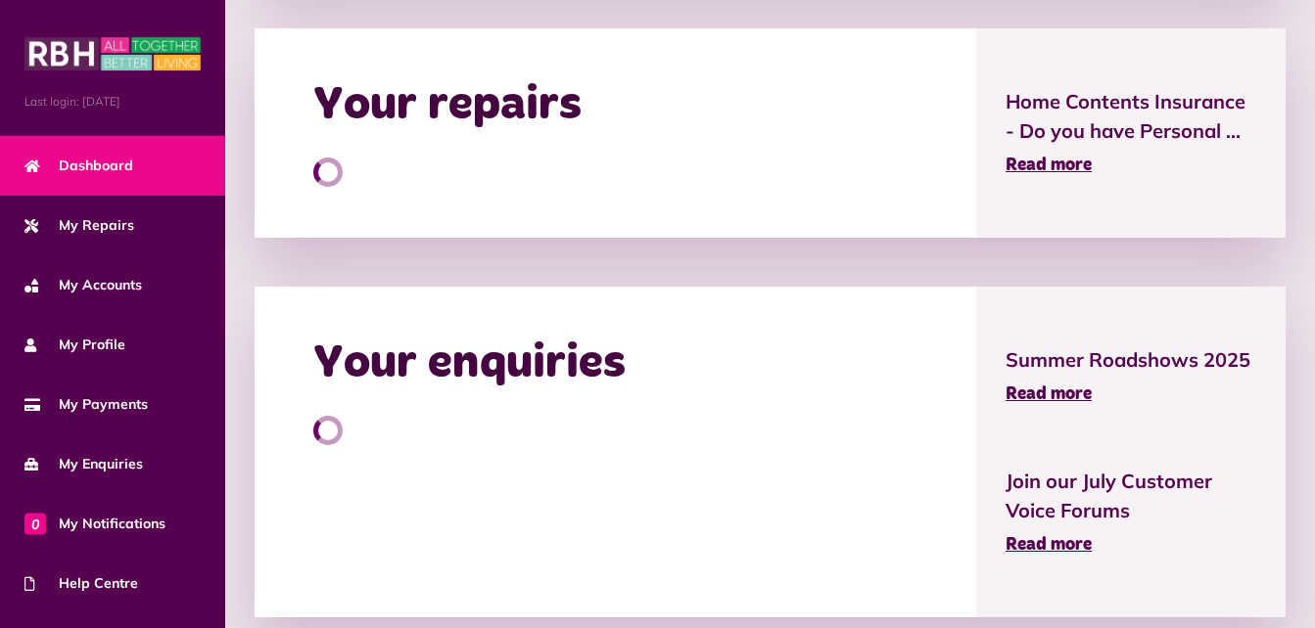
scroll to position [1047, 0]
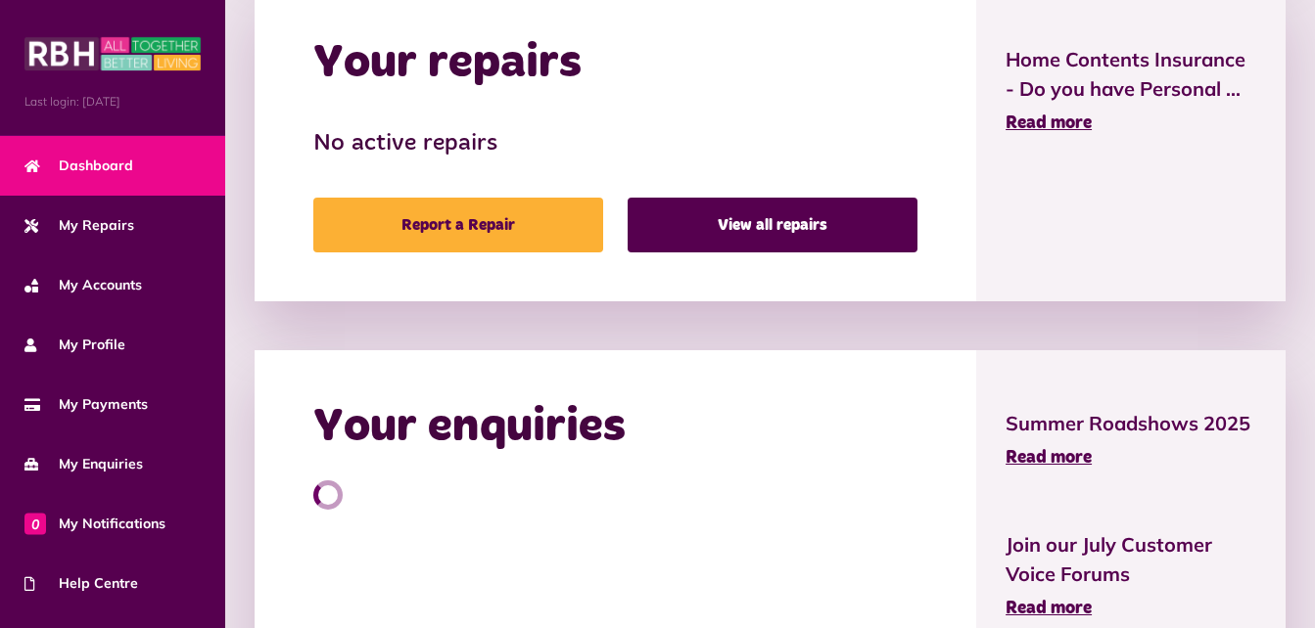
drag, startPoint x: 0, startPoint y: 0, endPoint x: 424, endPoint y: 487, distance: 646.0
click at [424, 487] on div "Your enquiries" at bounding box center [614, 515] width 721 height 331
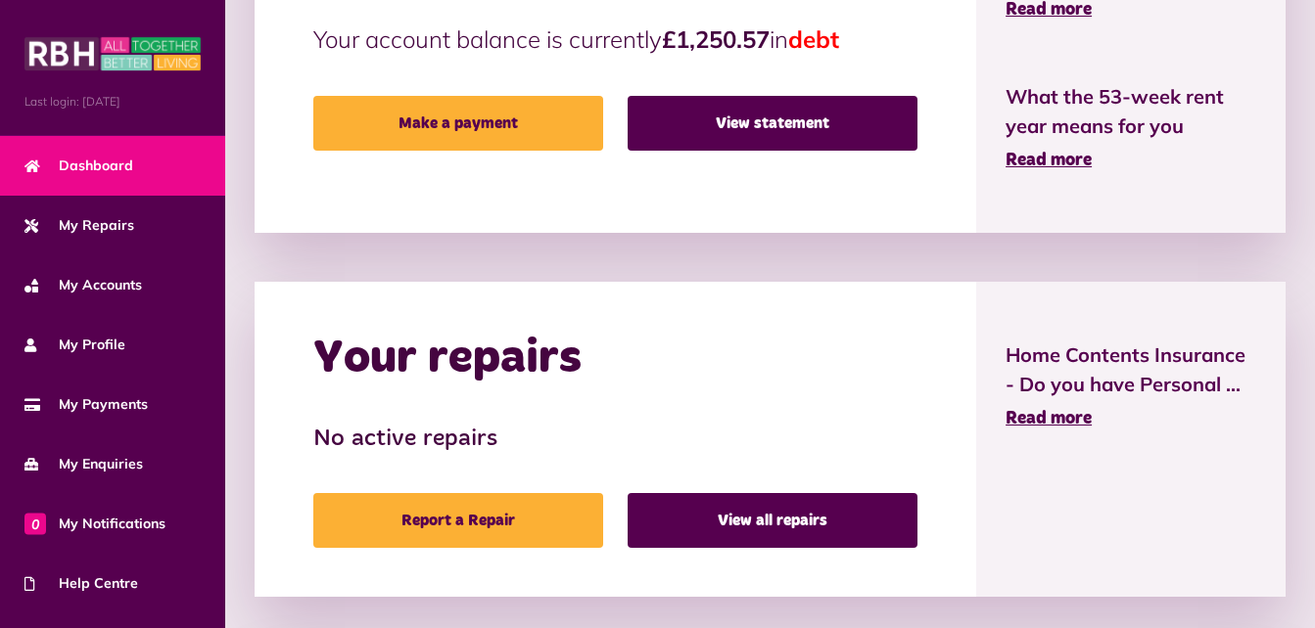
scroll to position [757, 0]
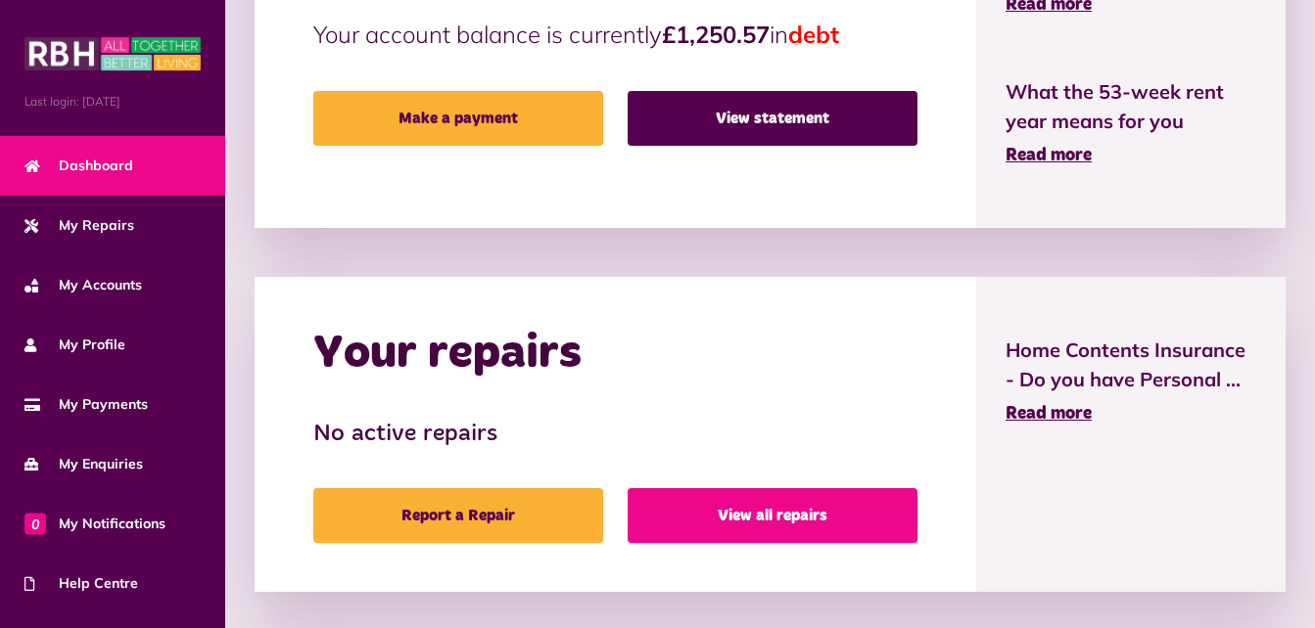
click at [731, 502] on link "View all repairs" at bounding box center [772, 515] width 290 height 55
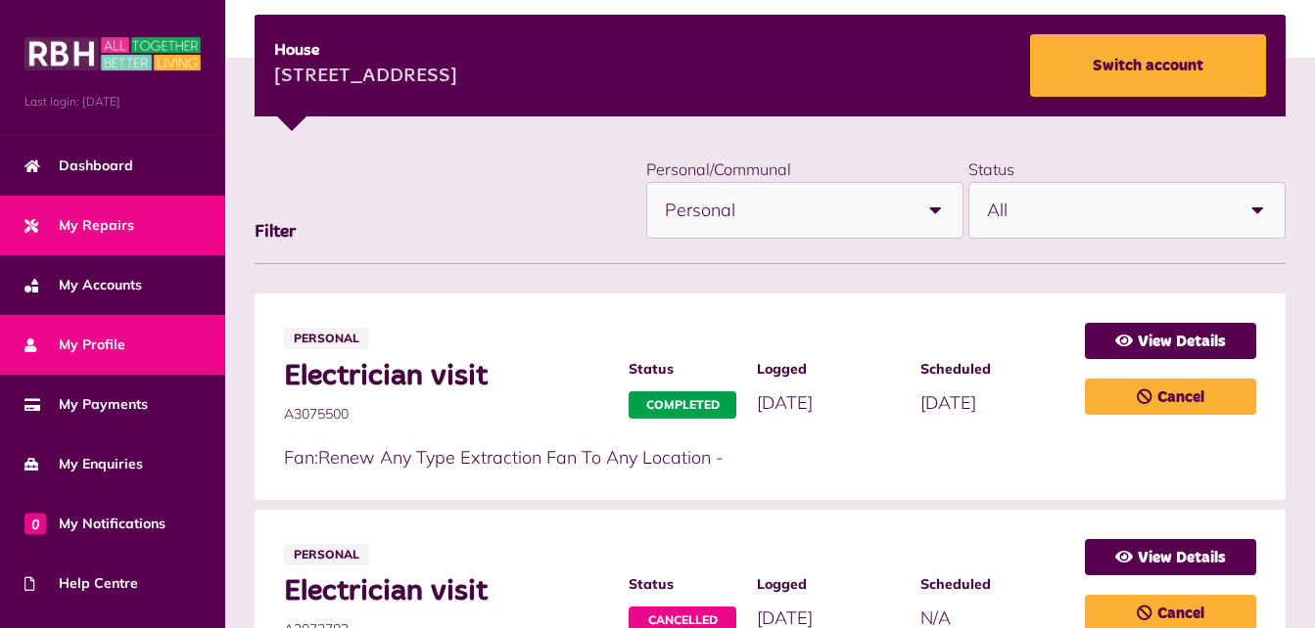
scroll to position [271, 0]
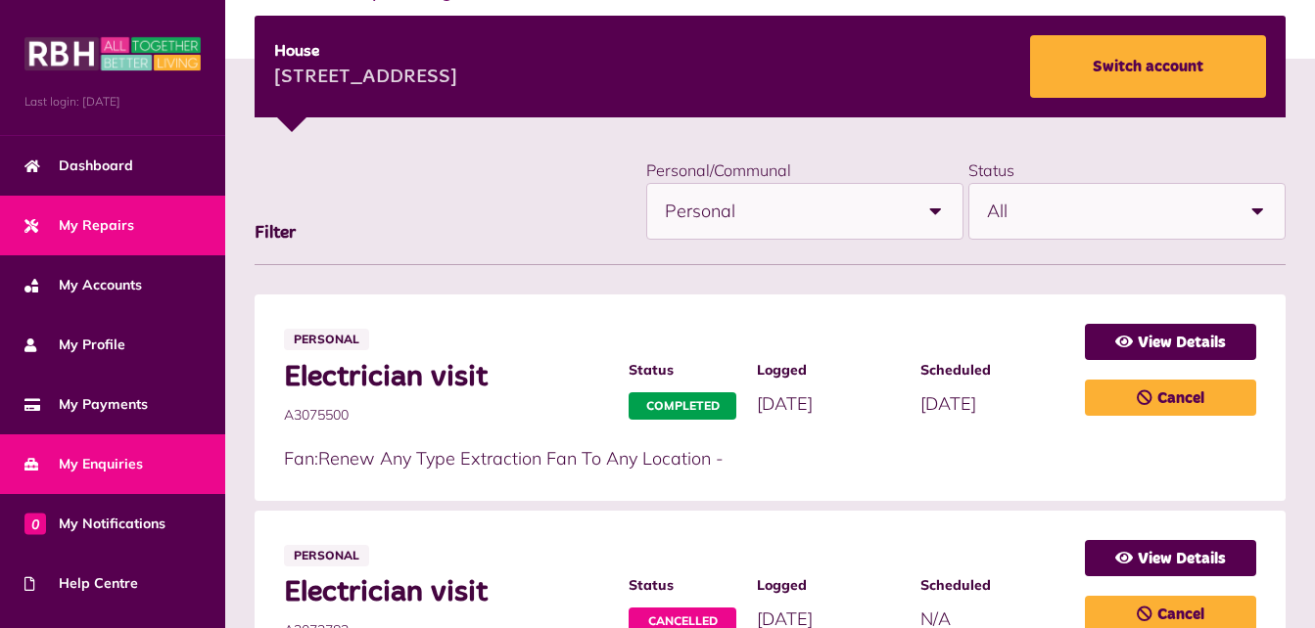
click at [128, 461] on span "My Enquiries" at bounding box center [83, 464] width 118 height 21
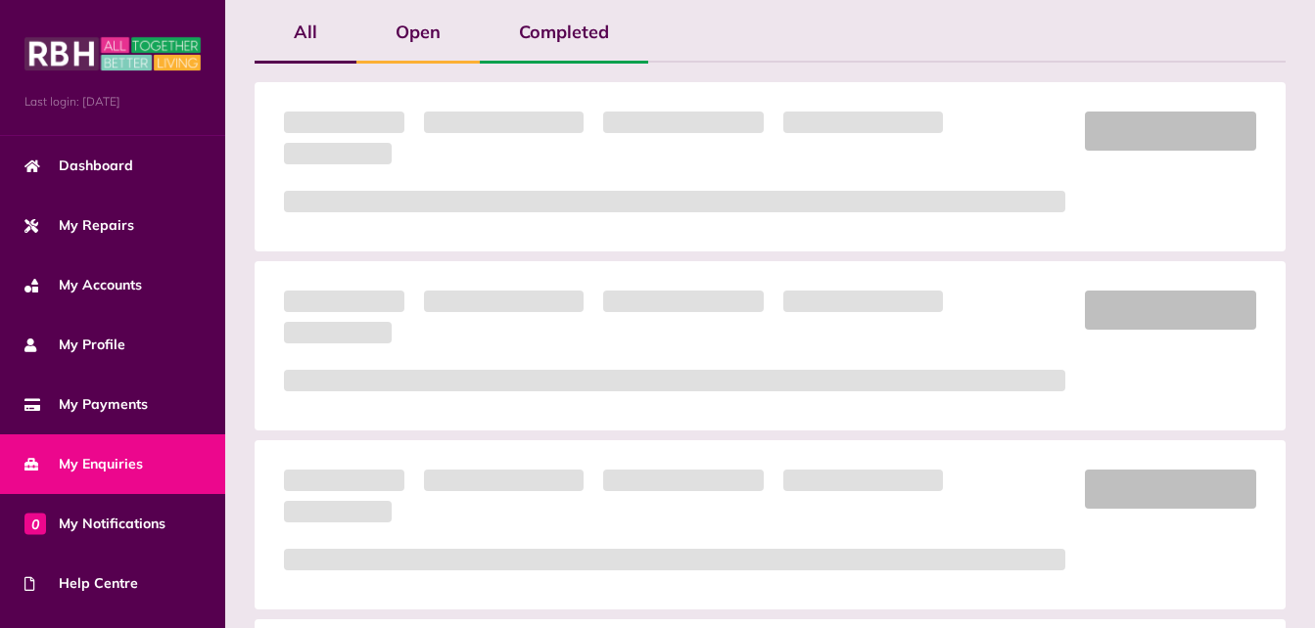
scroll to position [499, 0]
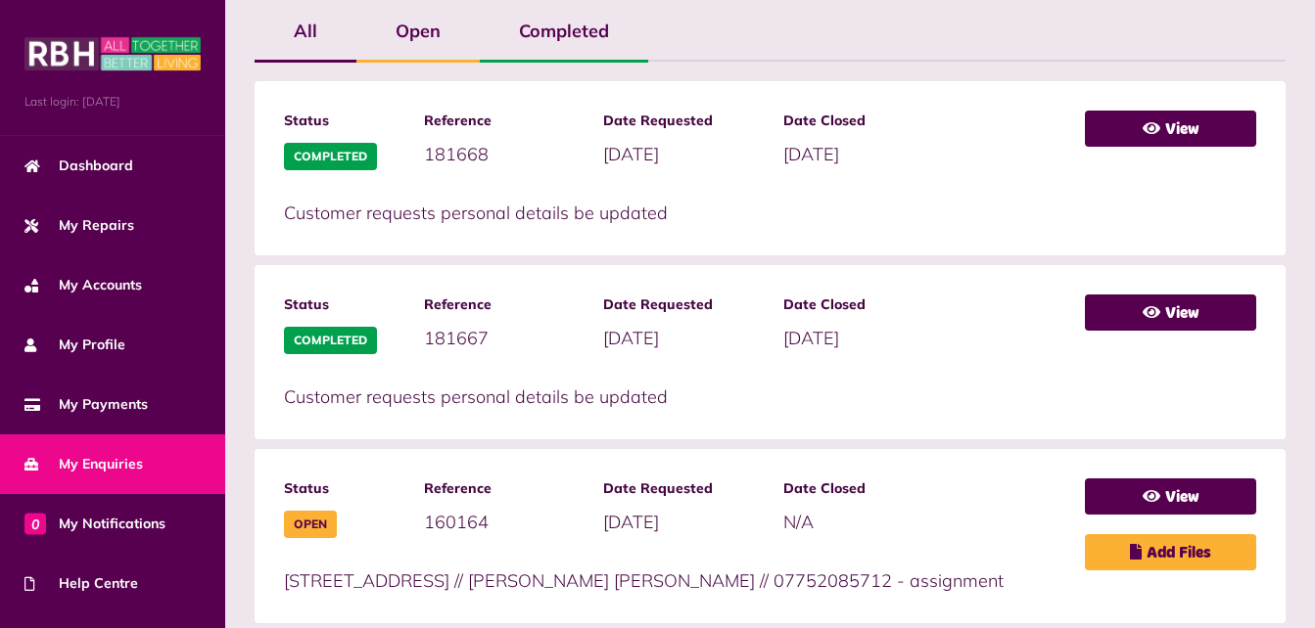
click at [406, 35] on label "Open" at bounding box center [417, 31] width 123 height 57
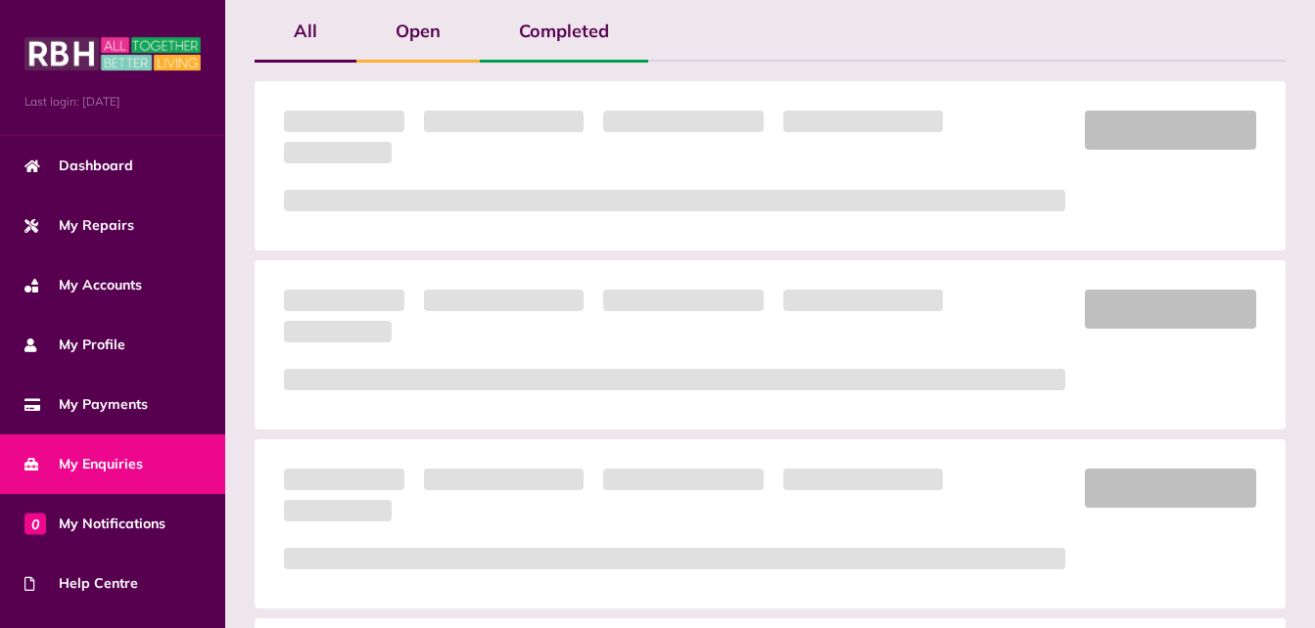
scroll to position [211, 0]
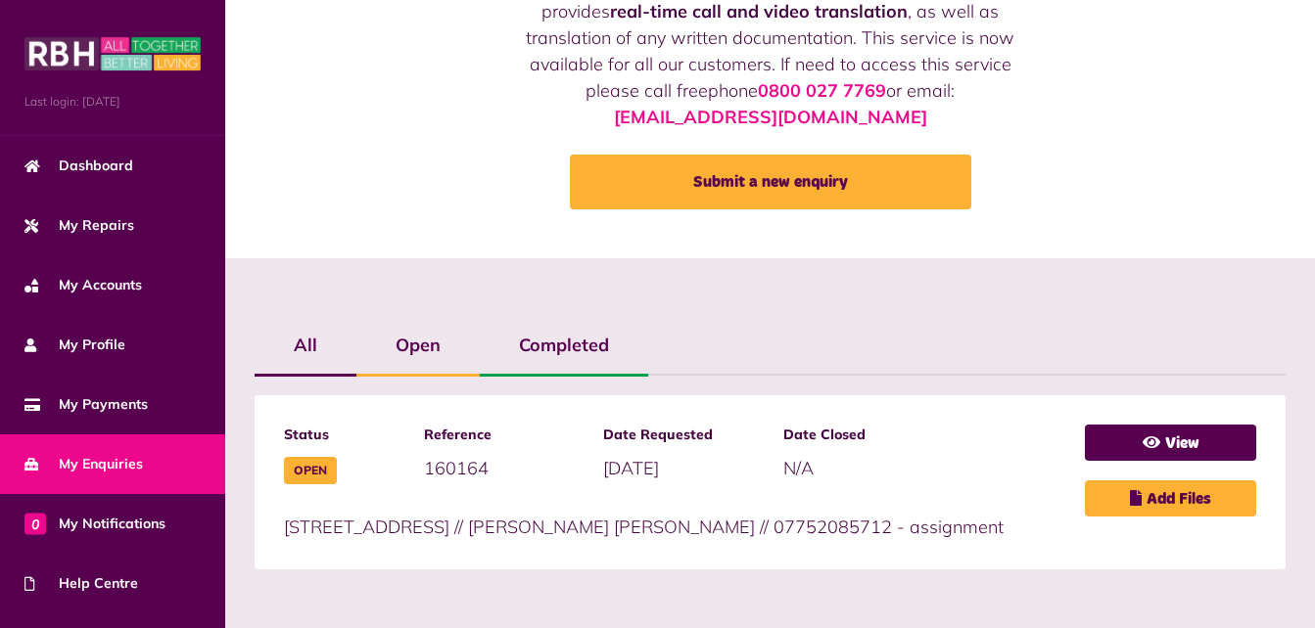
click at [1132, 395] on li "Status Open Reference 160164 Date Requested [DATE]" at bounding box center [769, 482] width 1031 height 174
click at [1142, 435] on icon at bounding box center [1151, 443] width 18 height 16
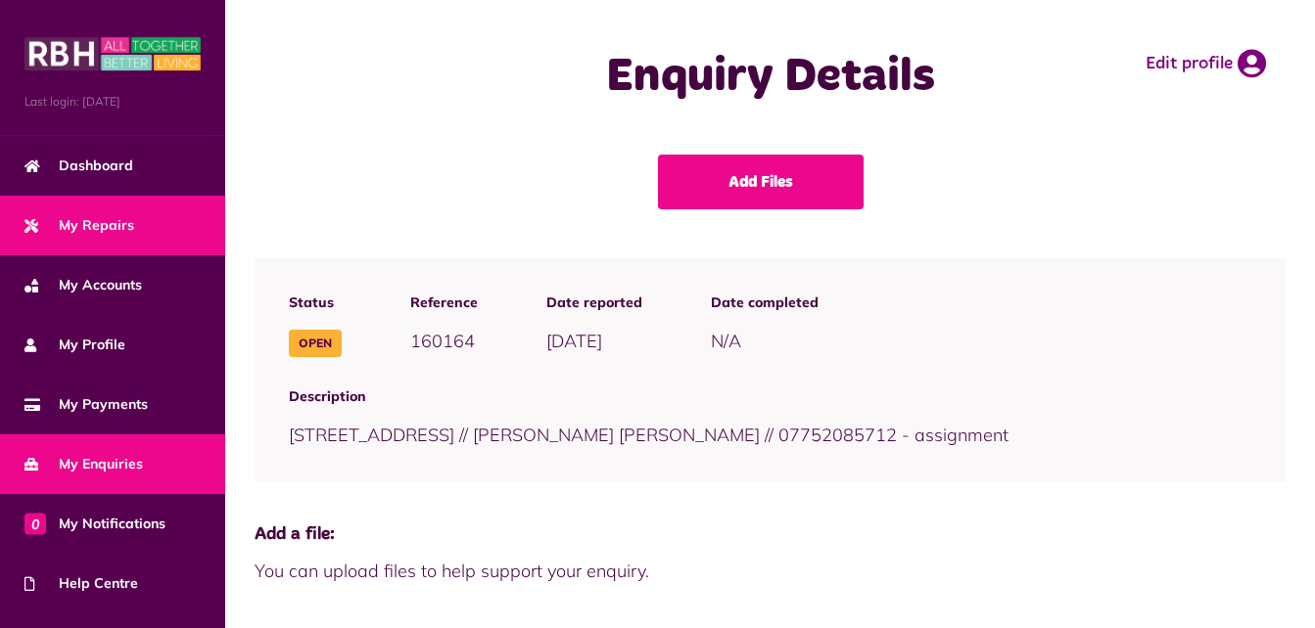
click at [139, 229] on link "My Repairs" at bounding box center [112, 226] width 225 height 60
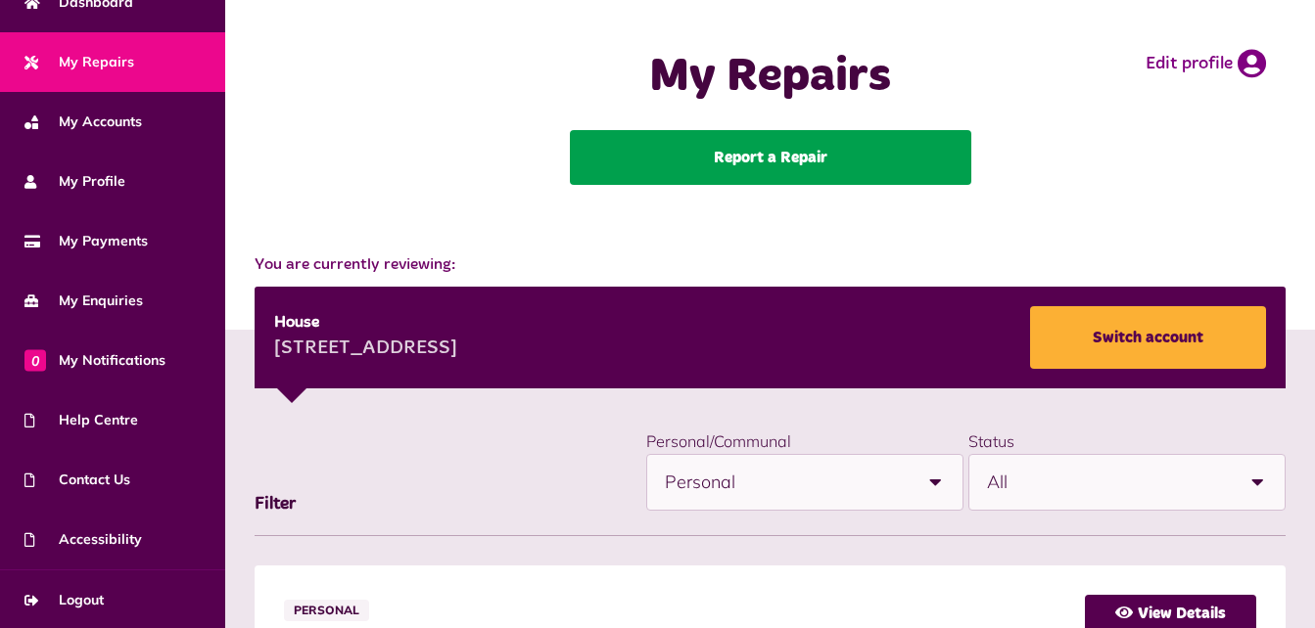
click at [690, 166] on link "Report a Repair" at bounding box center [770, 157] width 401 height 55
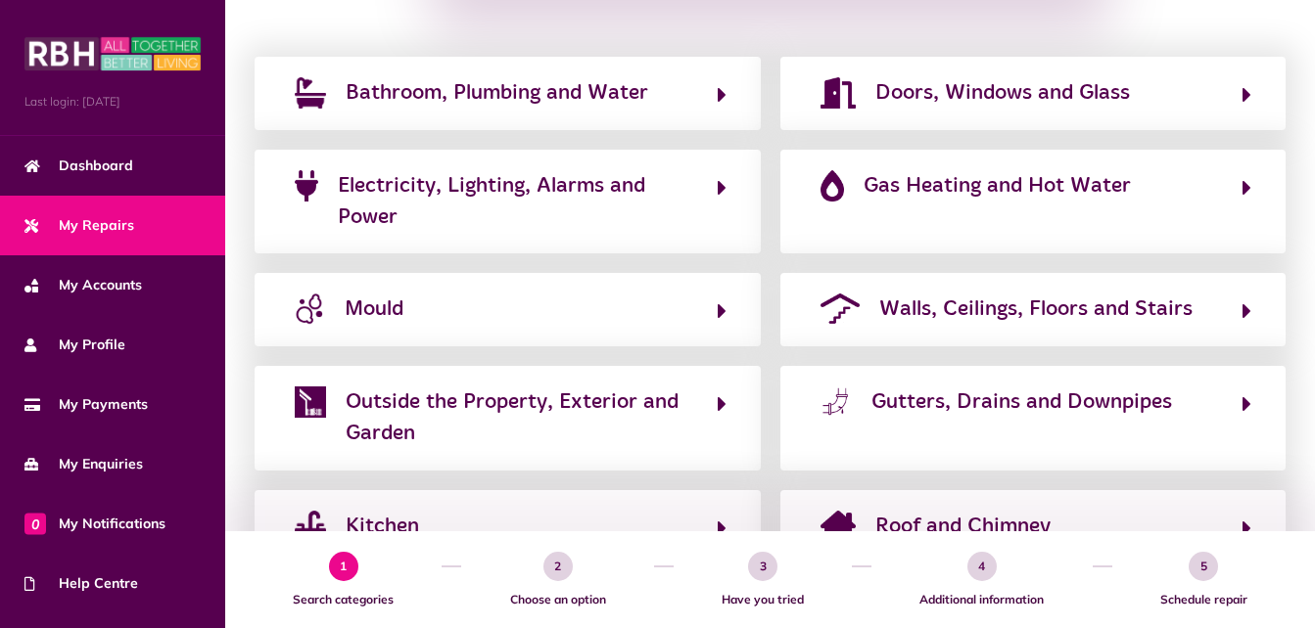
scroll to position [362, 0]
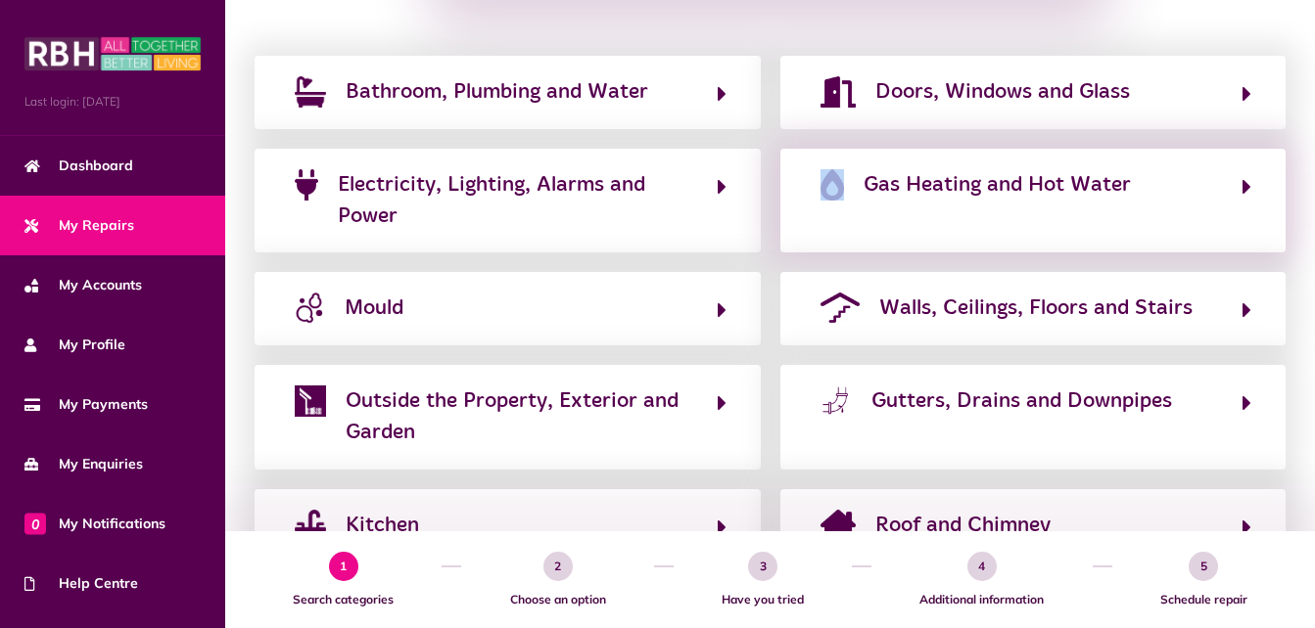
drag, startPoint x: 0, startPoint y: 0, endPoint x: 911, endPoint y: 235, distance: 941.1
click at [911, 235] on div "Bathroom, Plumbing and Water Doors, Windows and Glass Electricity, Lighting, Al…" at bounding box center [770, 355] width 1050 height 598
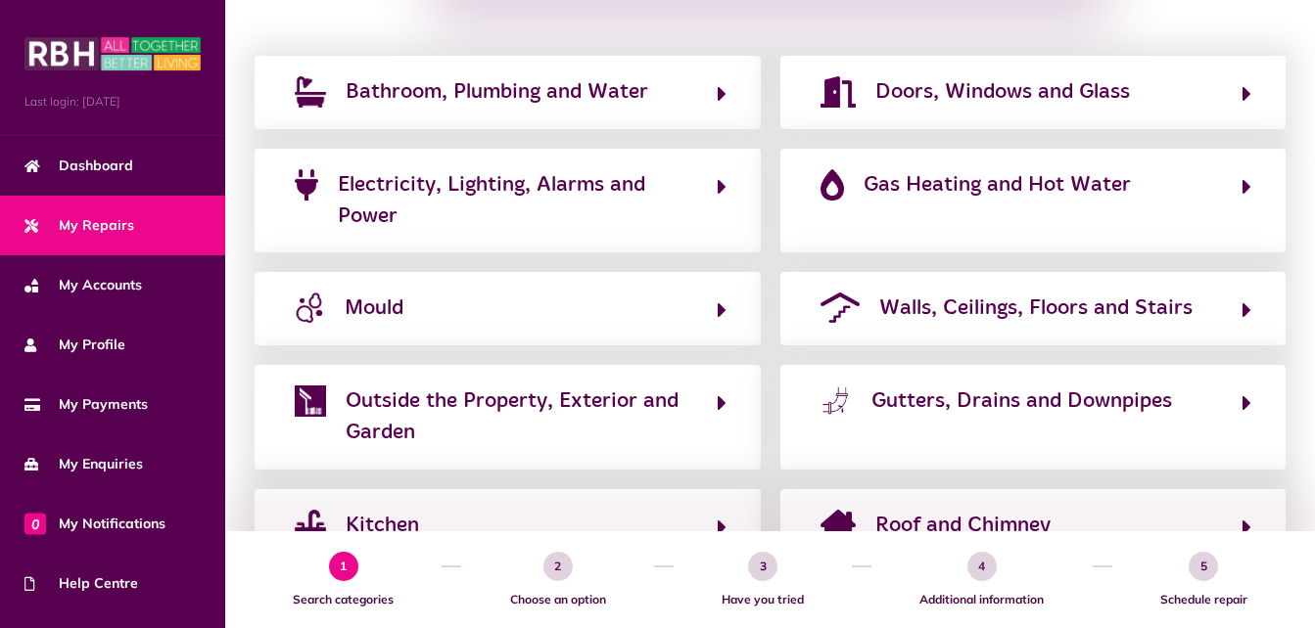
drag, startPoint x: 911, startPoint y: 235, endPoint x: 771, endPoint y: 135, distance: 171.9
click at [771, 135] on div "Bathroom, Plumbing and Water Doors, Windows and Glass Electricity, Lighting, Al…" at bounding box center [770, 355] width 1050 height 598
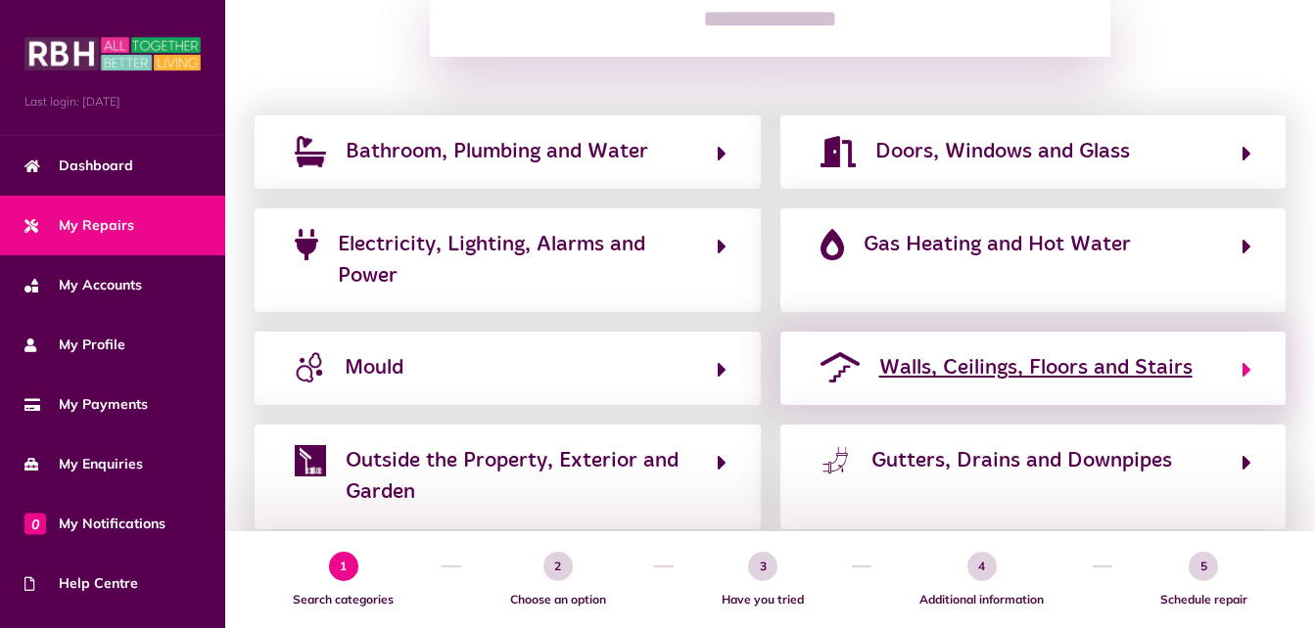
scroll to position [301, 0]
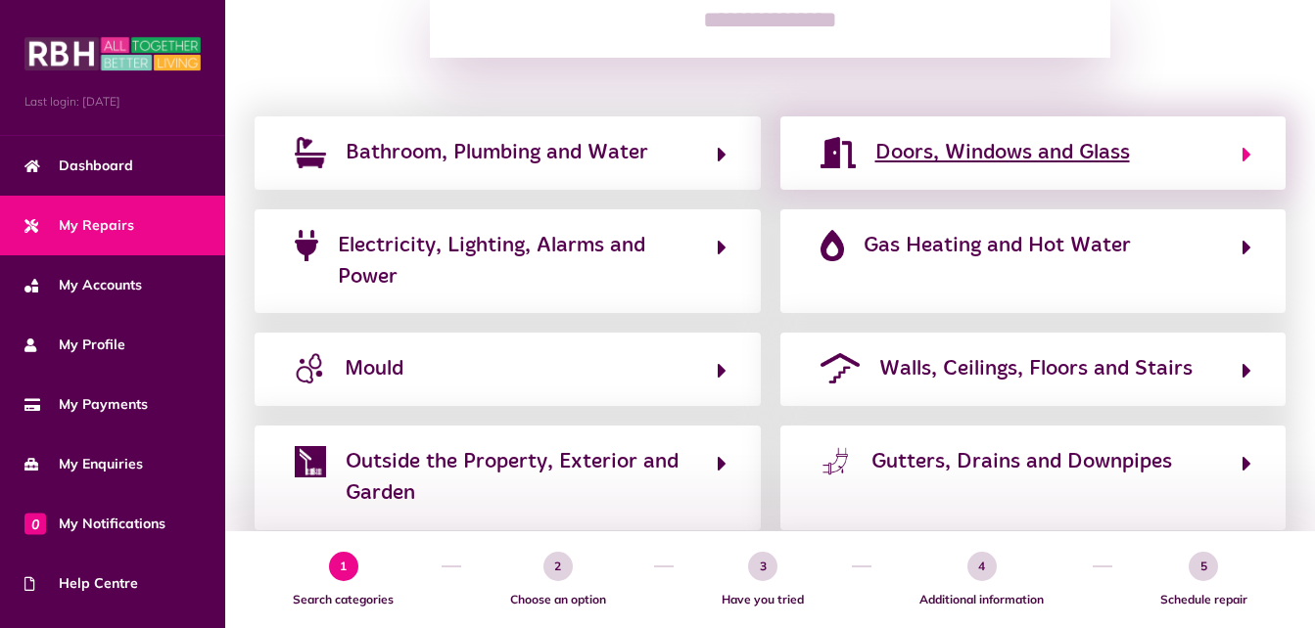
click at [924, 149] on span "Doors, Windows and Glass" at bounding box center [1002, 152] width 254 height 31
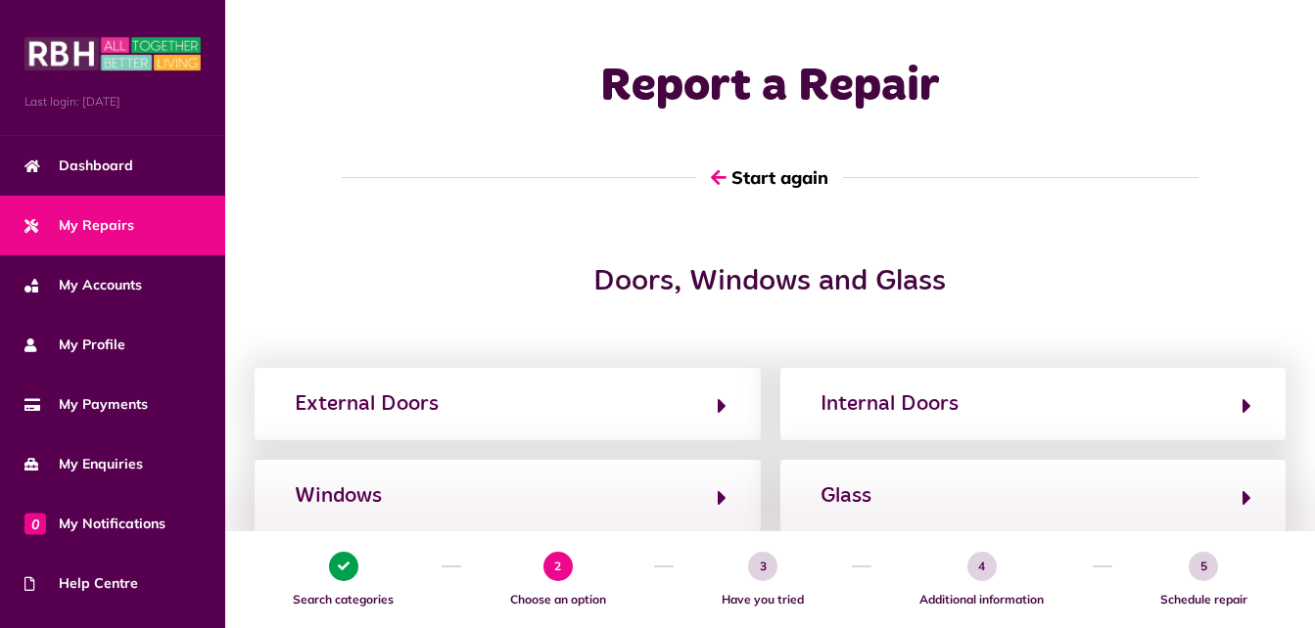
scroll to position [166, 0]
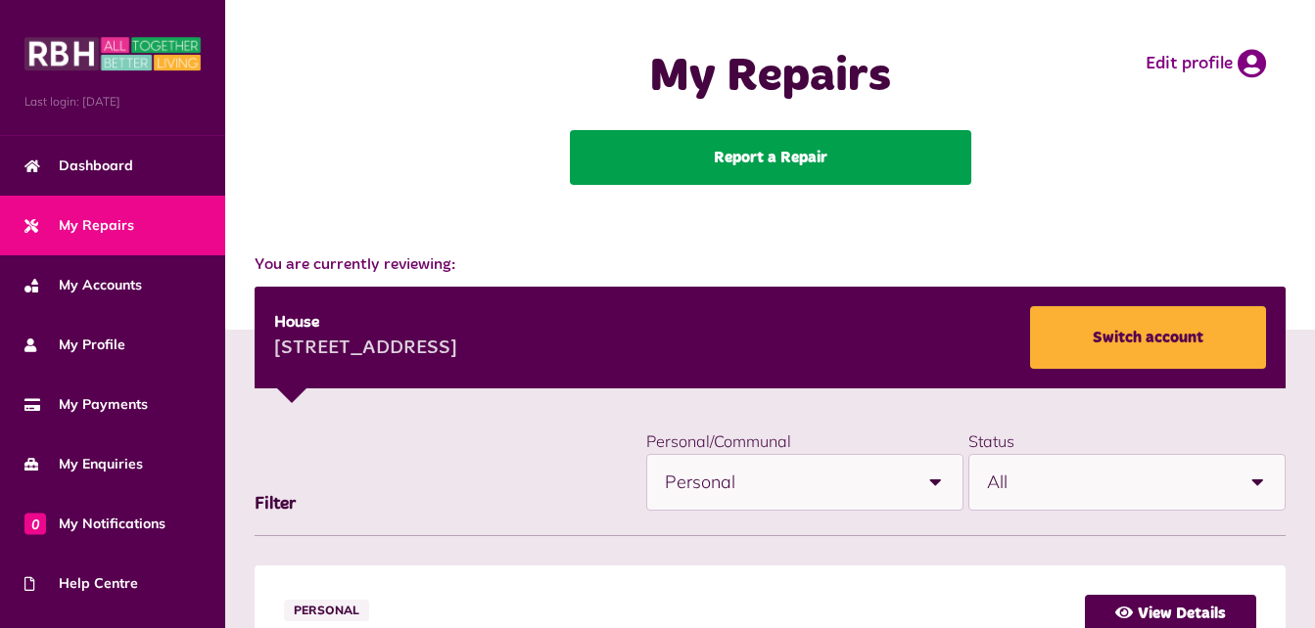
click at [804, 179] on link "Report a Repair" at bounding box center [770, 157] width 401 height 55
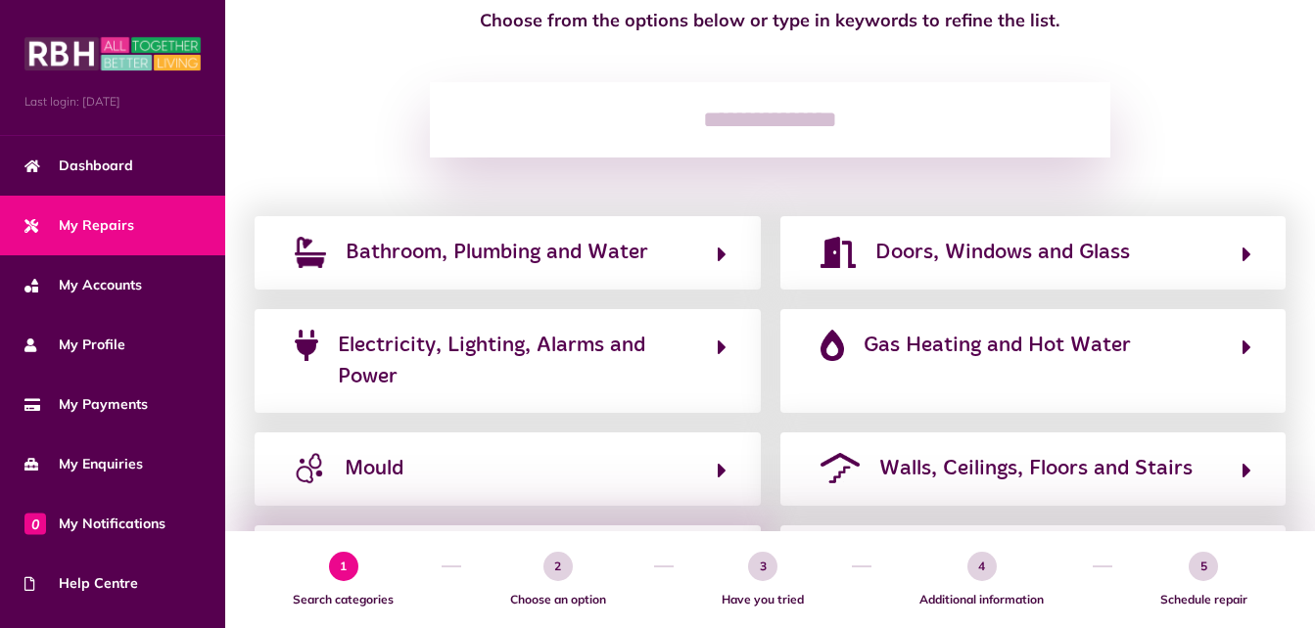
scroll to position [199, 0]
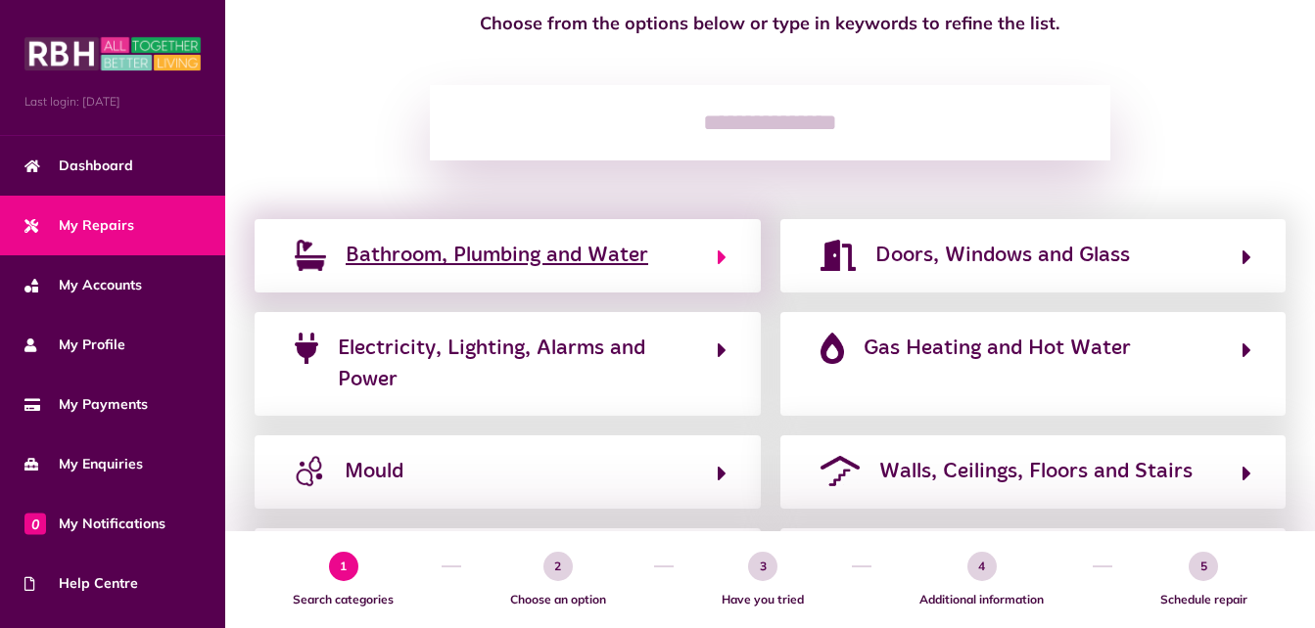
click at [578, 261] on span "Bathroom, Plumbing and Water" at bounding box center [497, 255] width 302 height 31
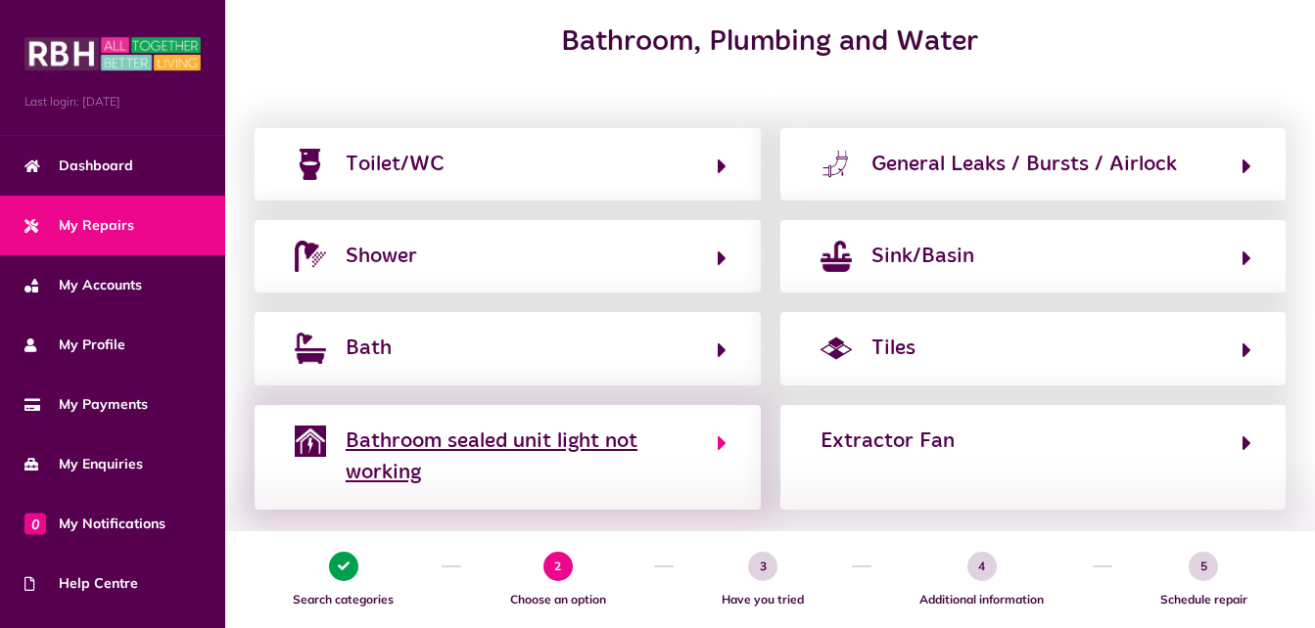
scroll to position [242, 0]
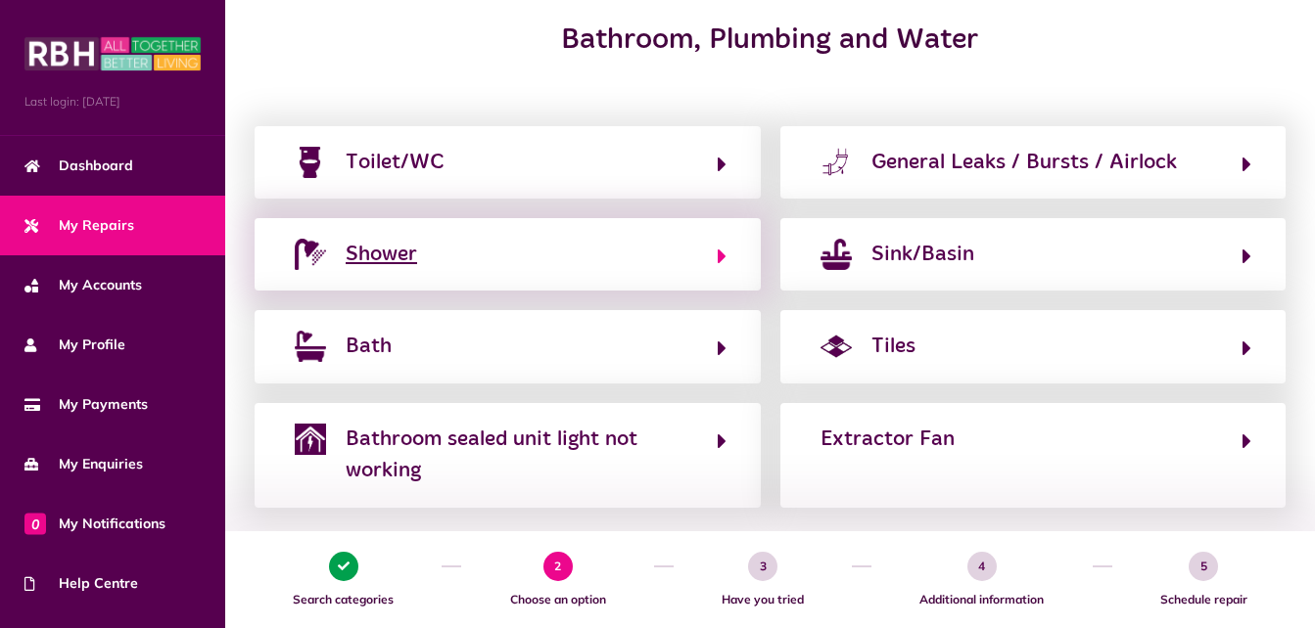
click at [411, 259] on div "Shower" at bounding box center [381, 254] width 71 height 31
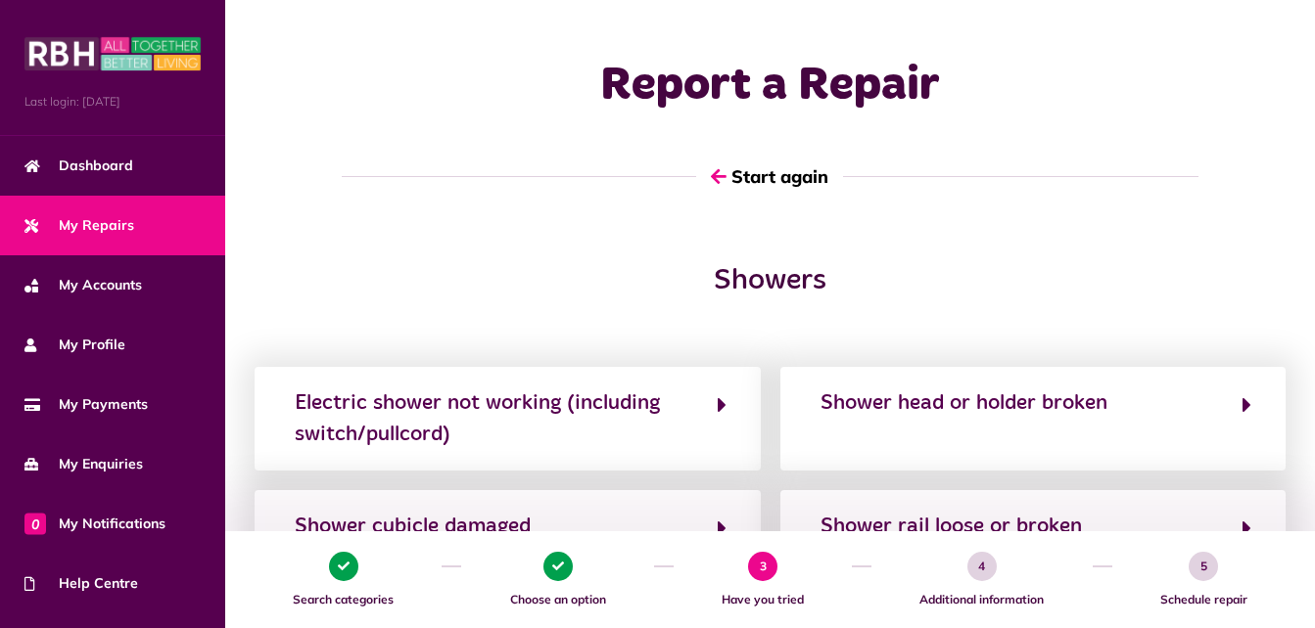
scroll to position [0, 0]
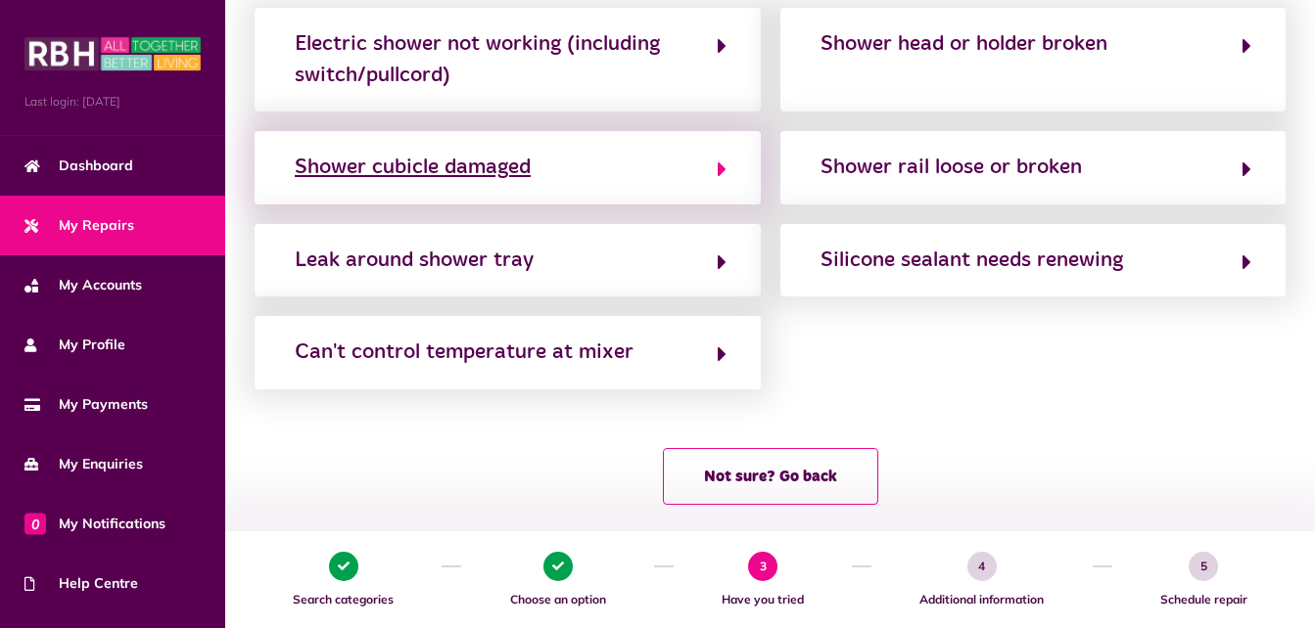
click at [379, 181] on div "Shower cubicle damaged" at bounding box center [413, 167] width 236 height 31
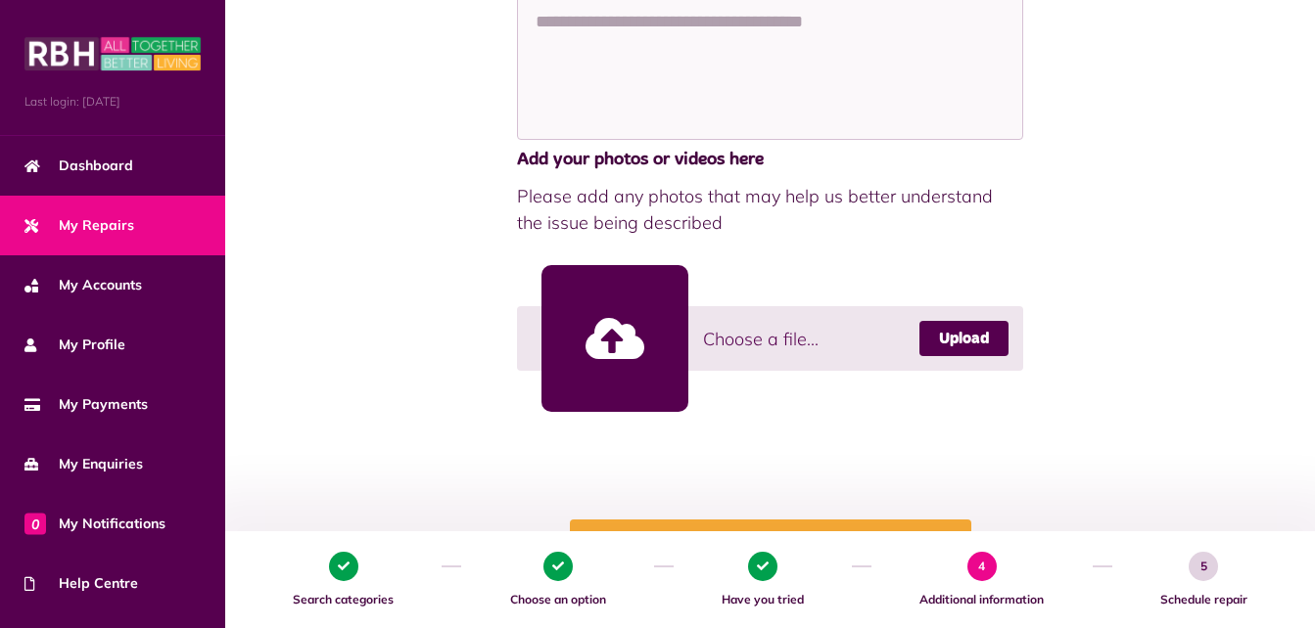
scroll to position [362, 0]
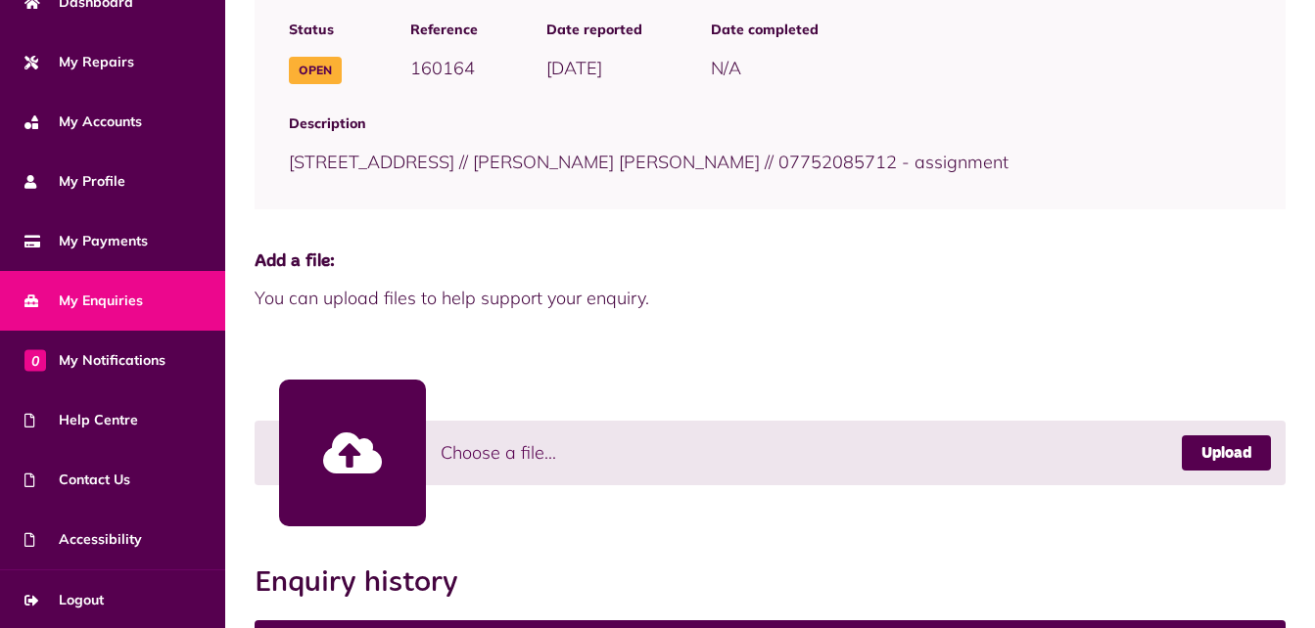
scroll to position [269, 0]
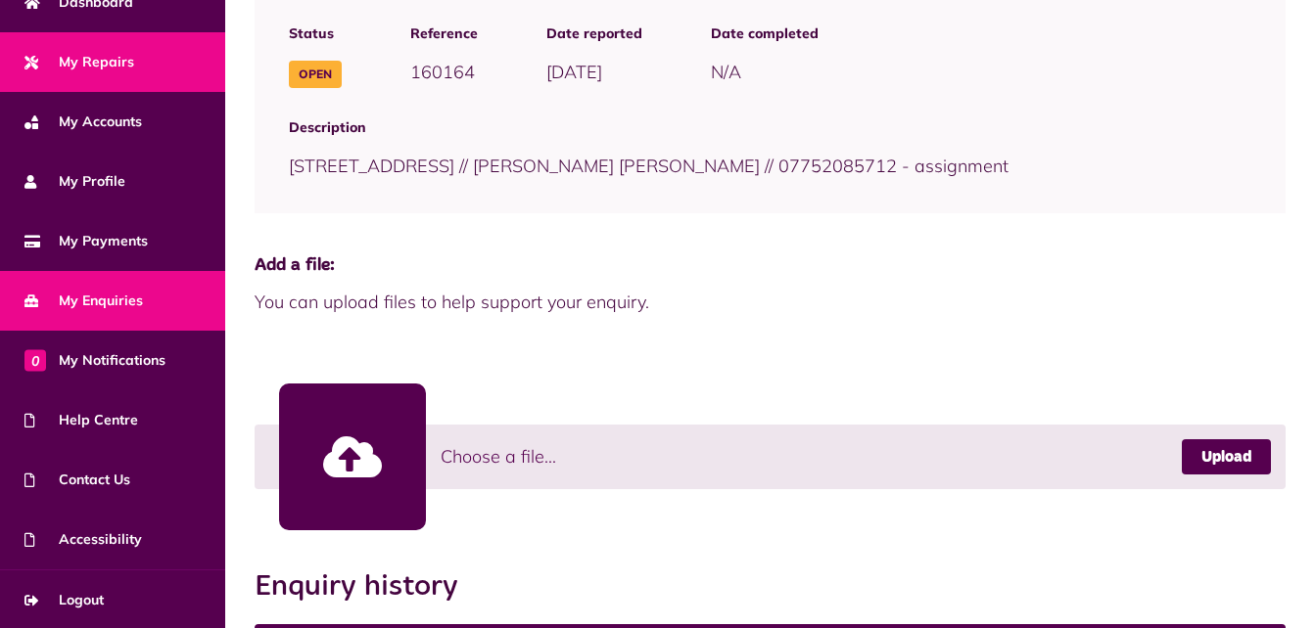
click at [91, 61] on span "My Repairs" at bounding box center [79, 62] width 110 height 21
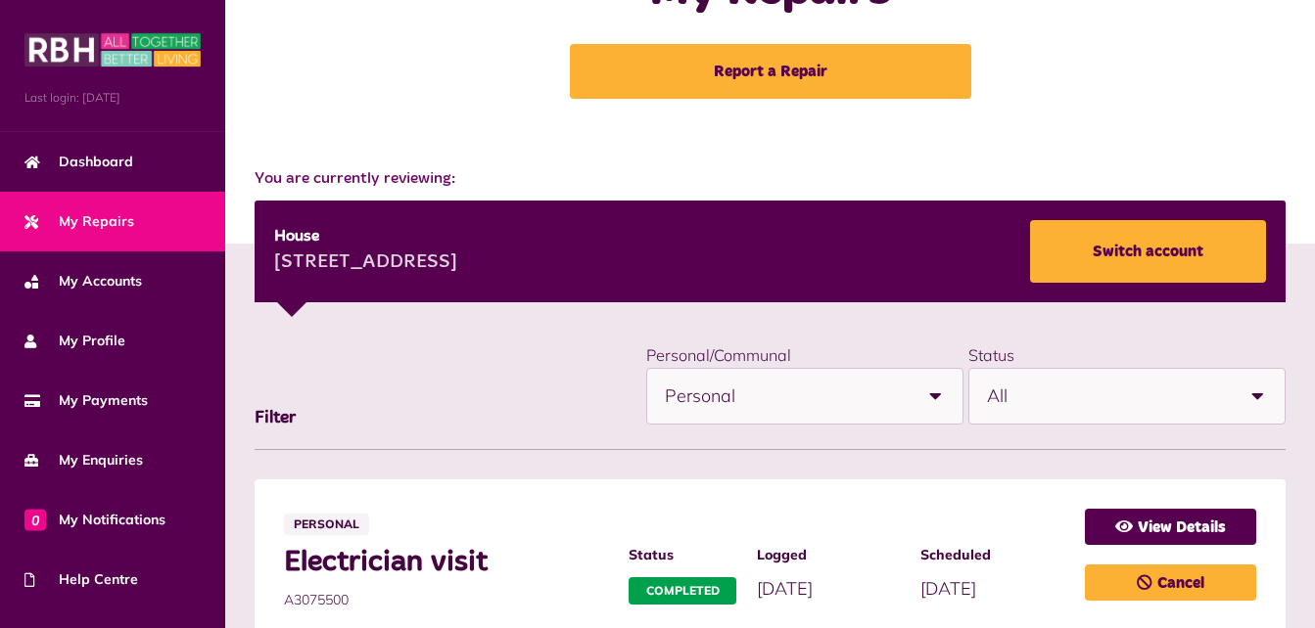
scroll to position [29, 0]
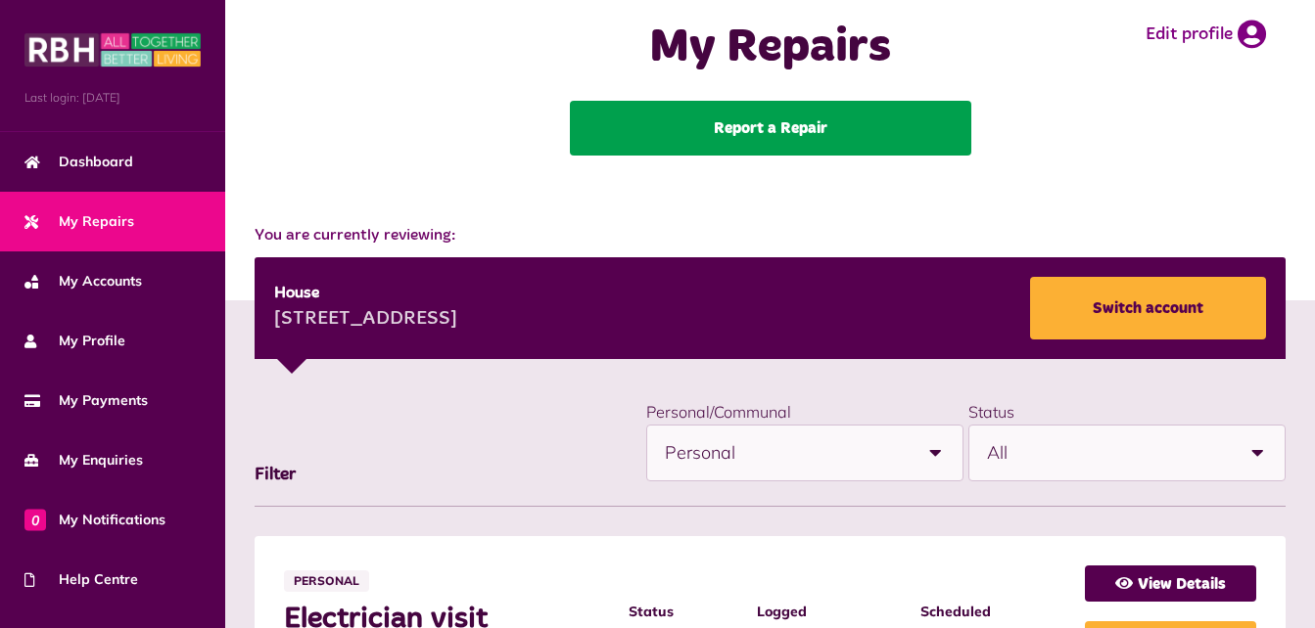
click at [744, 139] on link "Report a Repair" at bounding box center [770, 128] width 401 height 55
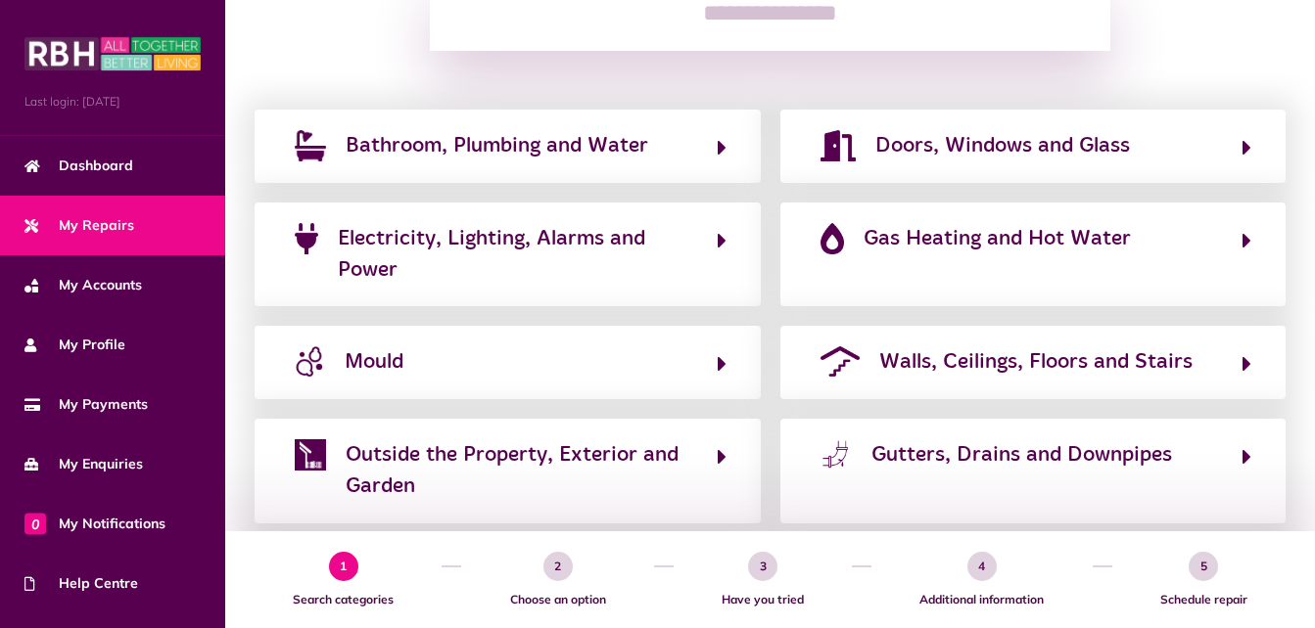
scroll to position [312, 0]
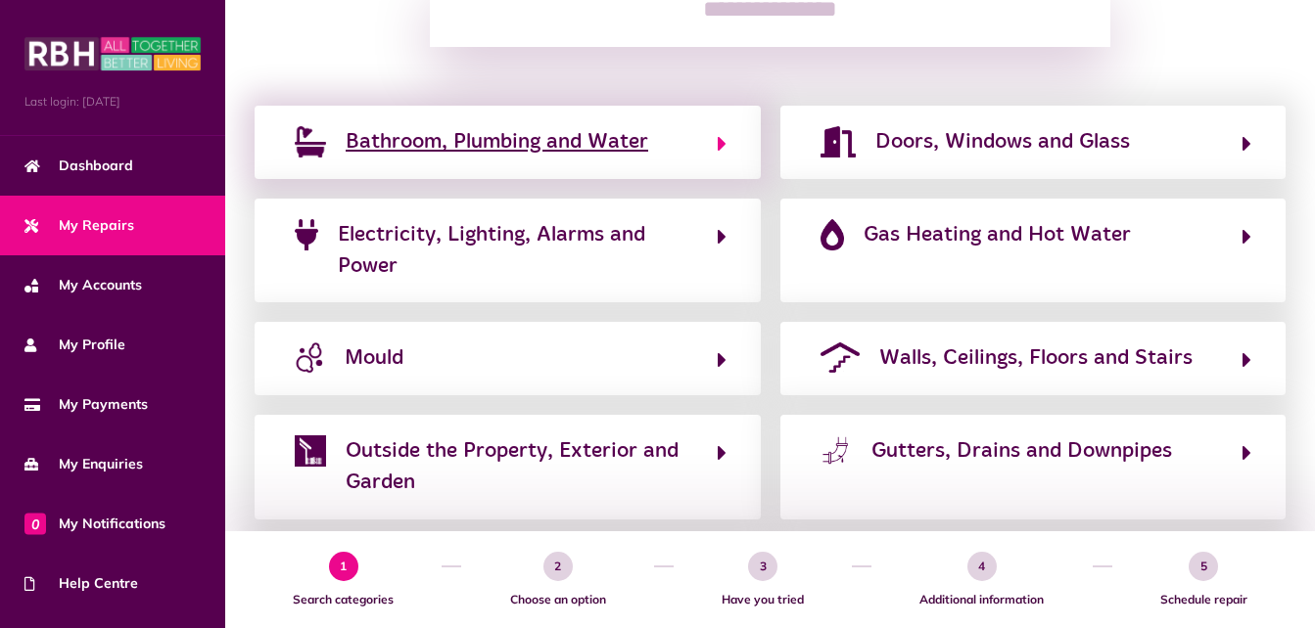
click at [457, 147] on span "Bathroom, Plumbing and Water" at bounding box center [497, 141] width 302 height 31
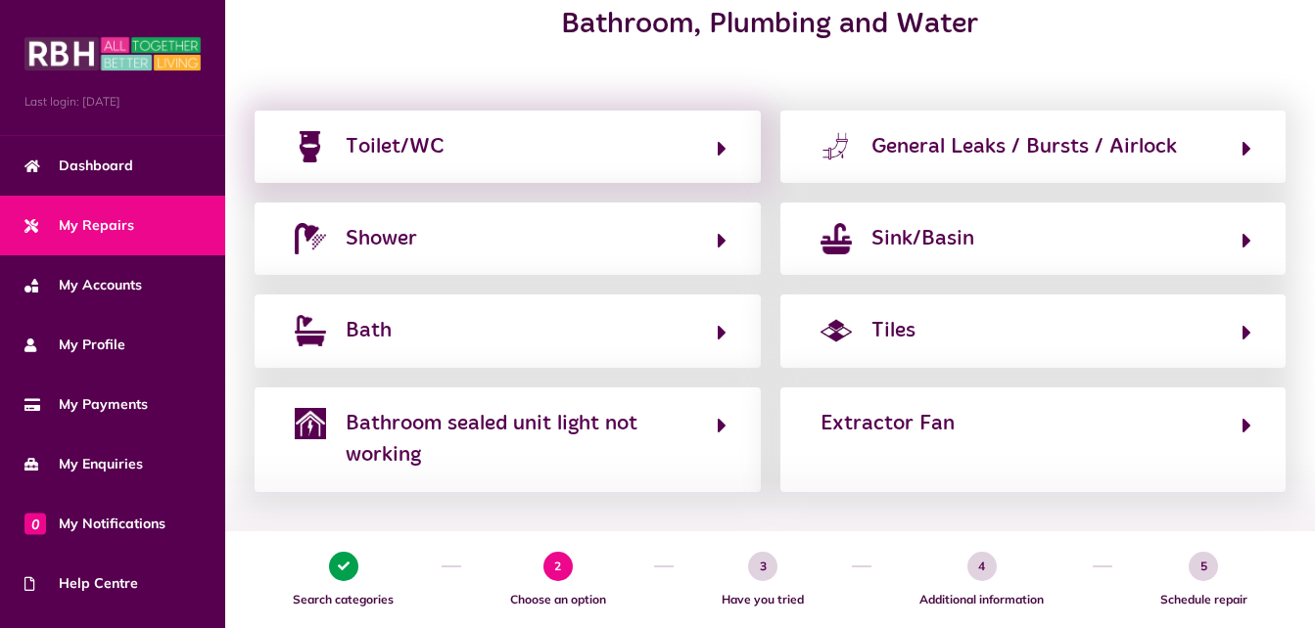
scroll to position [384, 0]
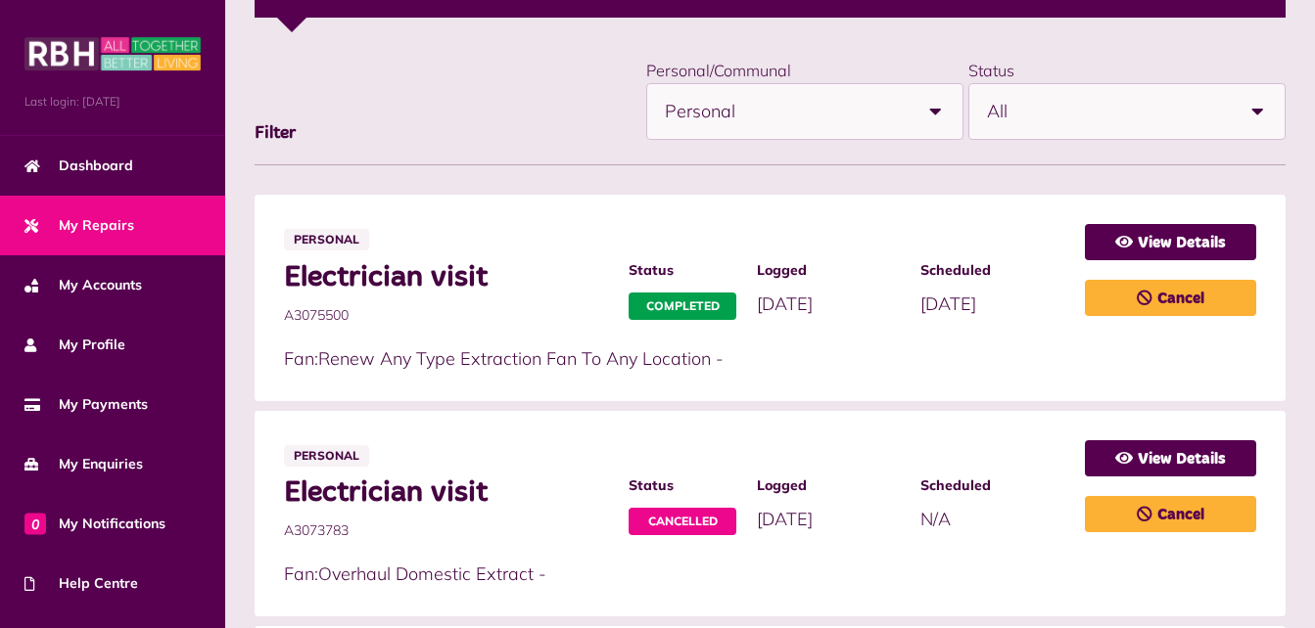
scroll to position [368, 0]
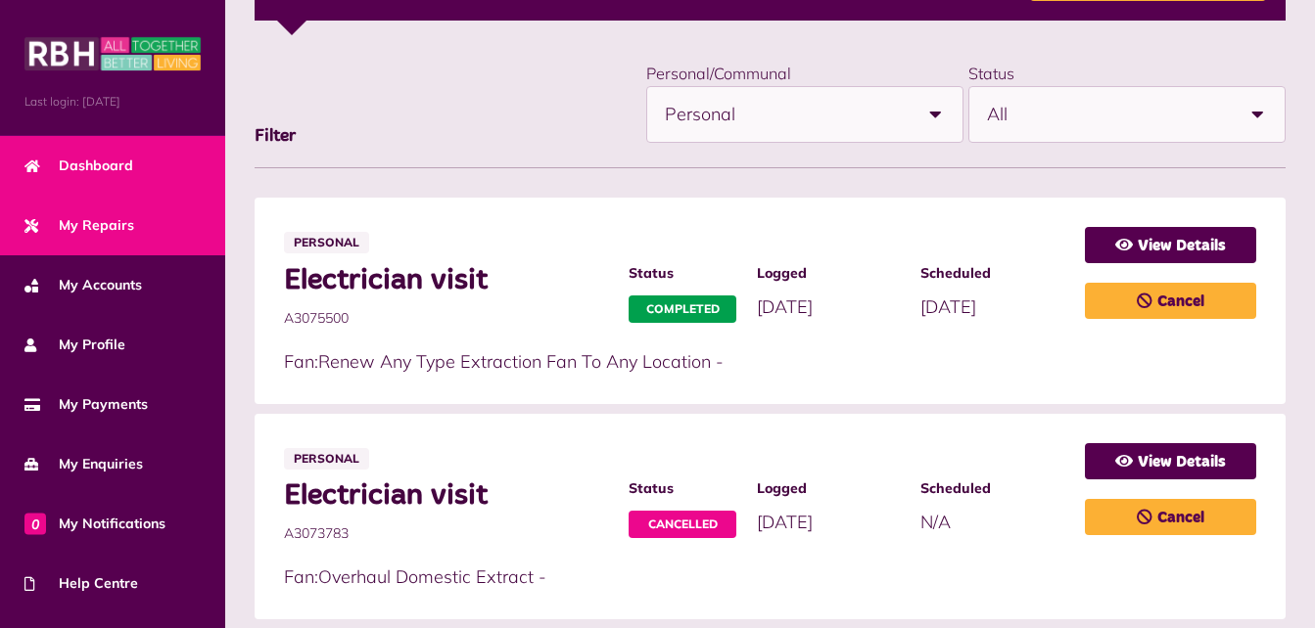
click at [75, 191] on link "Dashboard" at bounding box center [112, 166] width 225 height 60
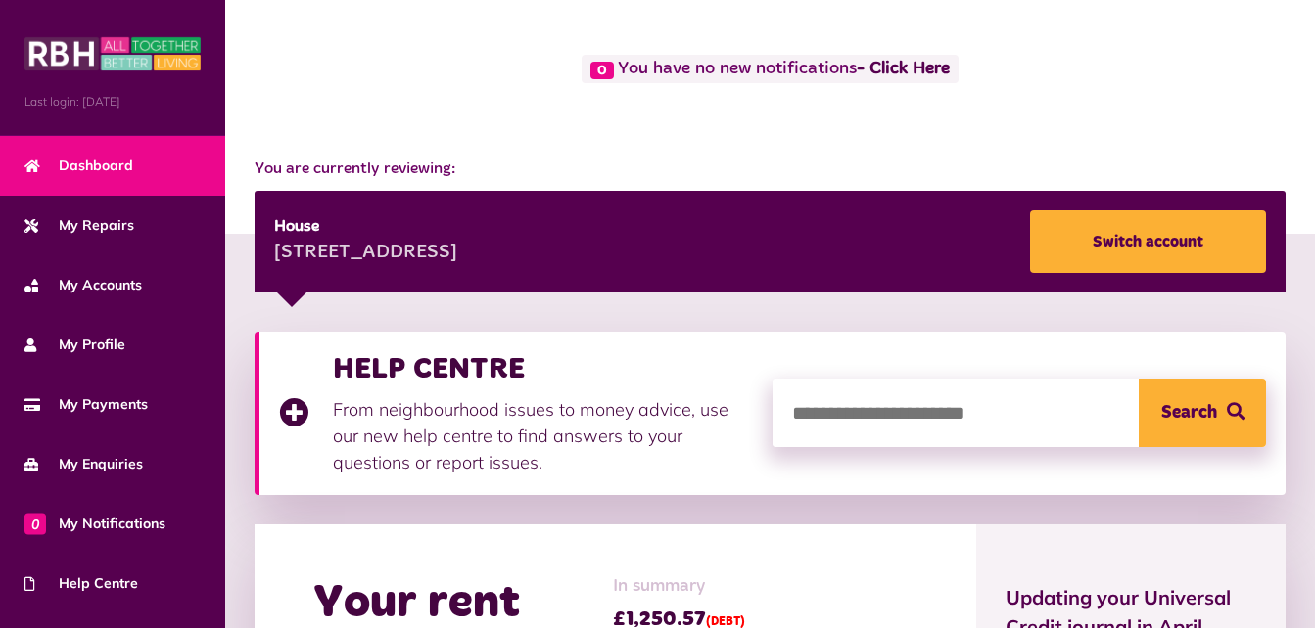
scroll to position [58, 0]
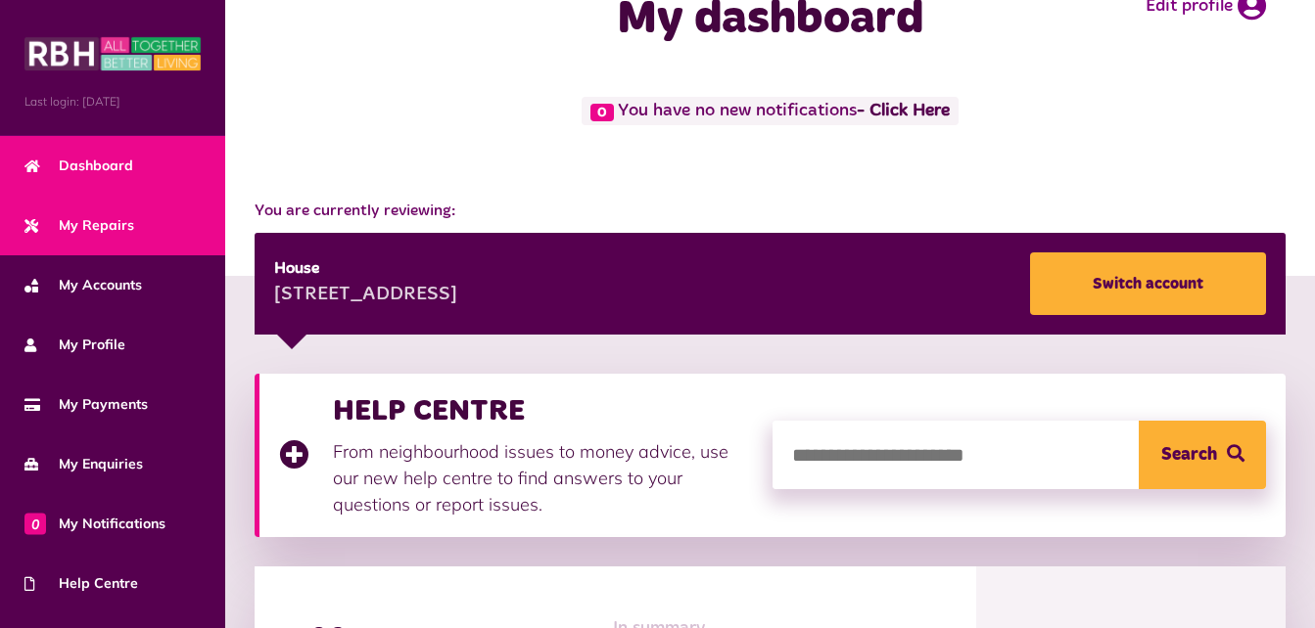
click at [140, 216] on link "My Repairs" at bounding box center [112, 226] width 225 height 60
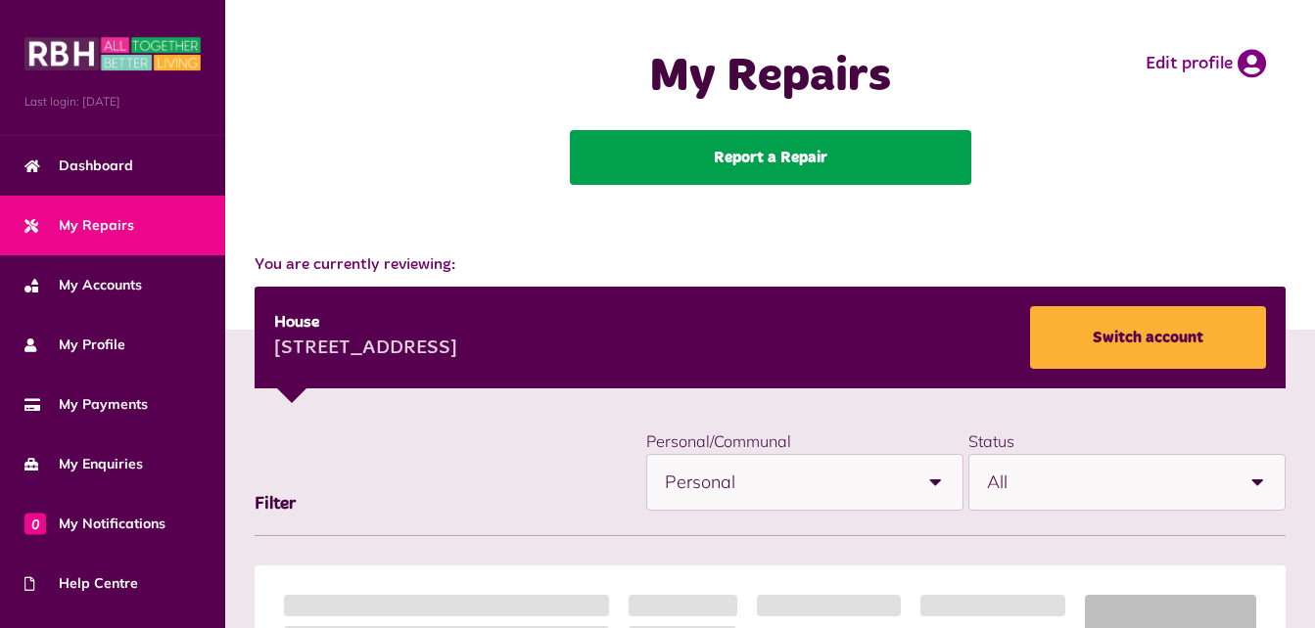
click at [666, 154] on link "Report a Repair" at bounding box center [770, 157] width 401 height 55
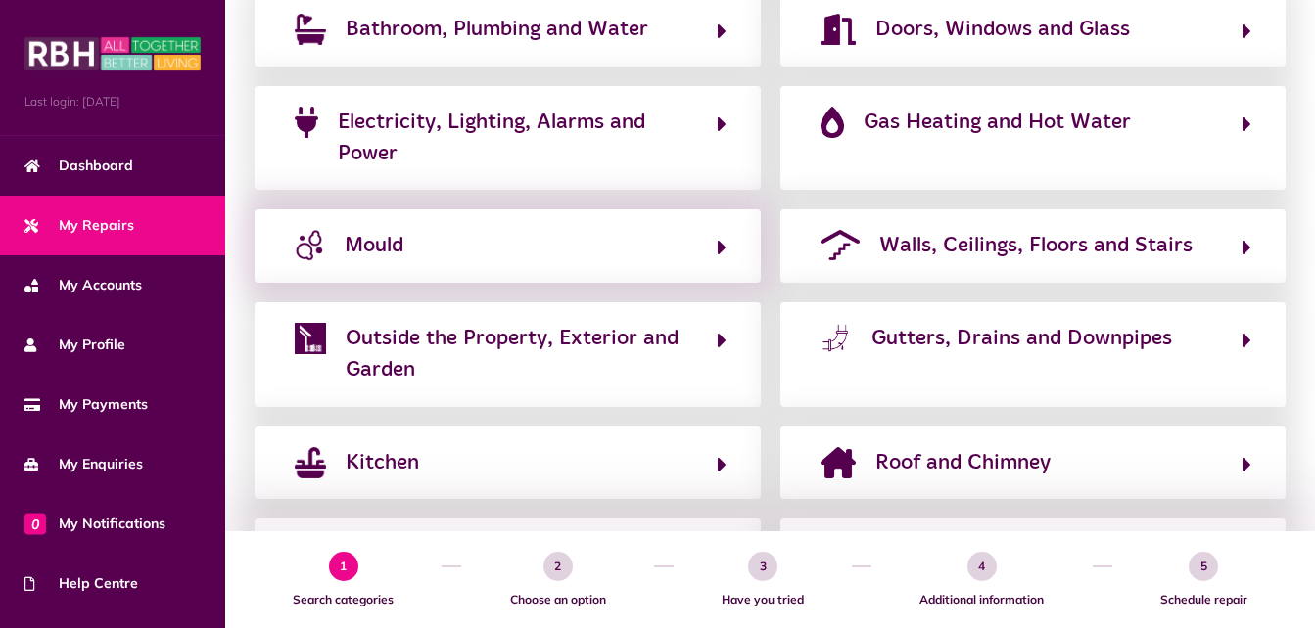
scroll to position [345, 0]
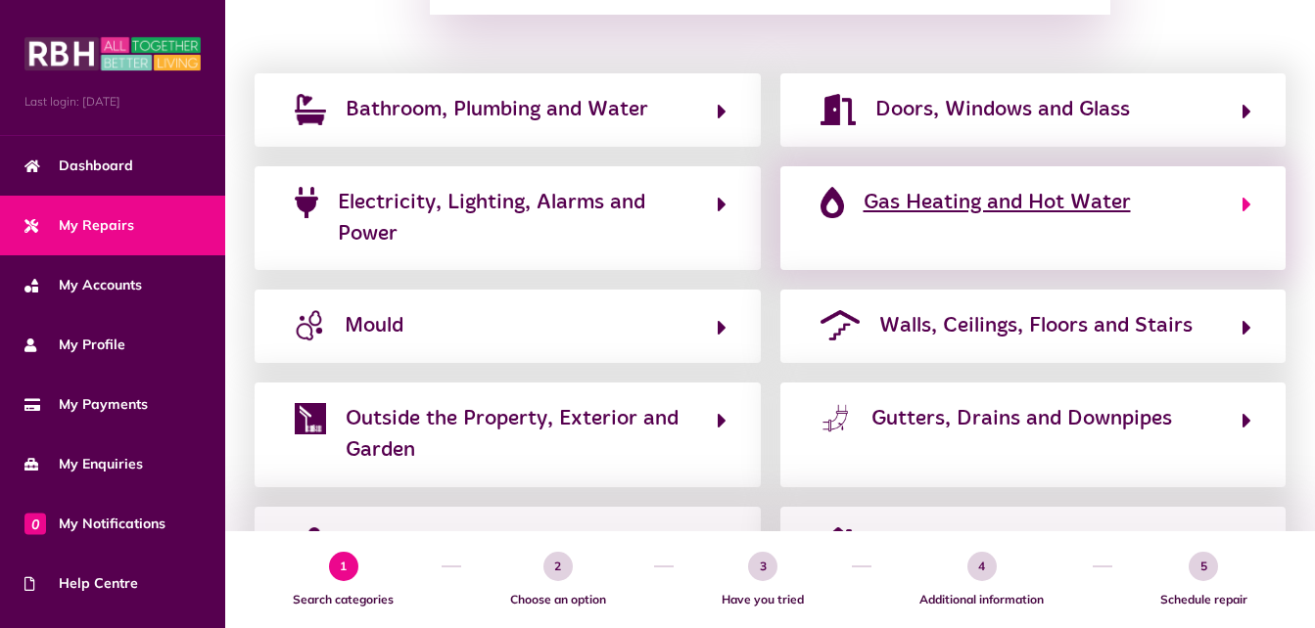
click at [891, 219] on button "Gas Heating and Hot Water" at bounding box center [1033, 219] width 438 height 66
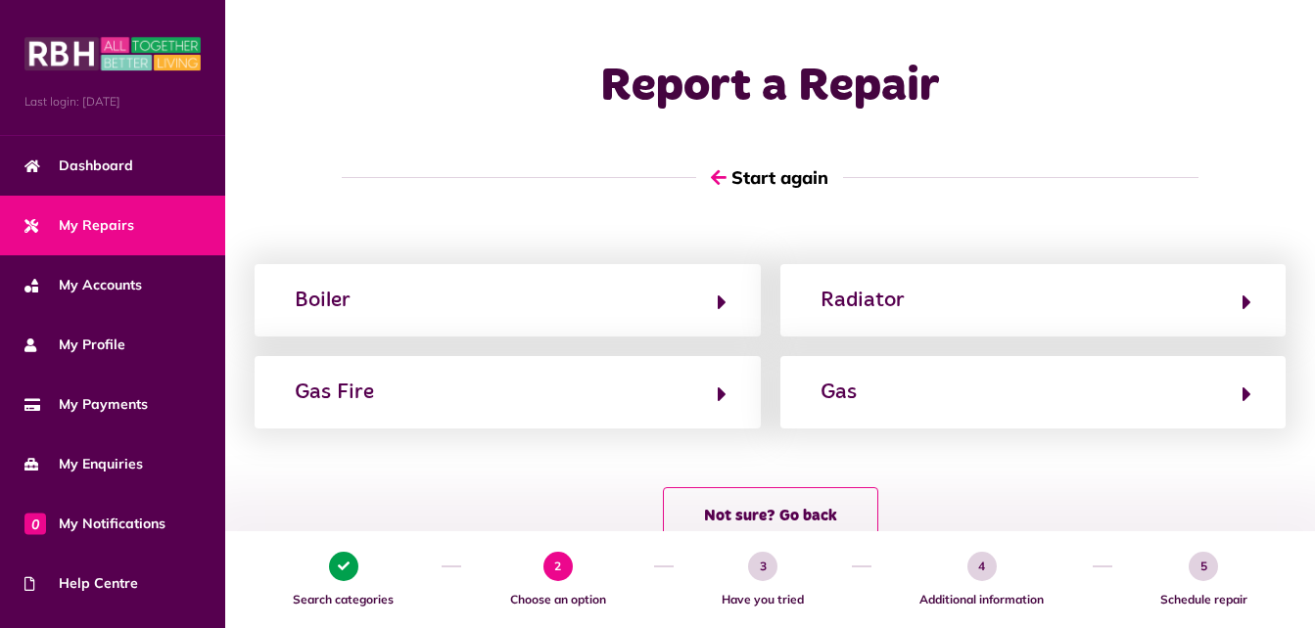
scroll to position [0, 0]
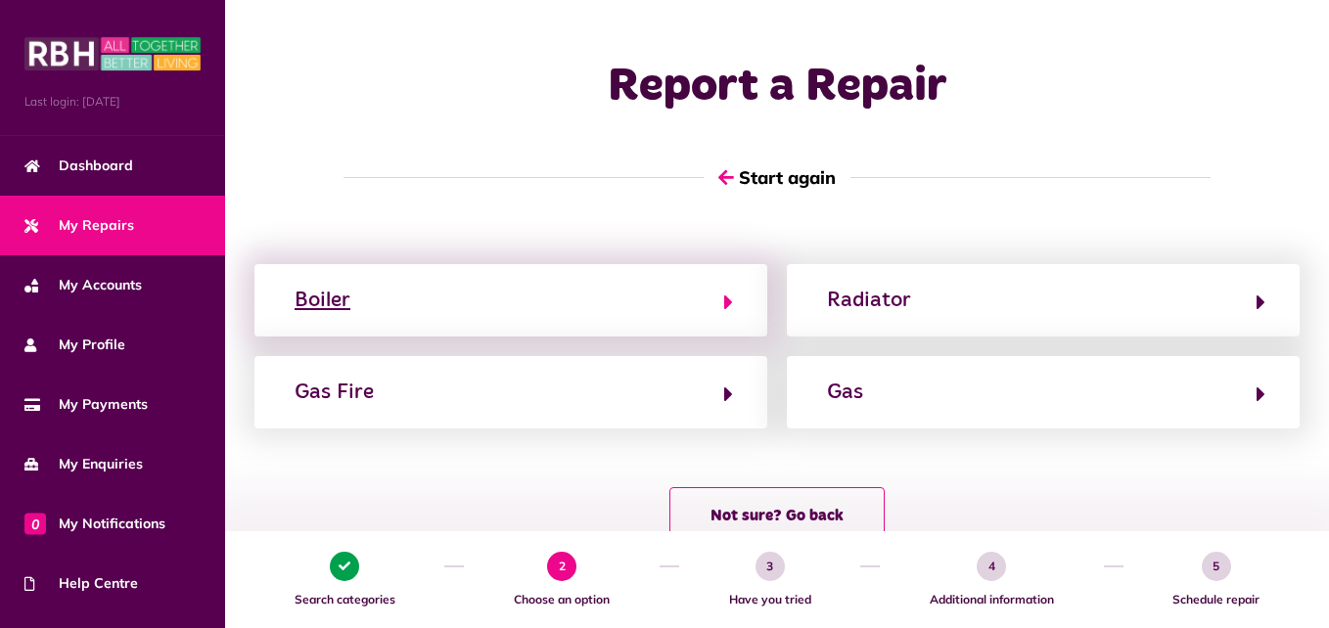
click at [694, 309] on button "Boiler" at bounding box center [511, 300] width 444 height 33
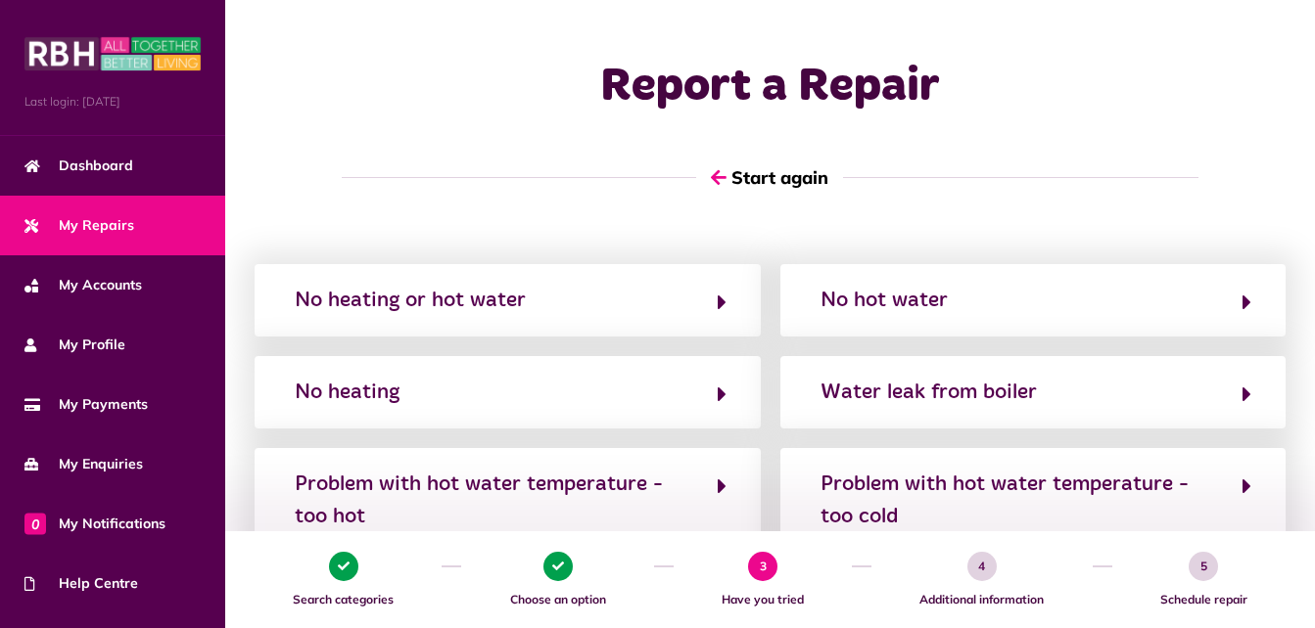
scroll to position [187, 0]
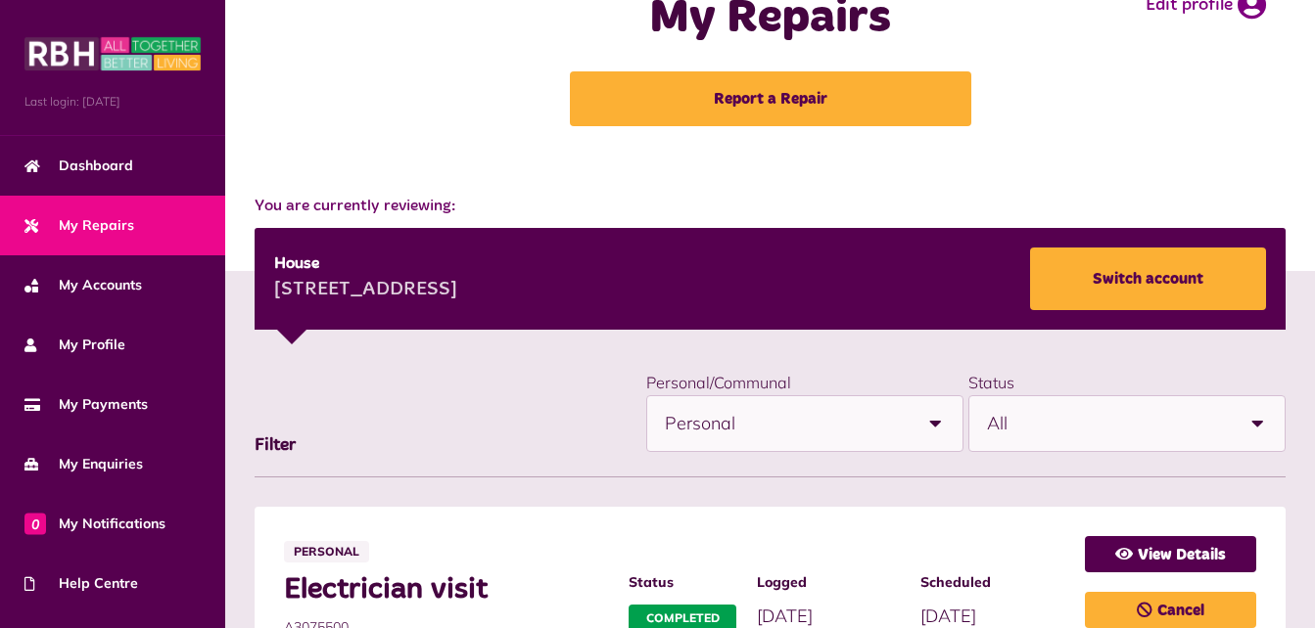
scroll to position [55, 0]
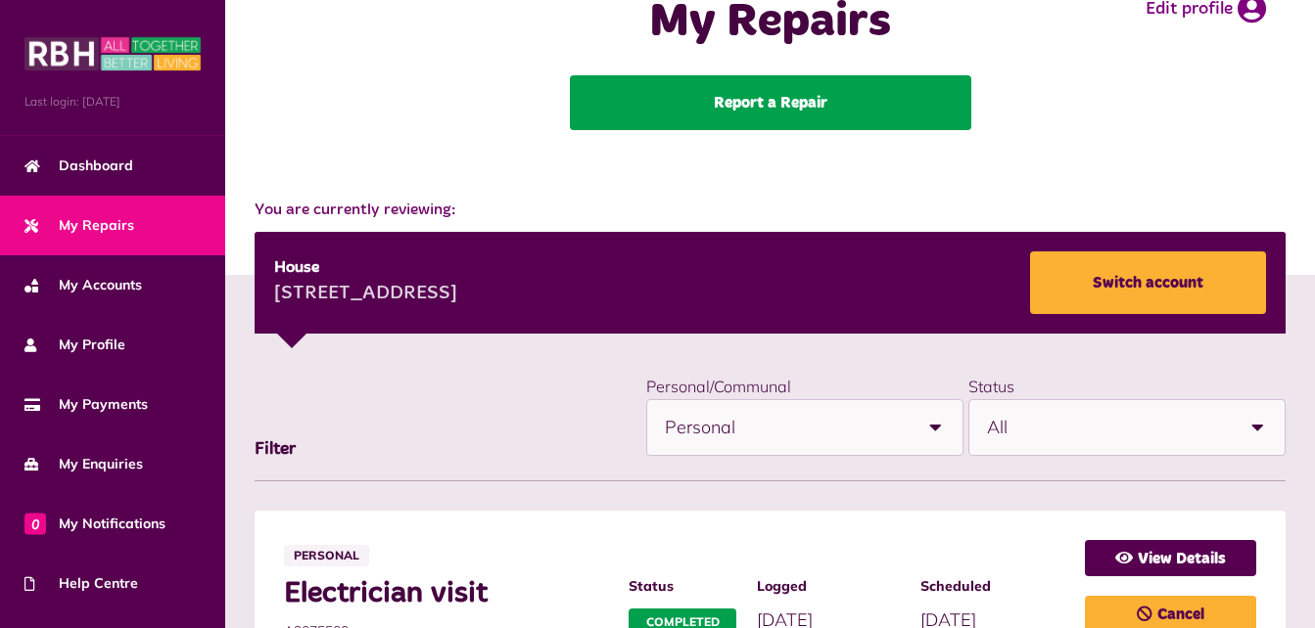
click at [716, 123] on link "Report a Repair" at bounding box center [770, 102] width 401 height 55
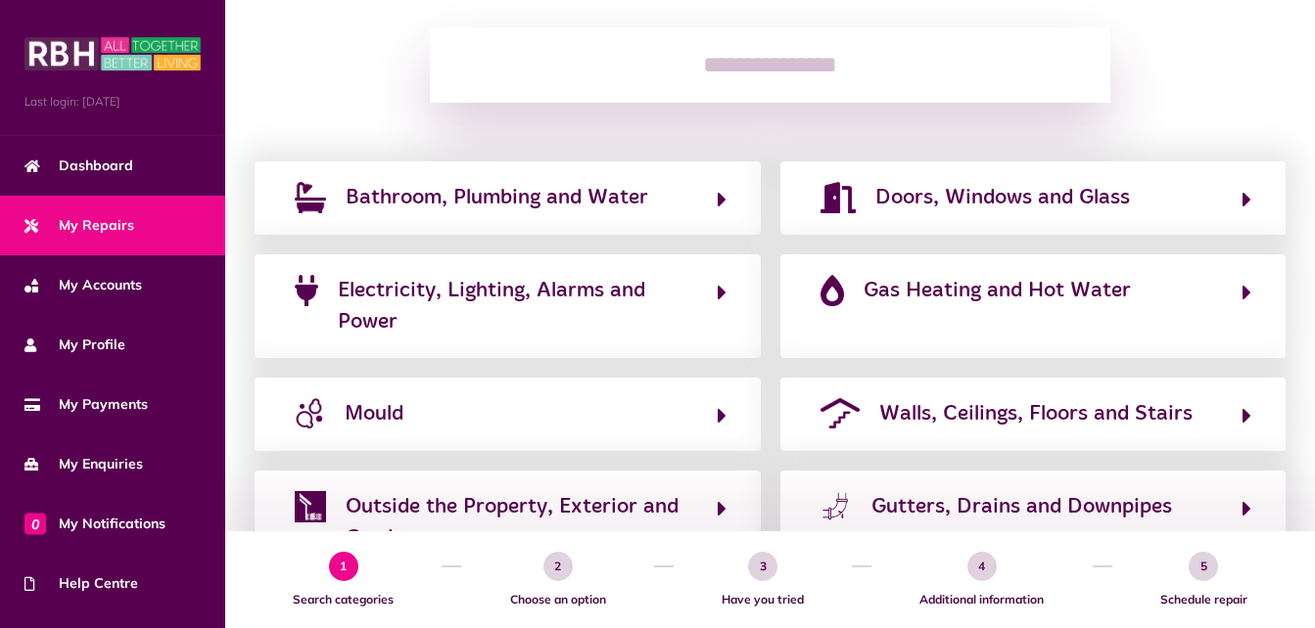
scroll to position [255, 0]
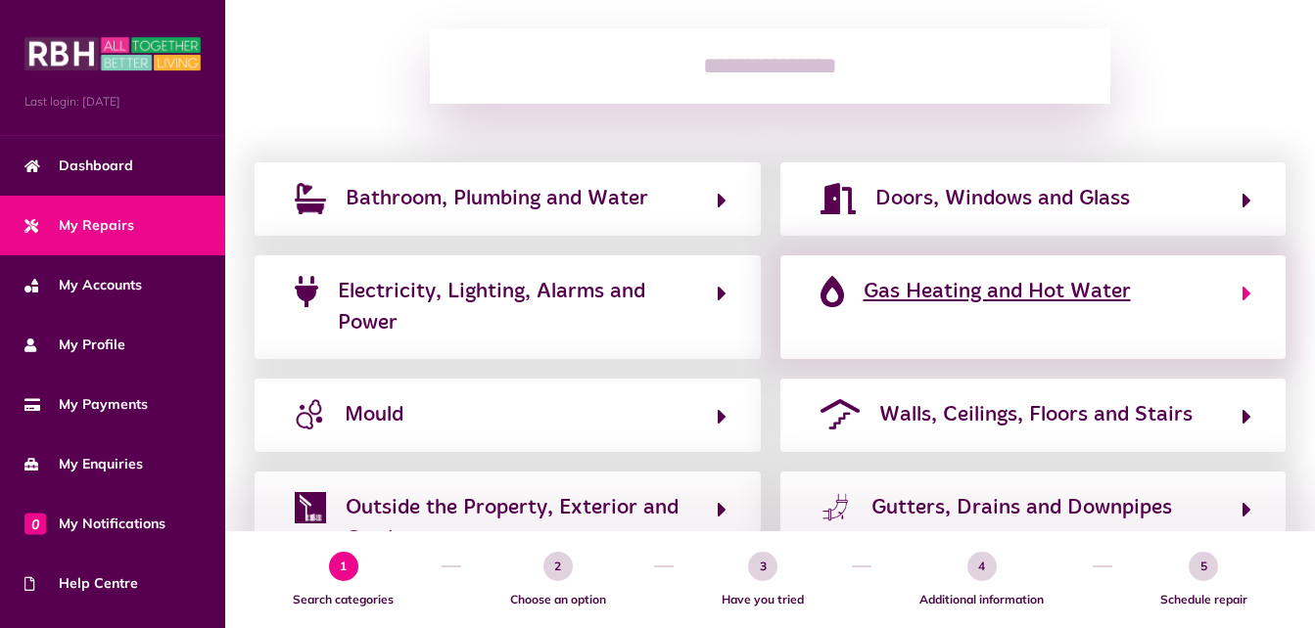
click at [913, 296] on span "Gas Heating and Hot Water" at bounding box center [996, 291] width 267 height 31
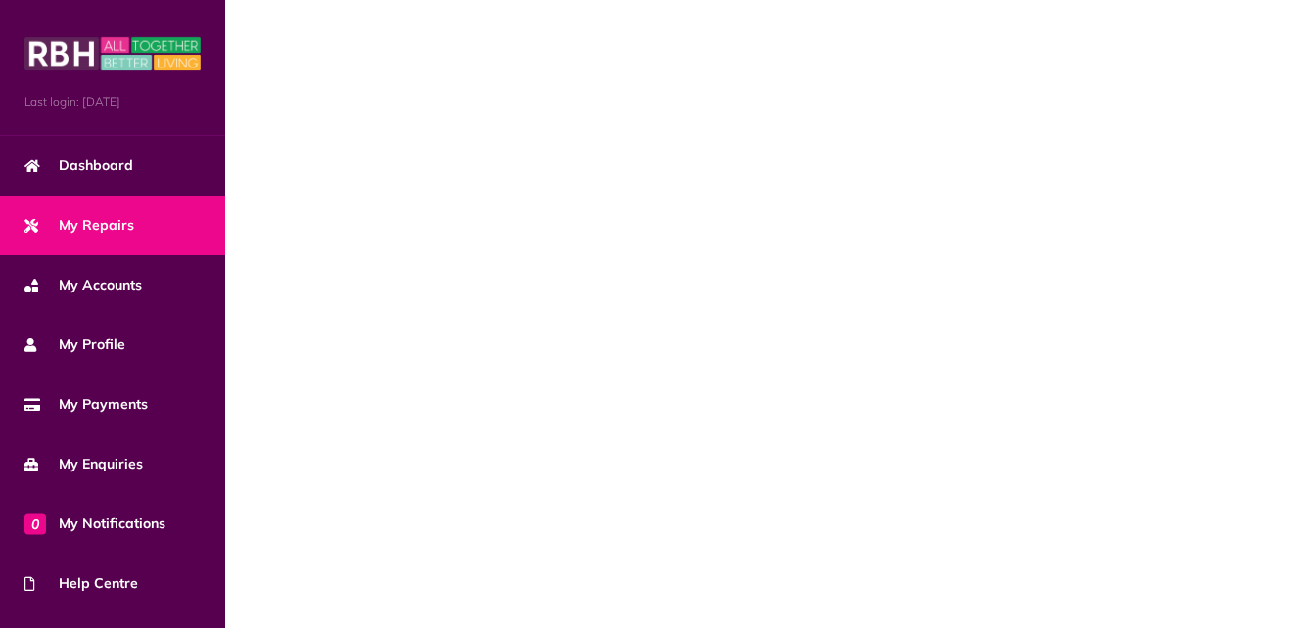
scroll to position [0, 0]
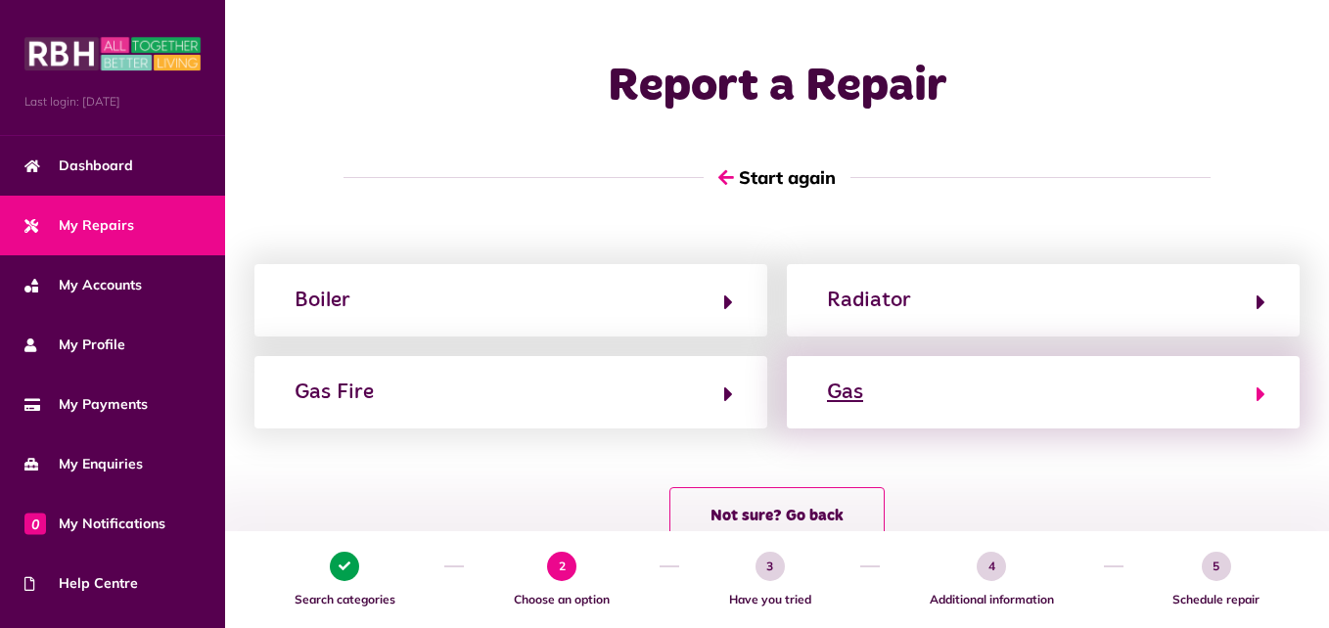
click at [863, 395] on div "Gas" at bounding box center [845, 392] width 36 height 31
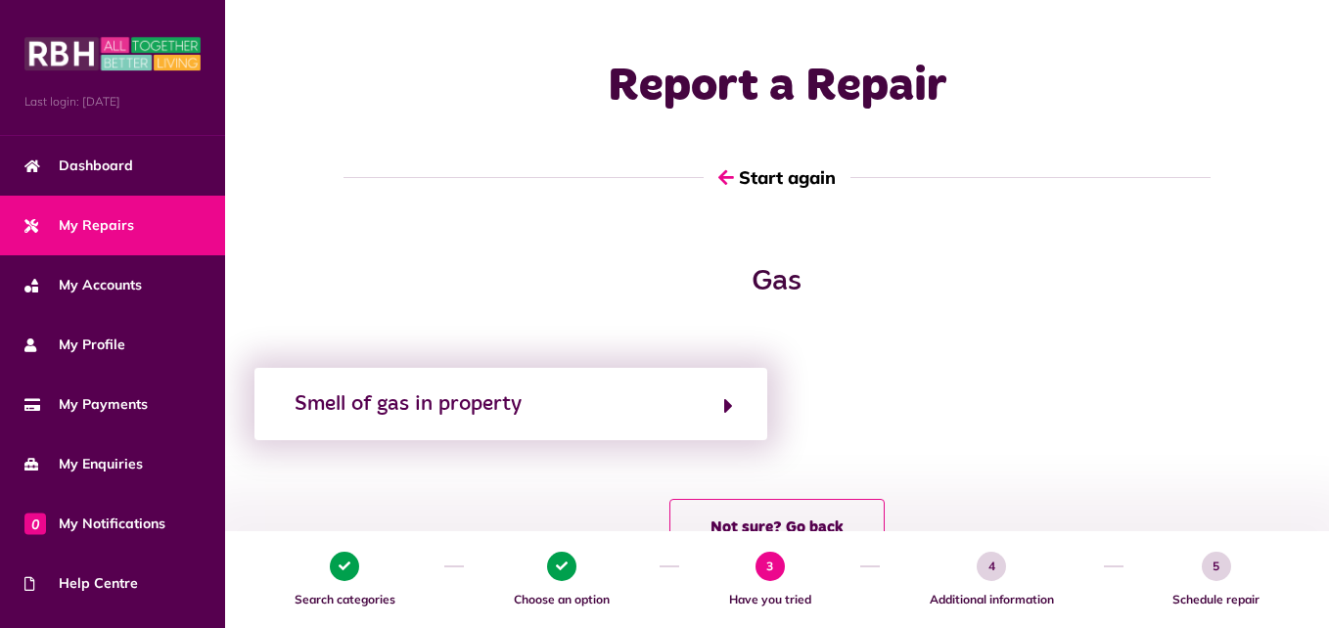
click at [439, 428] on div "Smell of gas in property" at bounding box center [510, 404] width 513 height 72
click at [411, 405] on div "Smell of gas in property" at bounding box center [408, 404] width 227 height 31
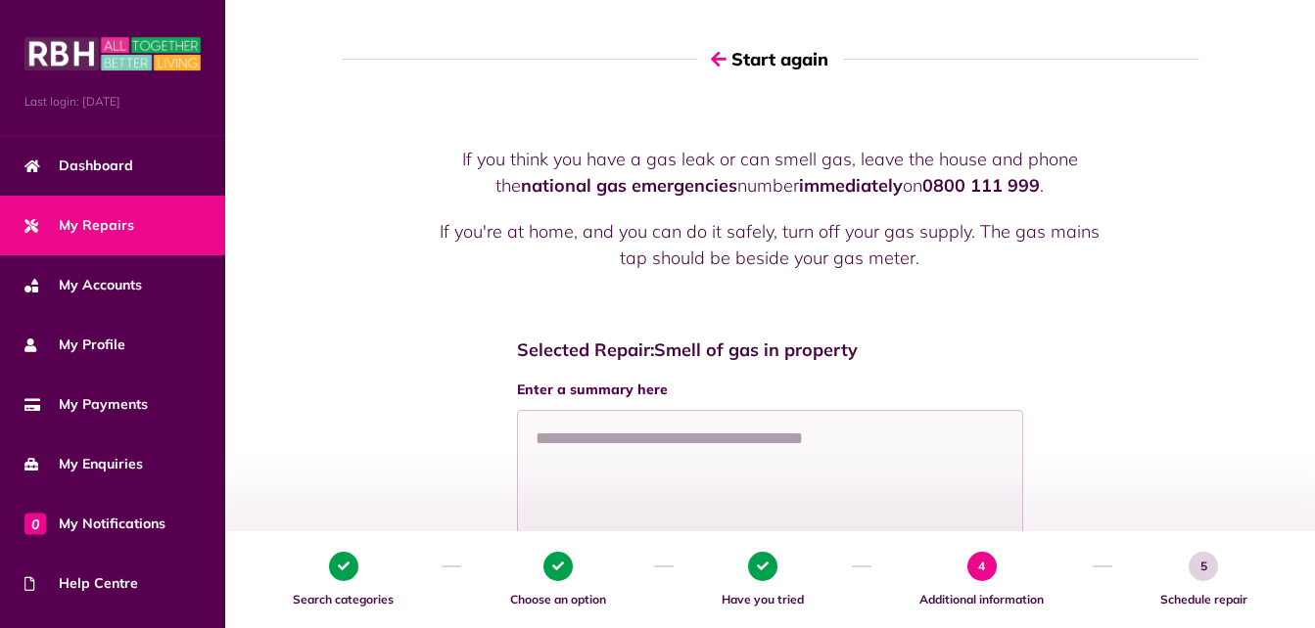
scroll to position [117, 0]
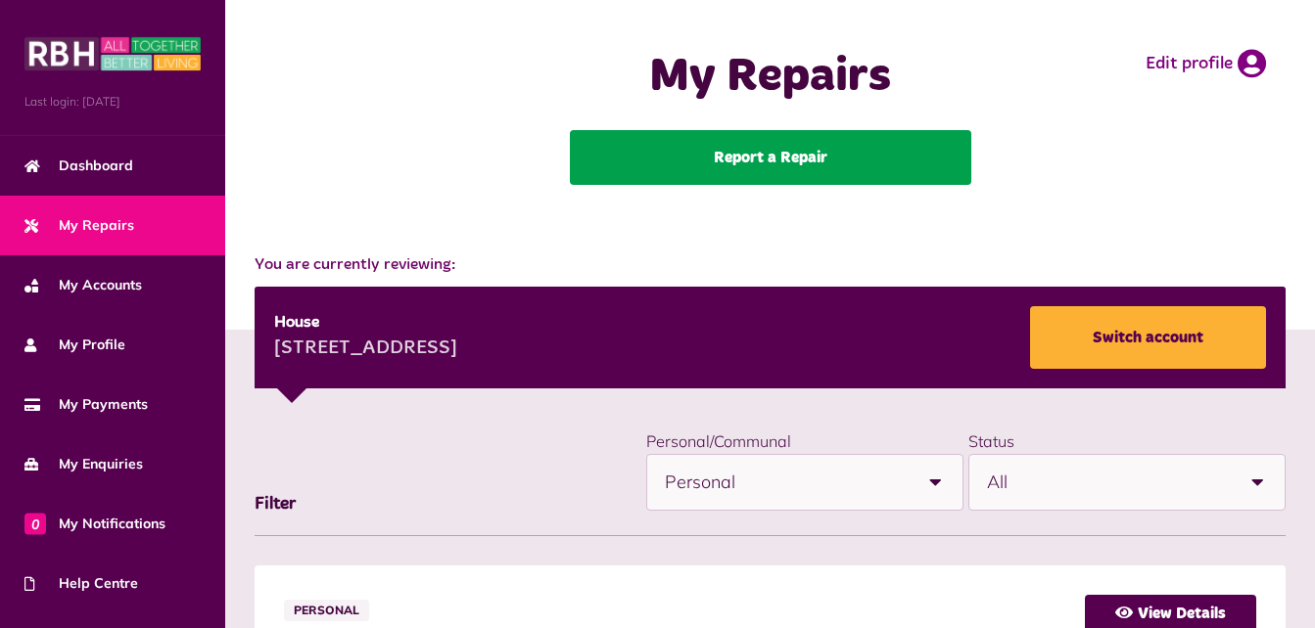
click at [668, 162] on link "Report a Repair" at bounding box center [770, 157] width 401 height 55
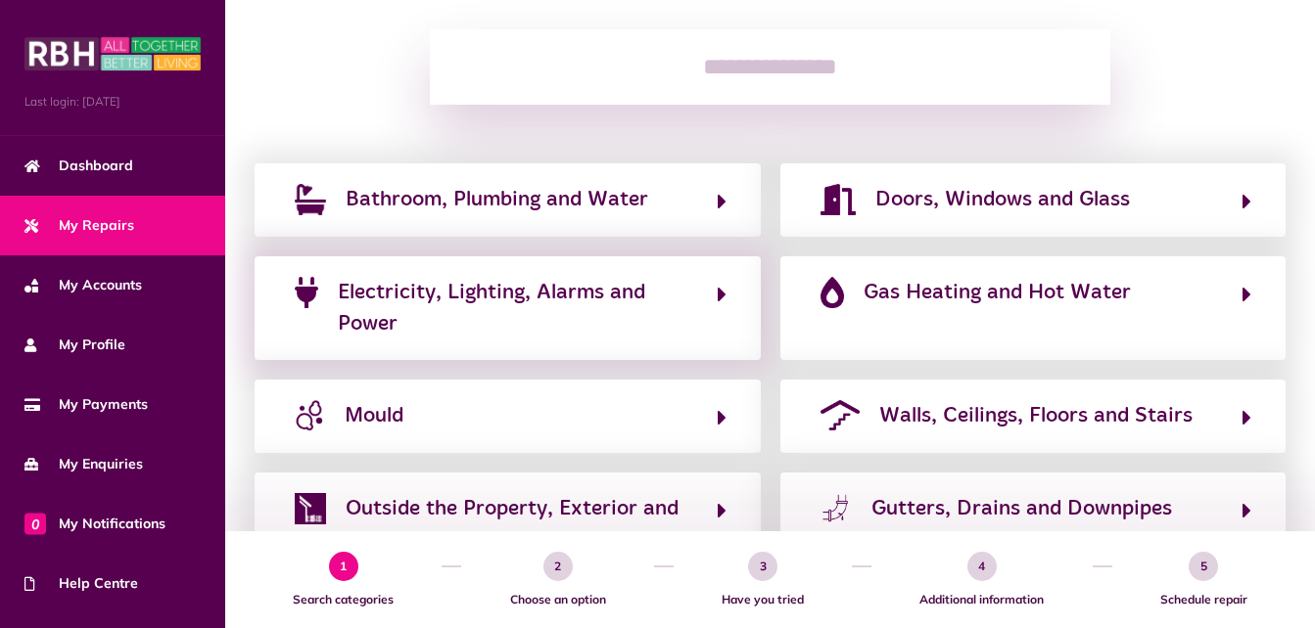
scroll to position [255, 0]
click at [621, 265] on div "Electricity, Lighting, Alarms and Power" at bounding box center [507, 307] width 506 height 105
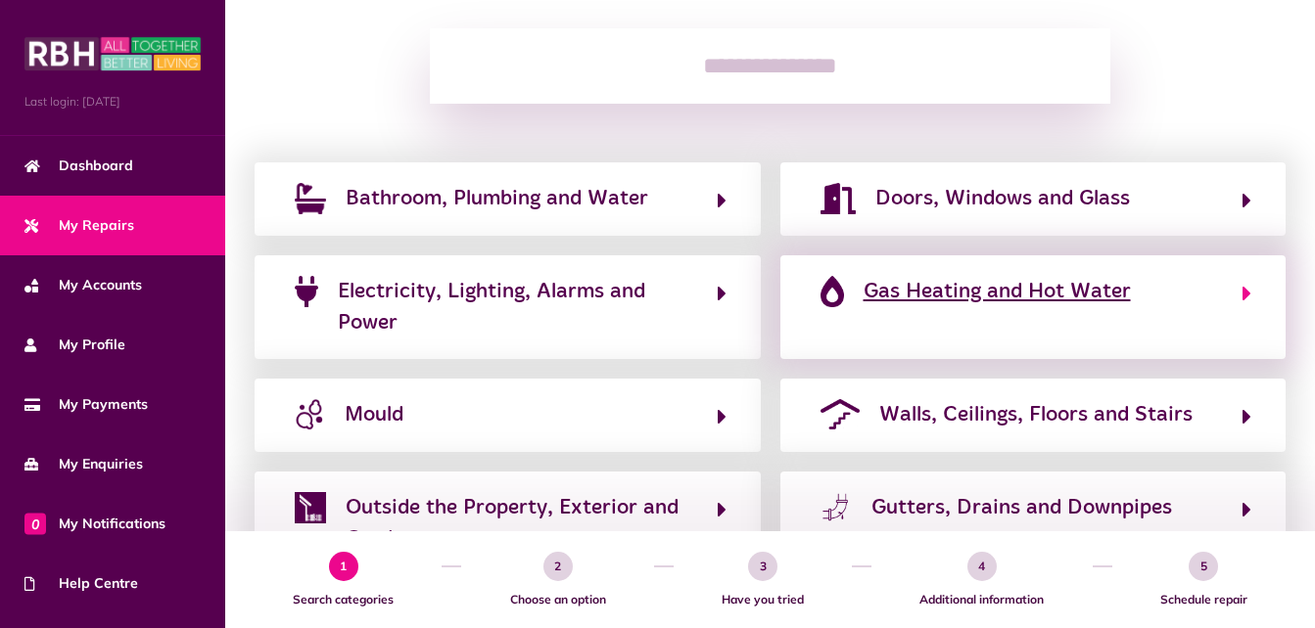
click at [934, 296] on span "Gas Heating and Hot Water" at bounding box center [996, 291] width 267 height 31
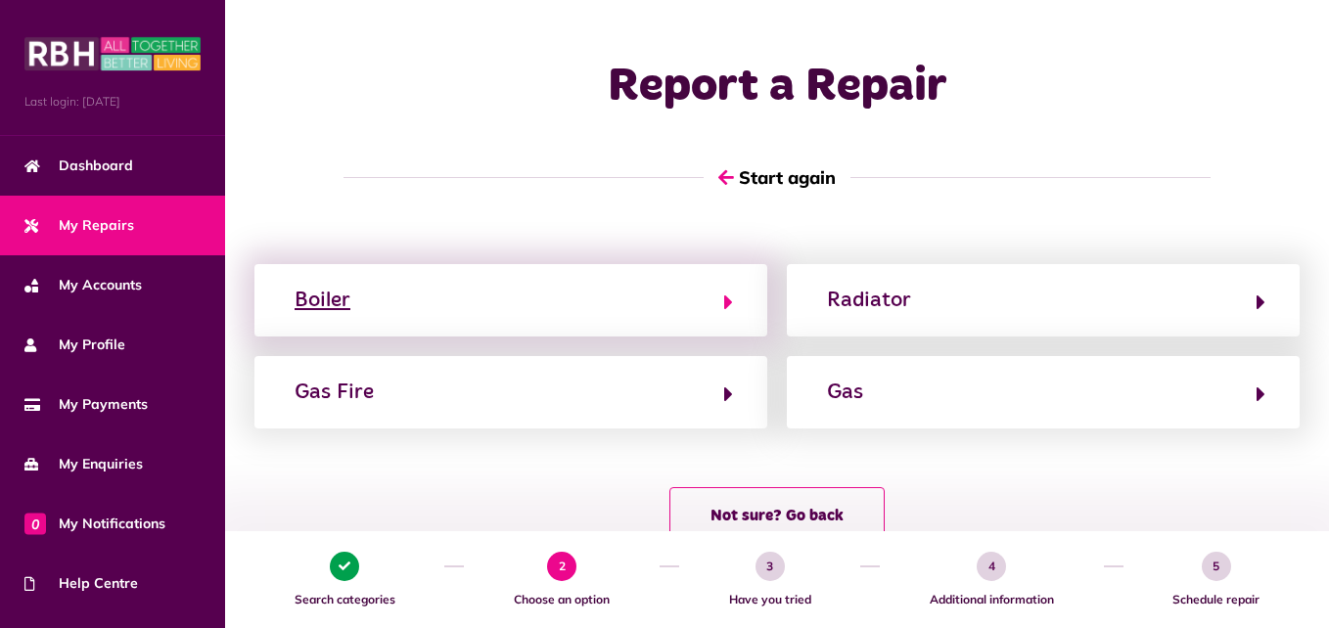
click at [393, 311] on button "Boiler" at bounding box center [511, 300] width 444 height 33
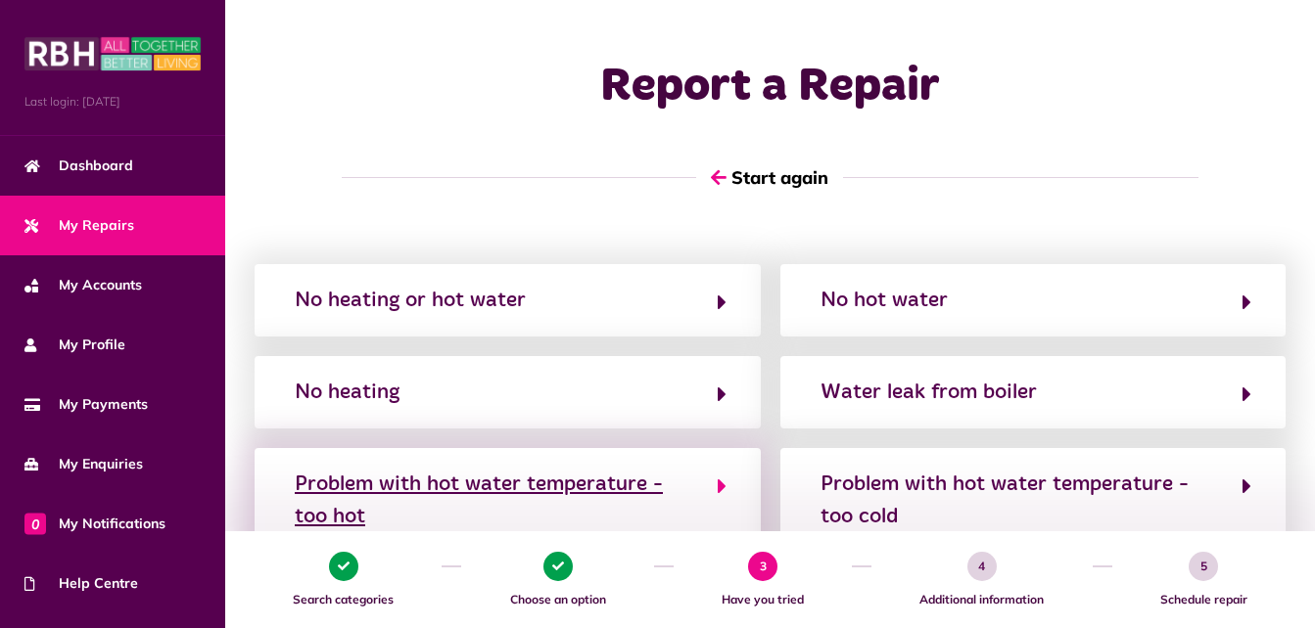
scroll to position [187, 0]
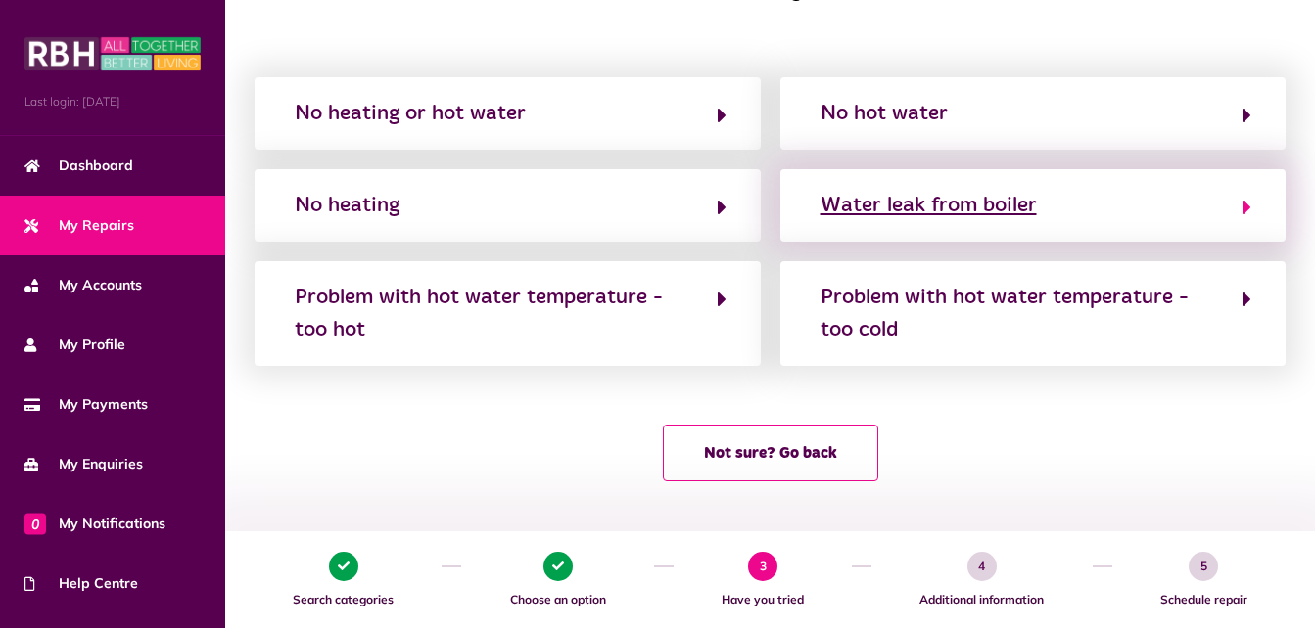
click at [915, 206] on div "Water leak from boiler" at bounding box center [928, 205] width 216 height 31
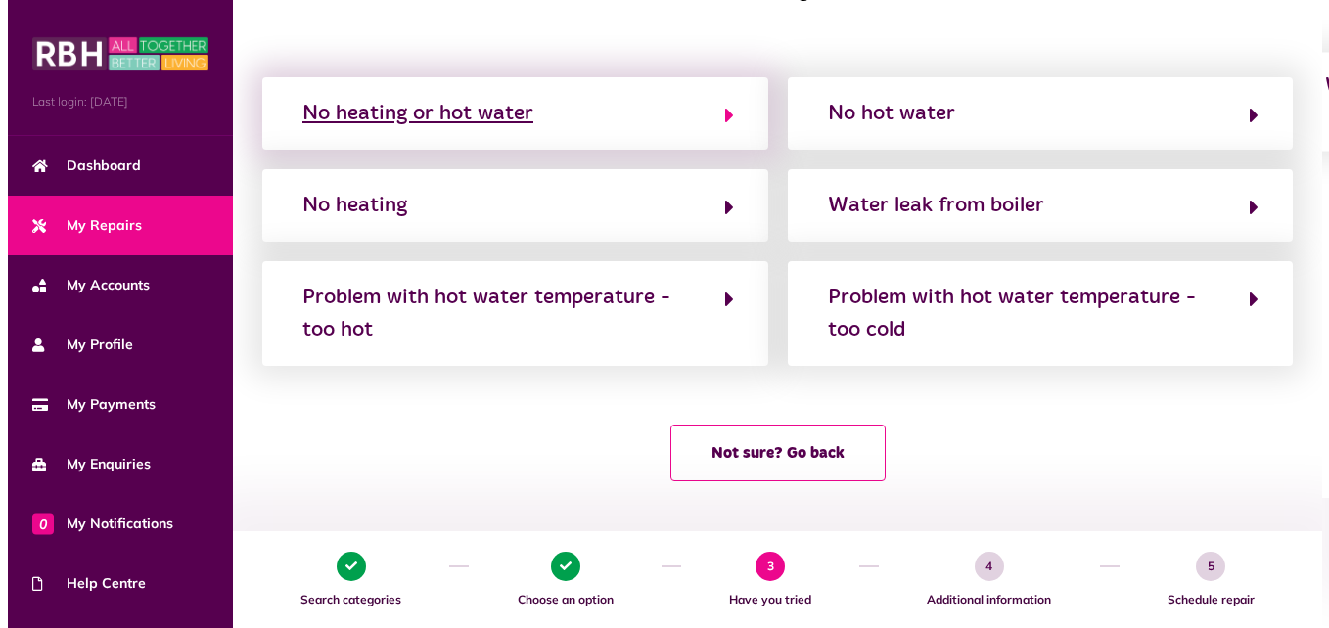
scroll to position [0, 0]
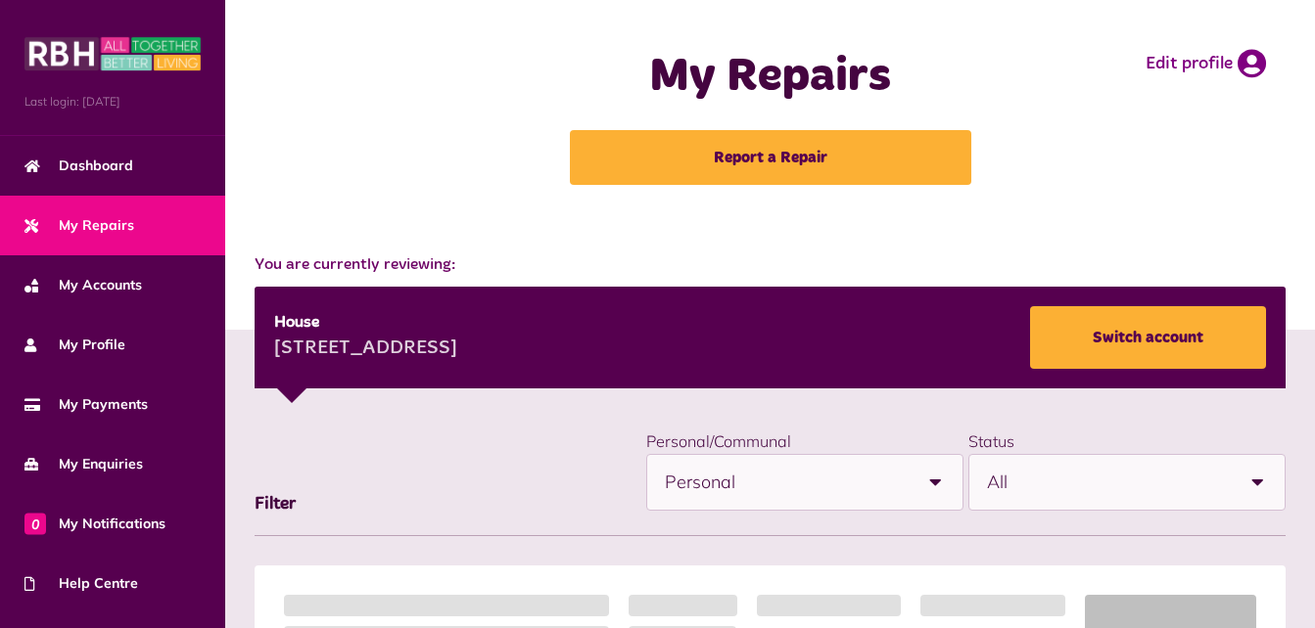
scroll to position [129, 0]
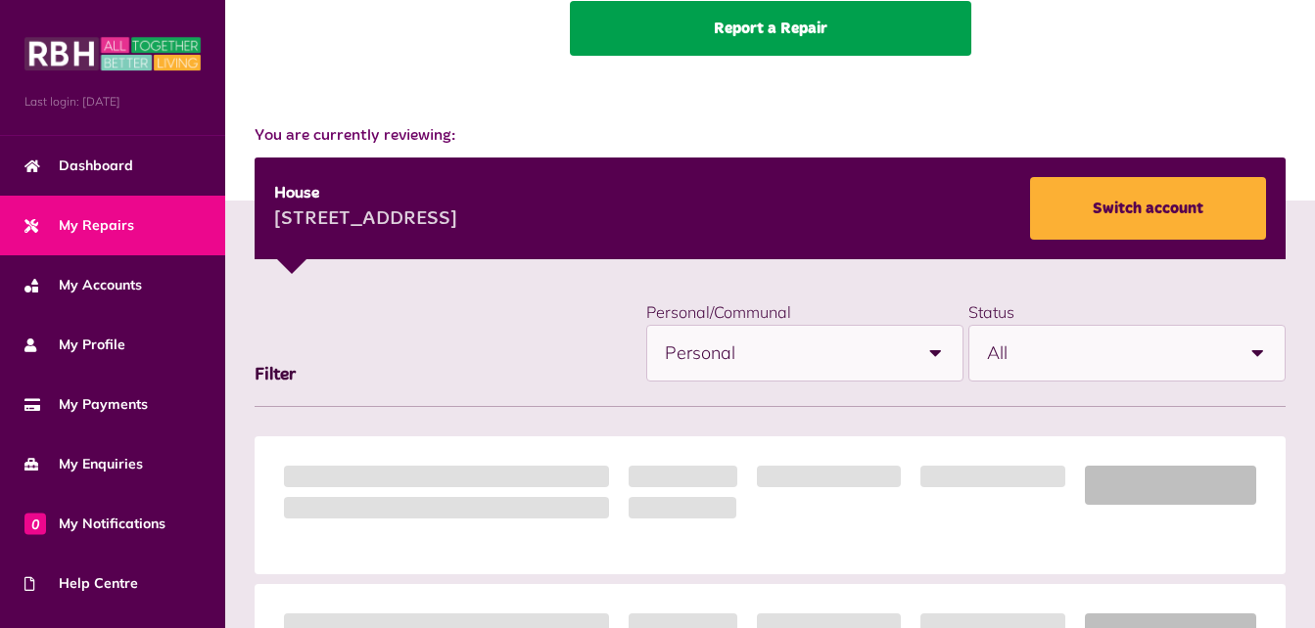
click at [764, 24] on link "Report a Repair" at bounding box center [770, 28] width 401 height 55
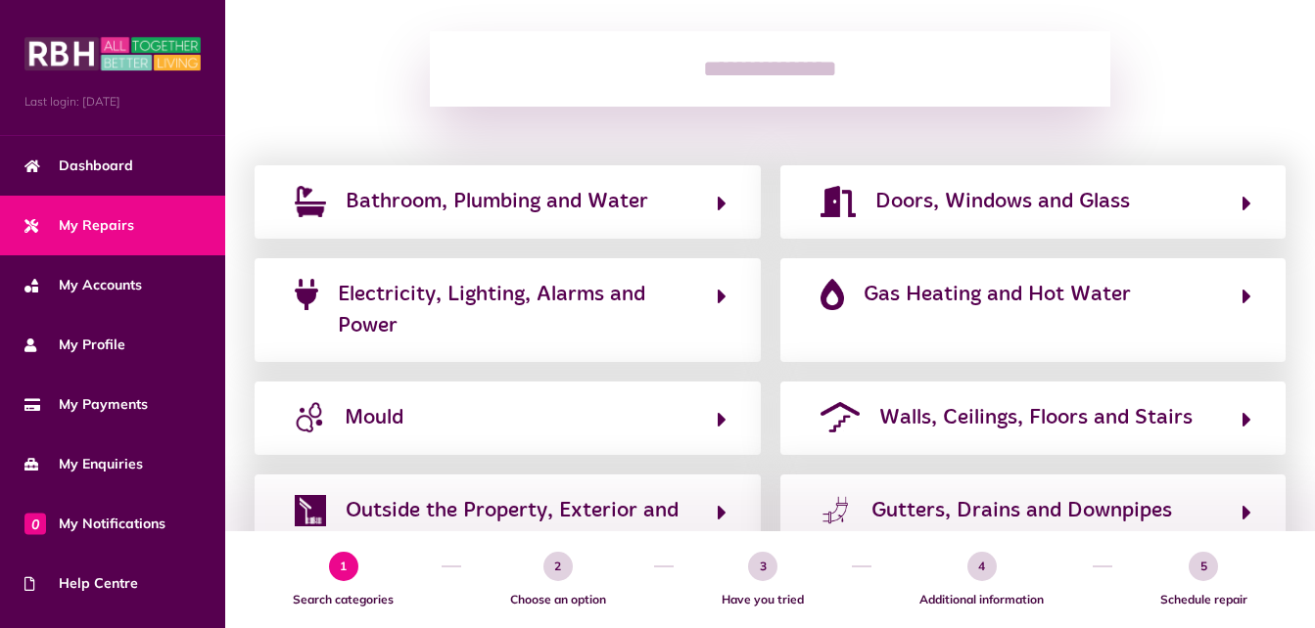
scroll to position [254, 0]
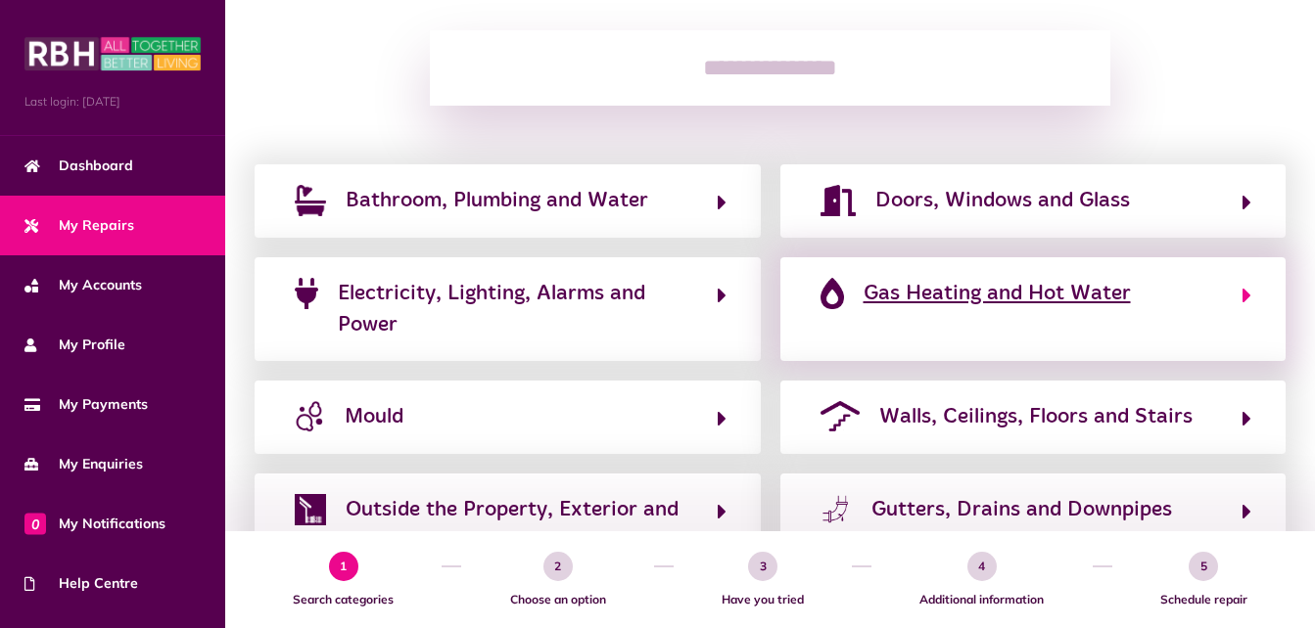
click at [847, 294] on button "Gas Heating and Hot Water" at bounding box center [1033, 310] width 438 height 66
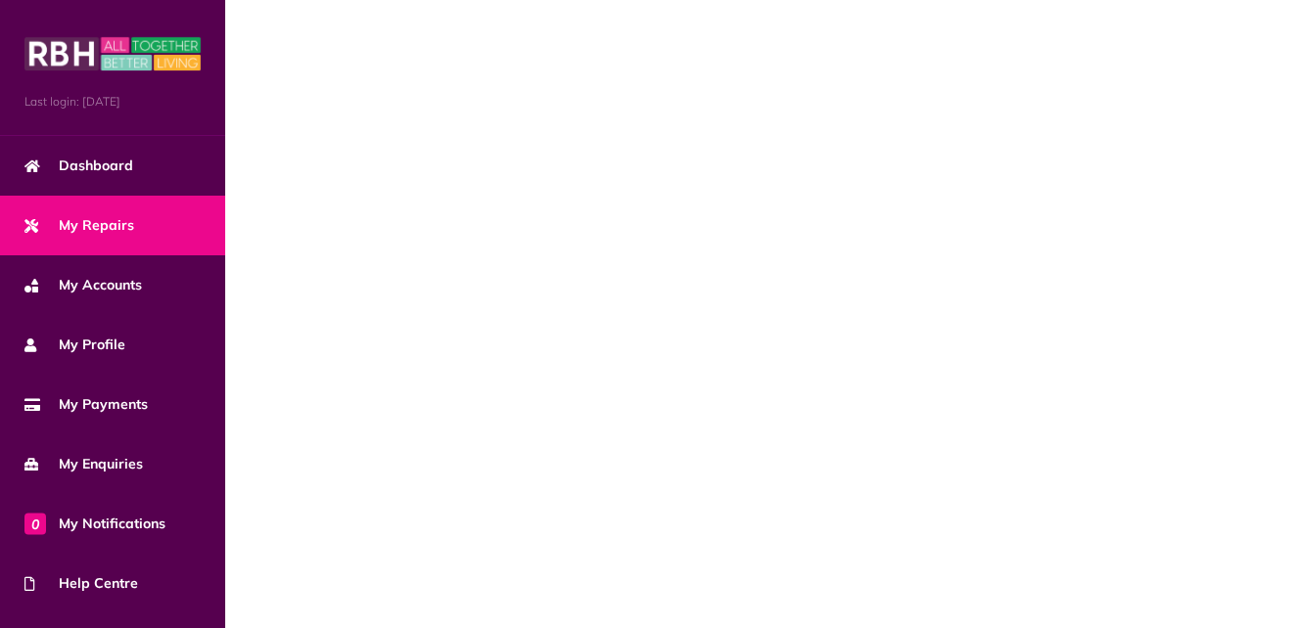
scroll to position [0, 0]
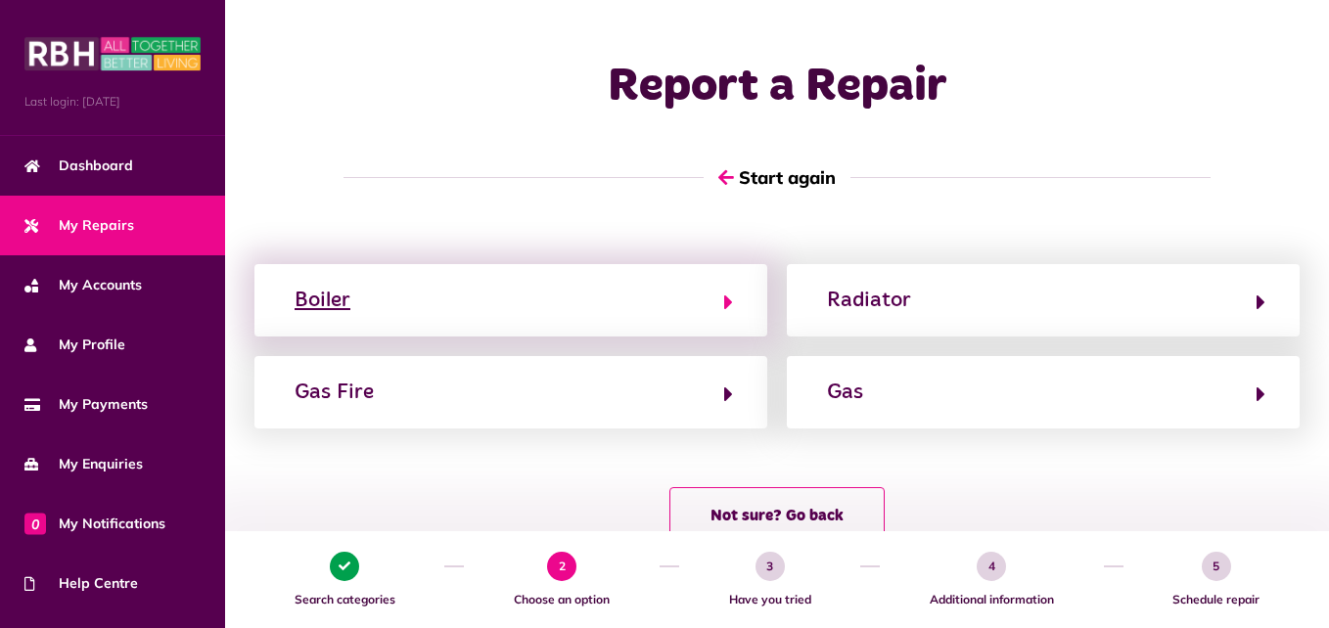
click at [463, 303] on button "Boiler" at bounding box center [511, 300] width 444 height 33
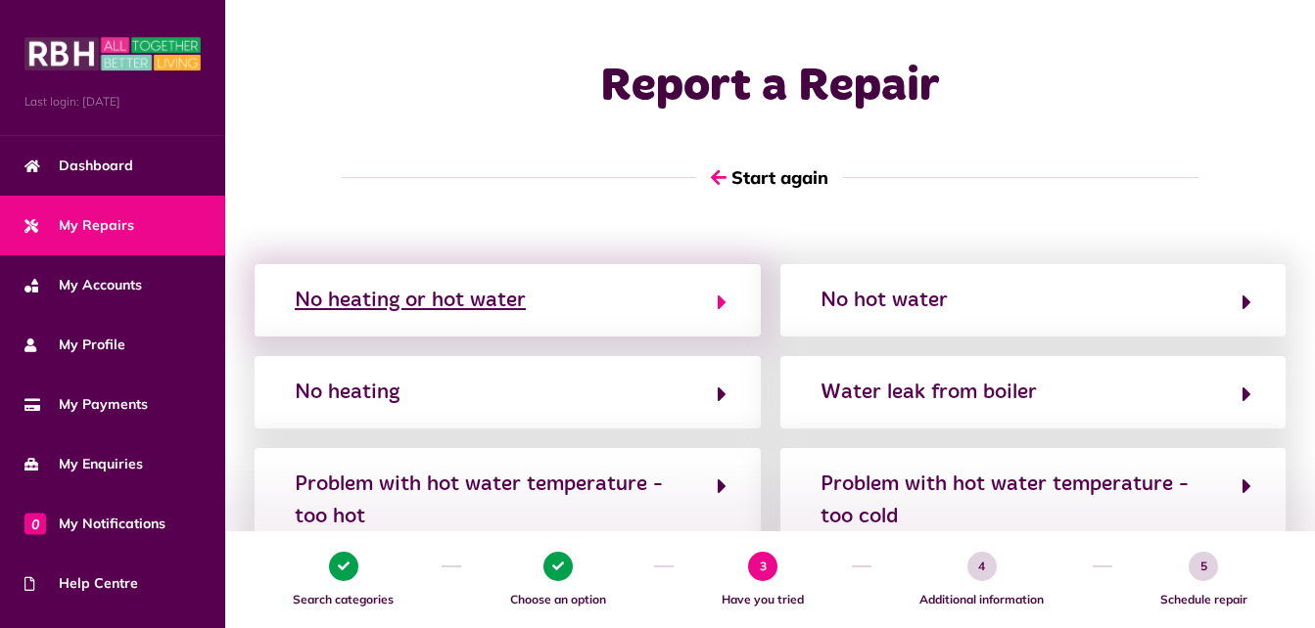
click at [455, 303] on div "No heating or hot water" at bounding box center [410, 300] width 231 height 31
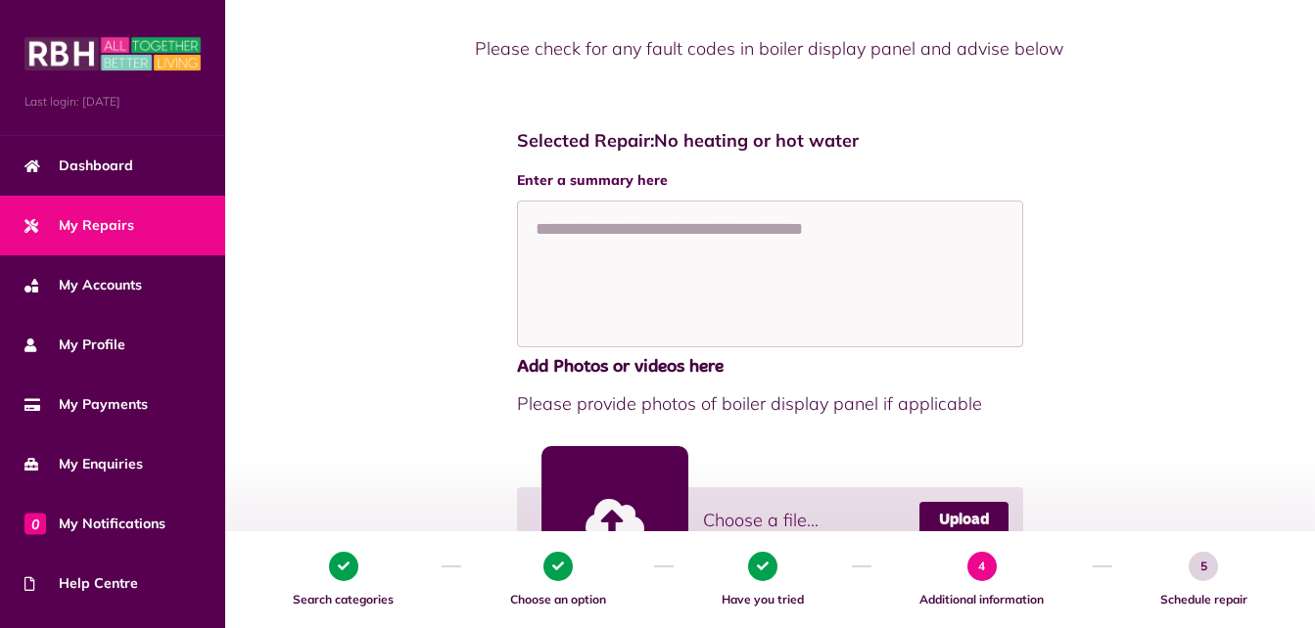
scroll to position [228, 0]
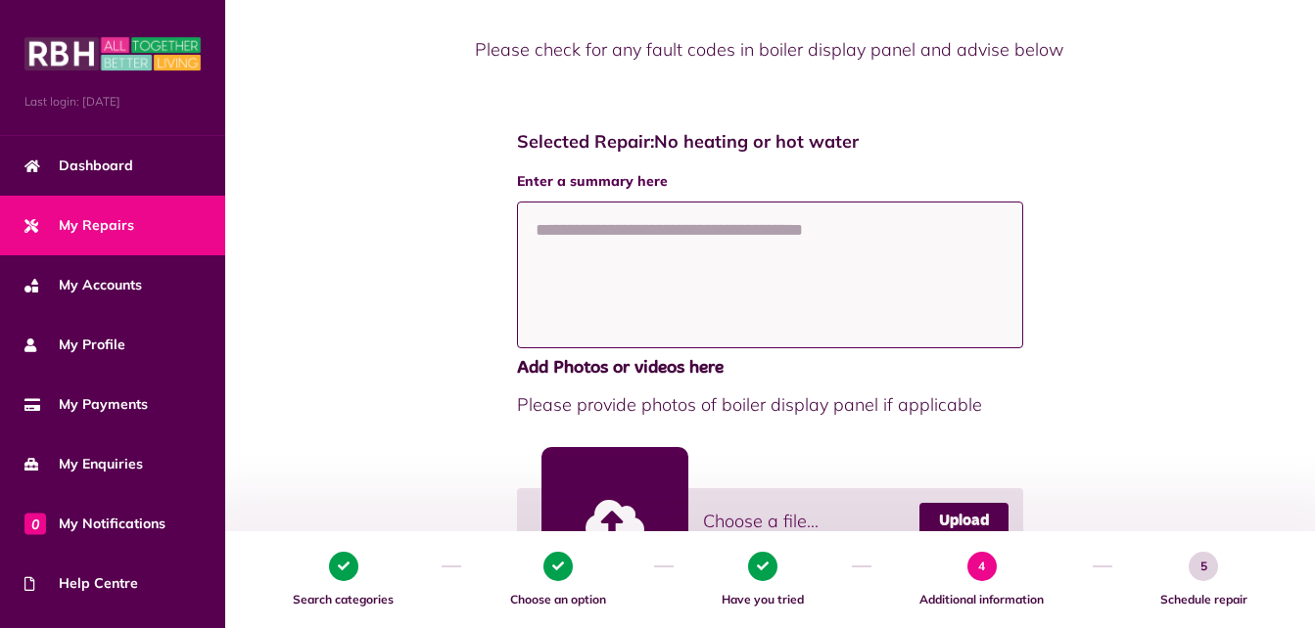
click at [731, 264] on textarea at bounding box center [770, 275] width 506 height 147
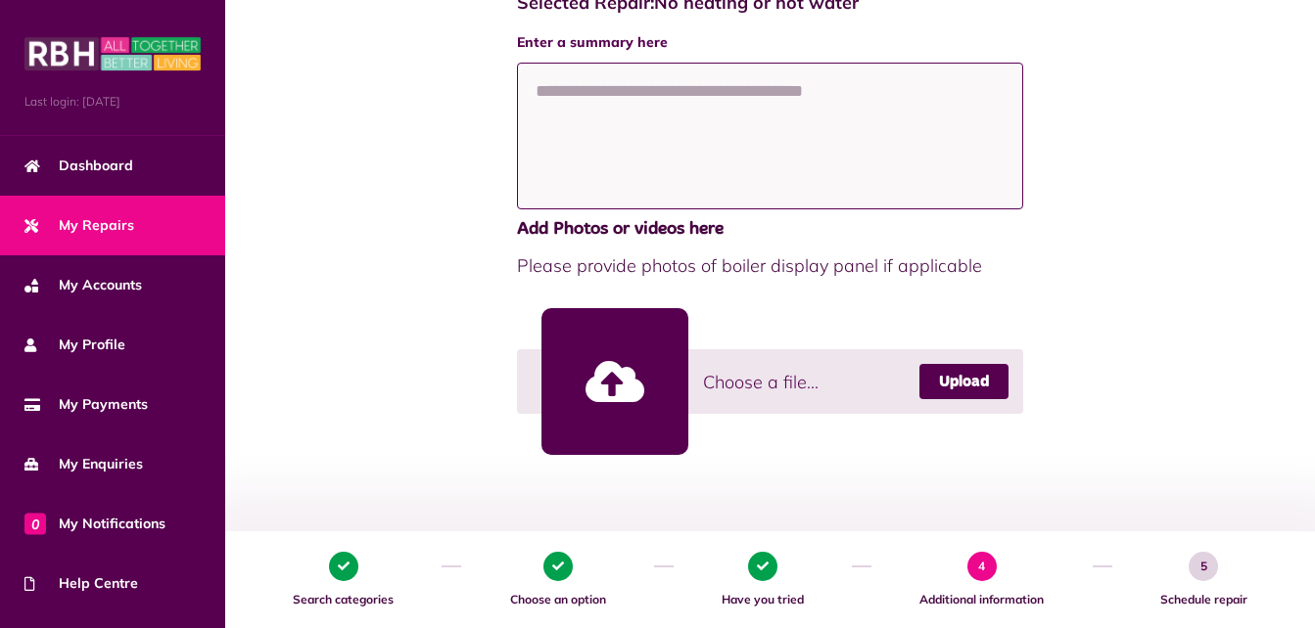
scroll to position [368, 0]
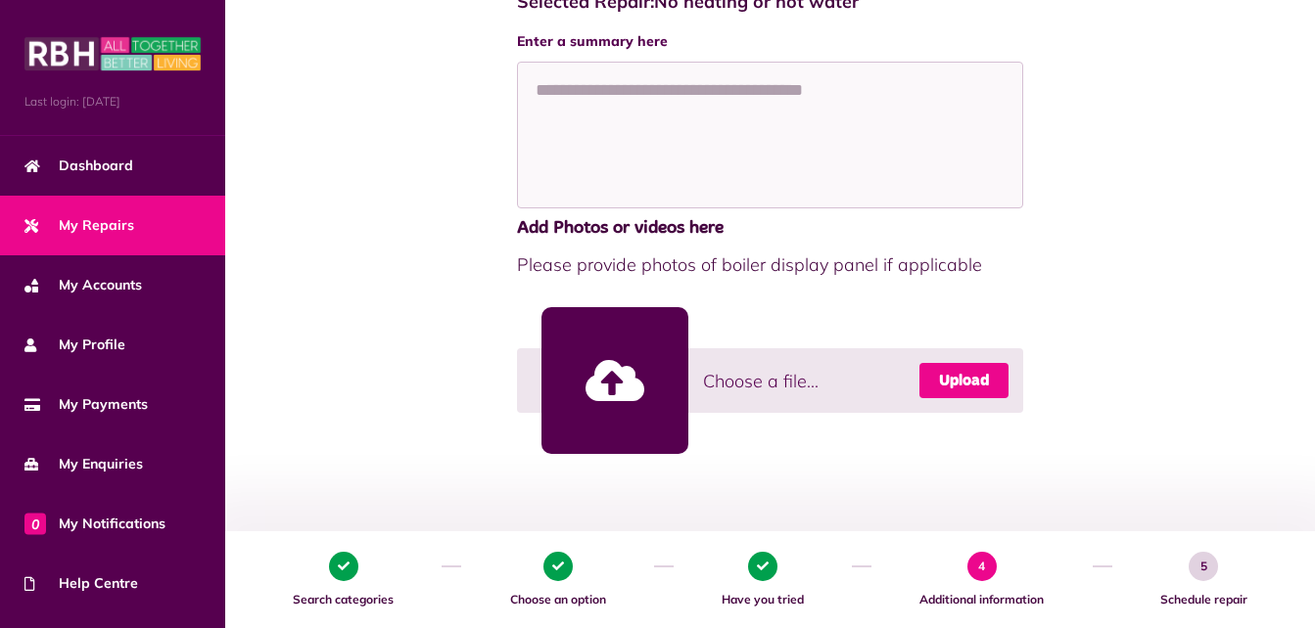
click at [951, 378] on link "Upload" at bounding box center [963, 380] width 89 height 35
